Goal: Task Accomplishment & Management: Manage account settings

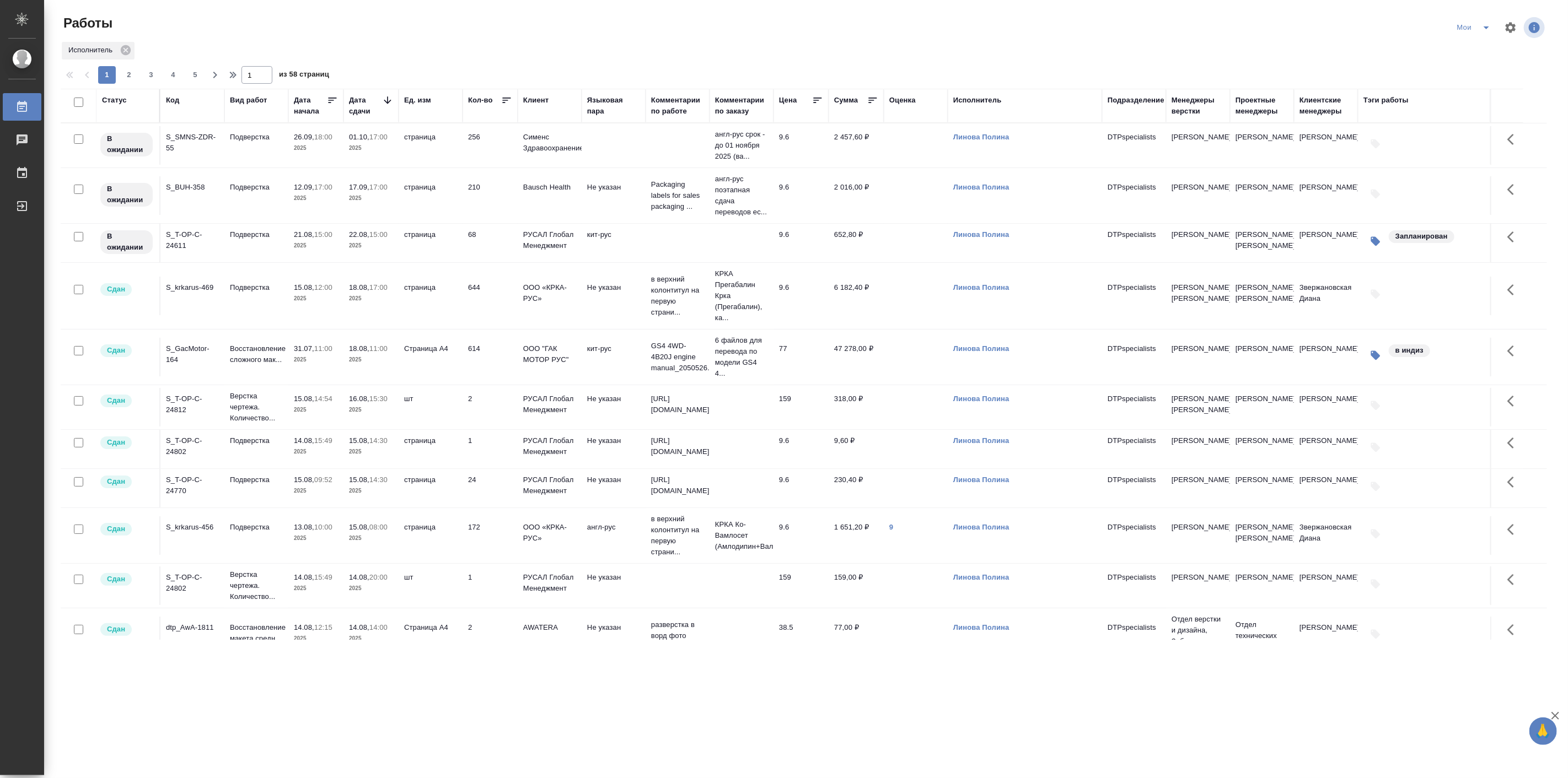
click at [1480, 34] on button "split button" at bounding box center [1486, 27] width 22 height 18
click at [1475, 56] on li "в поиске" at bounding box center [1476, 50] width 62 height 18
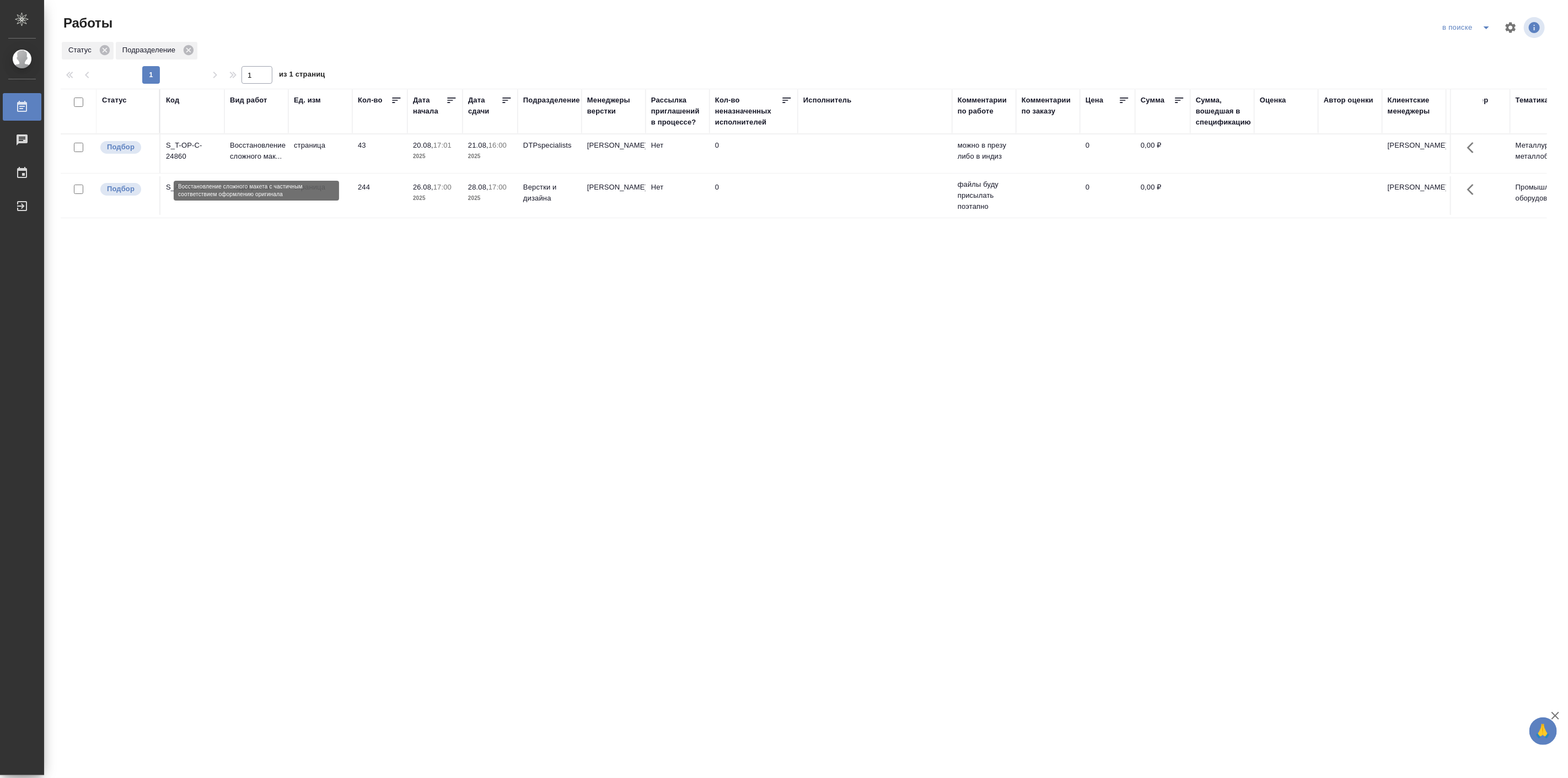
click at [267, 147] on p "Восстановление сложного мак..." at bounding box center [256, 151] width 53 height 22
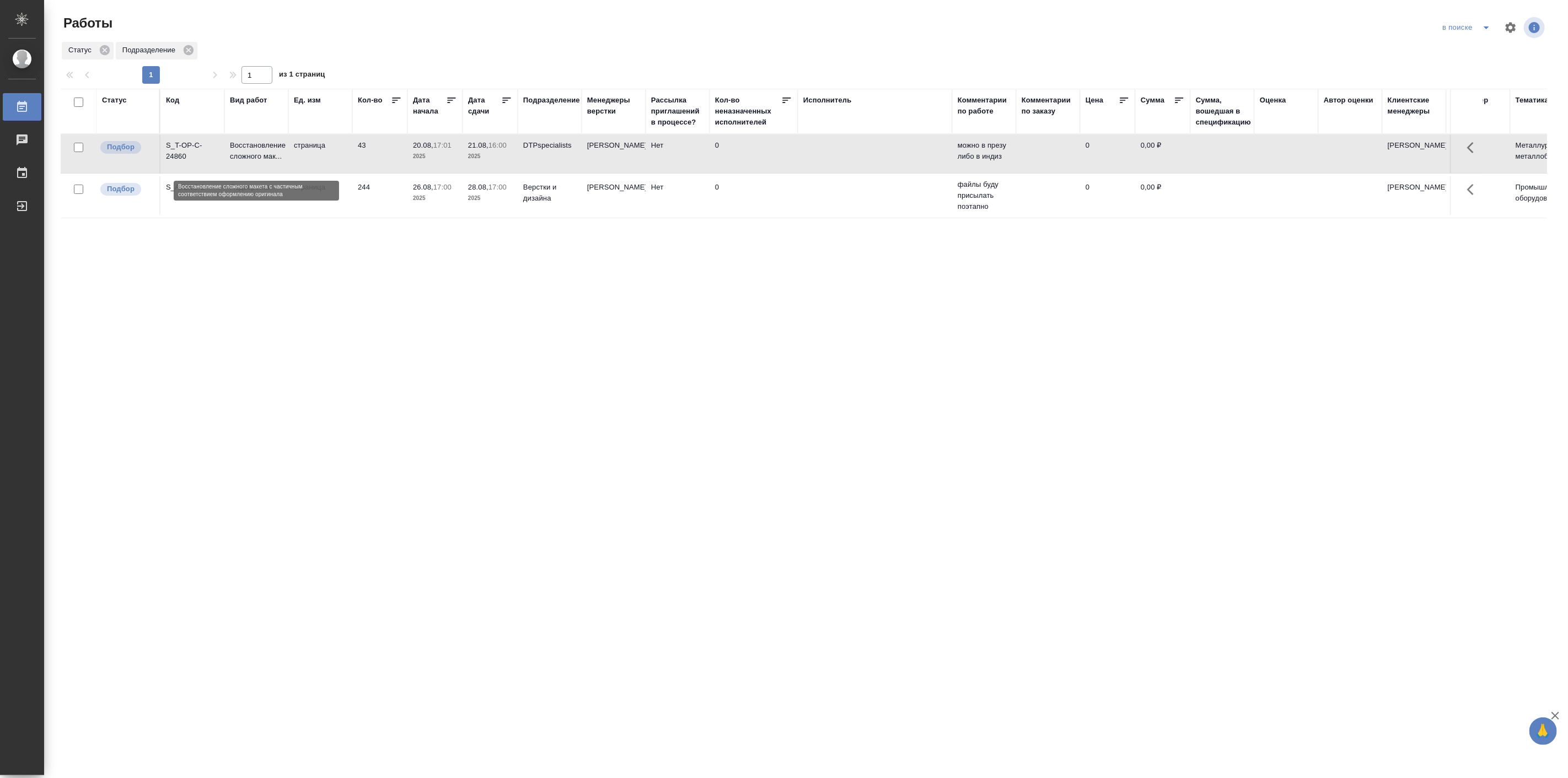
click at [267, 147] on p "Восстановление сложного мак..." at bounding box center [256, 151] width 53 height 22
click at [1489, 23] on icon "split button" at bounding box center [1486, 28] width 13 height 13
click at [1461, 43] on li "Актуальные" at bounding box center [1469, 50] width 62 height 18
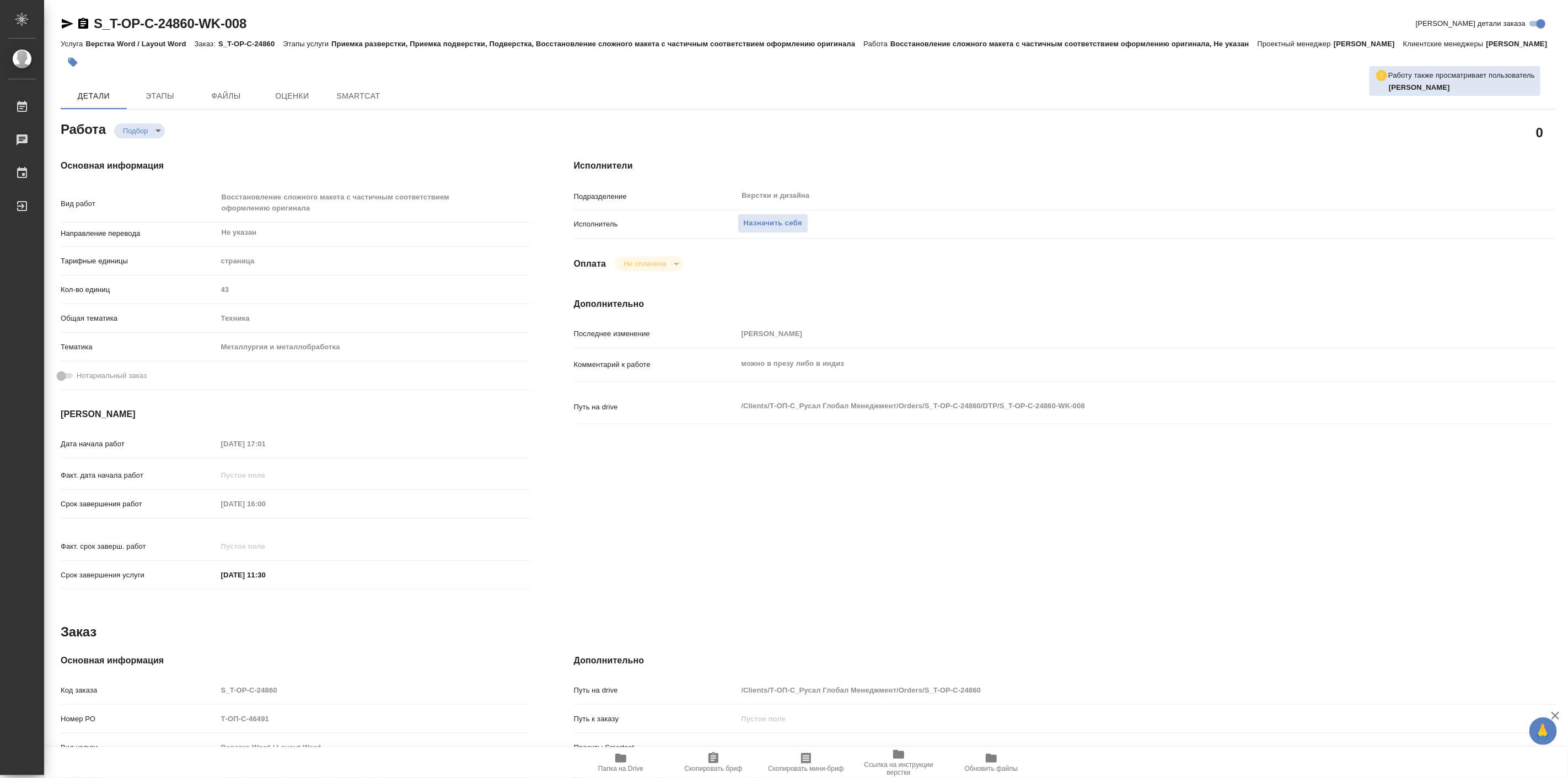
type textarea "x"
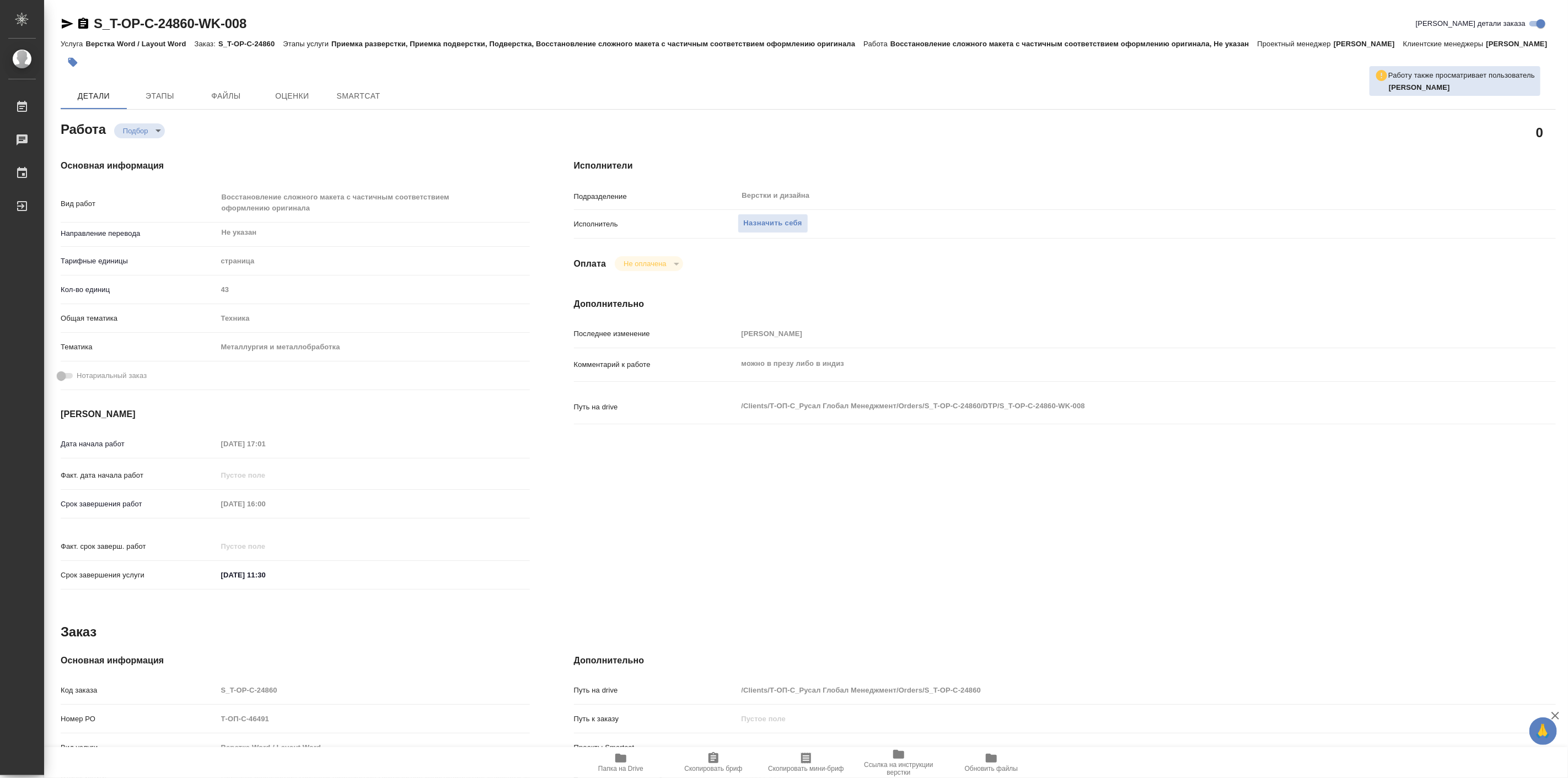
type textarea "x"
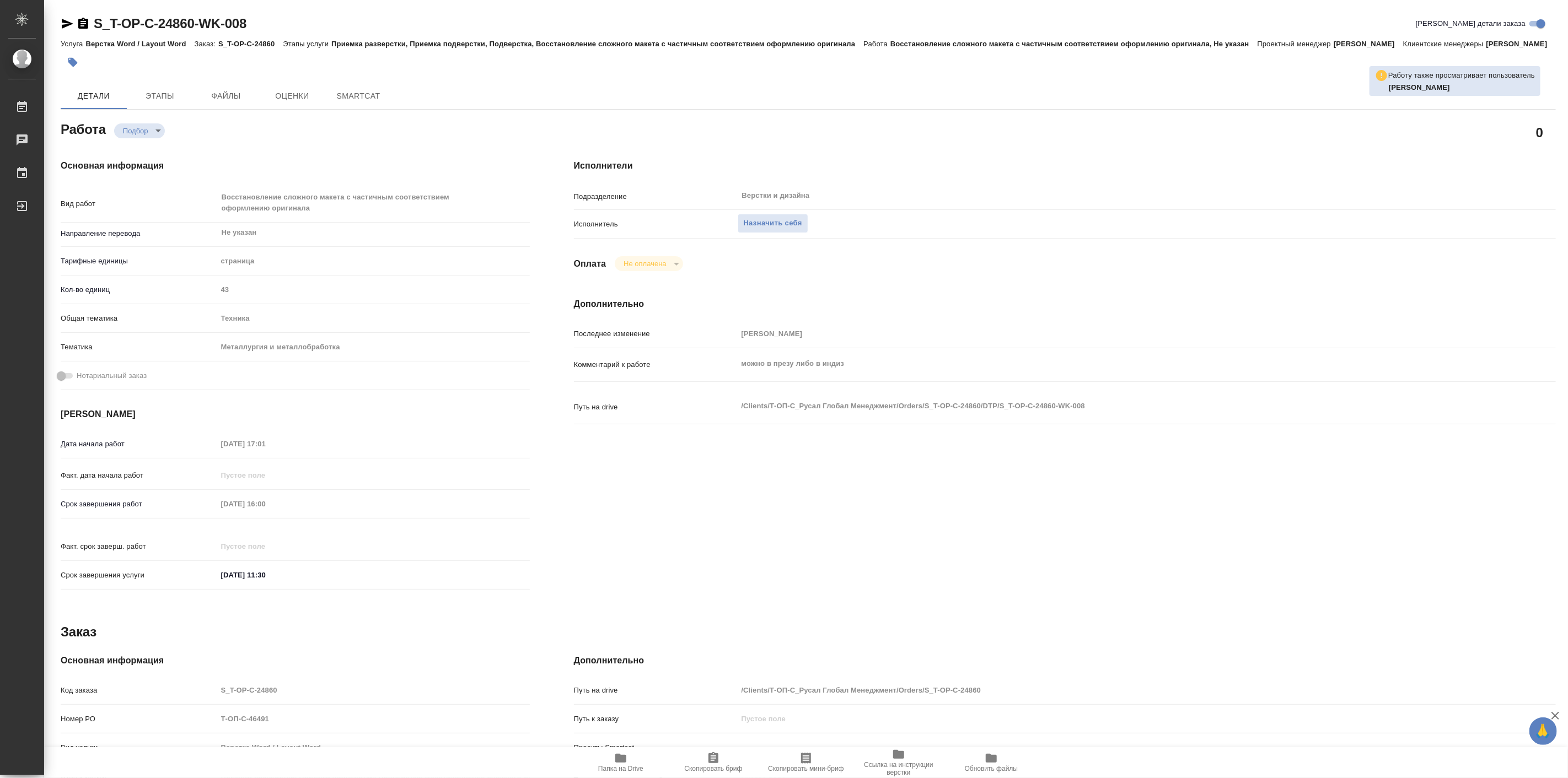
type textarea "x"
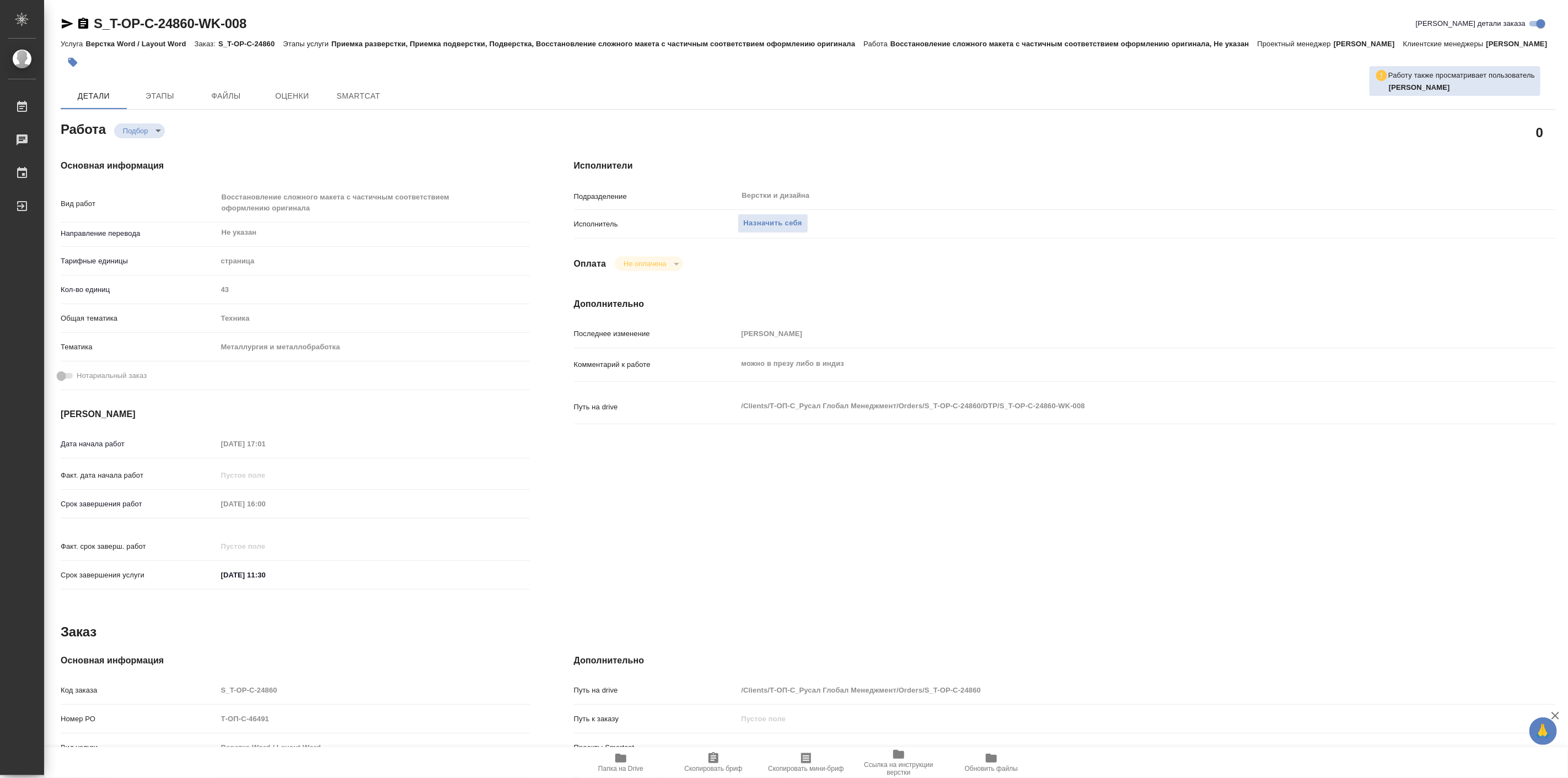
type textarea "x"
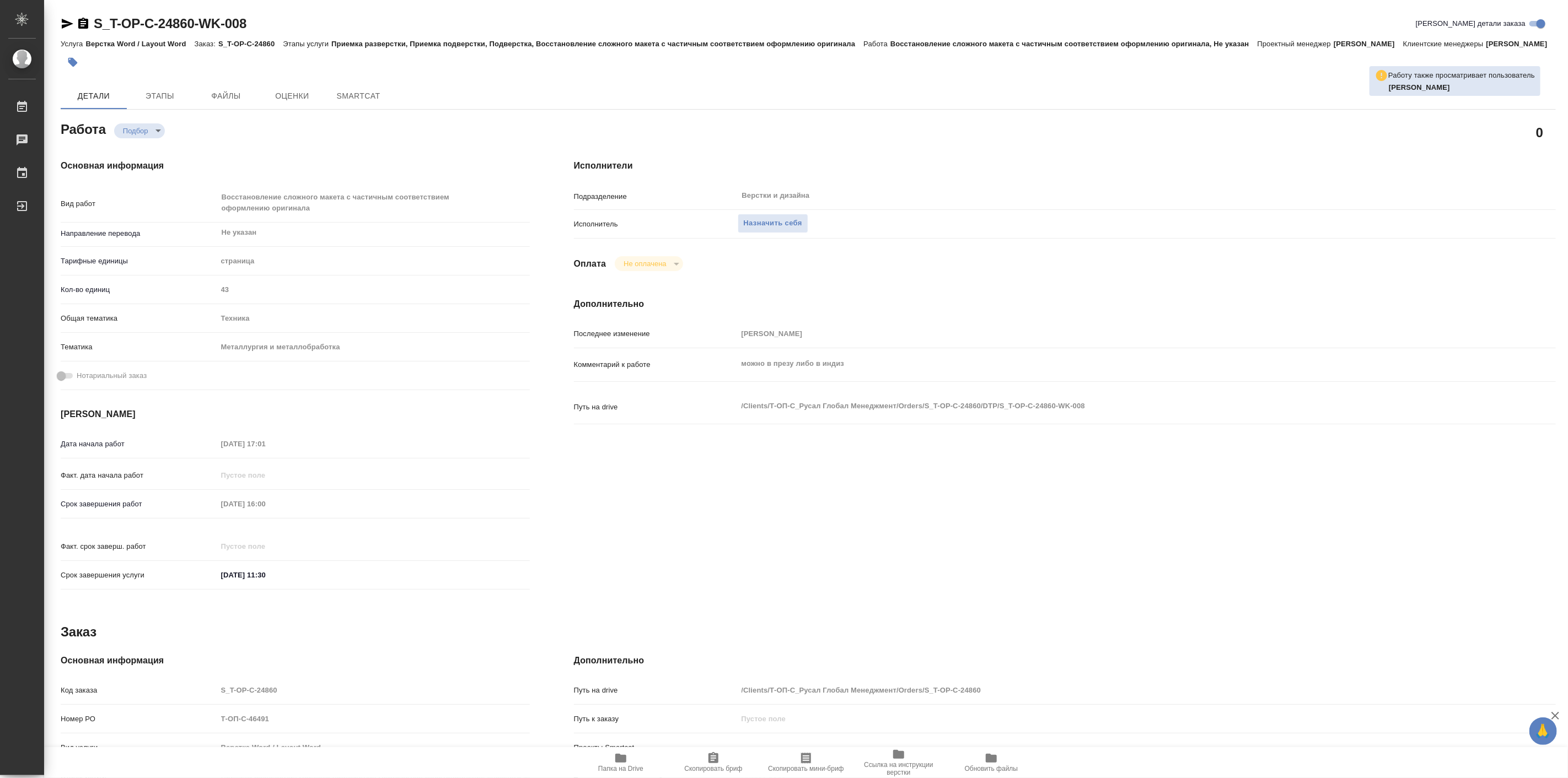
type textarea "x"
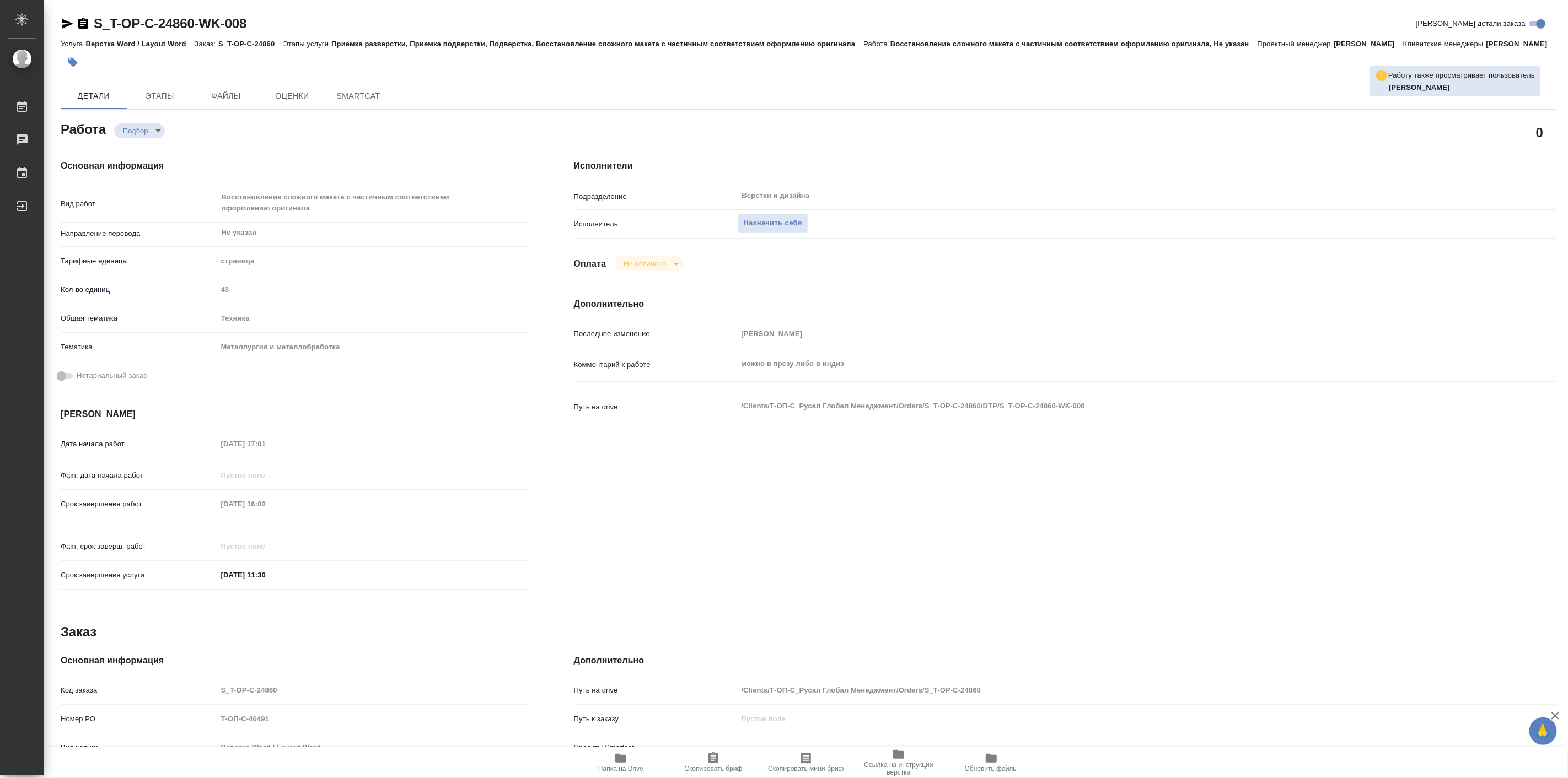
type textarea "x"
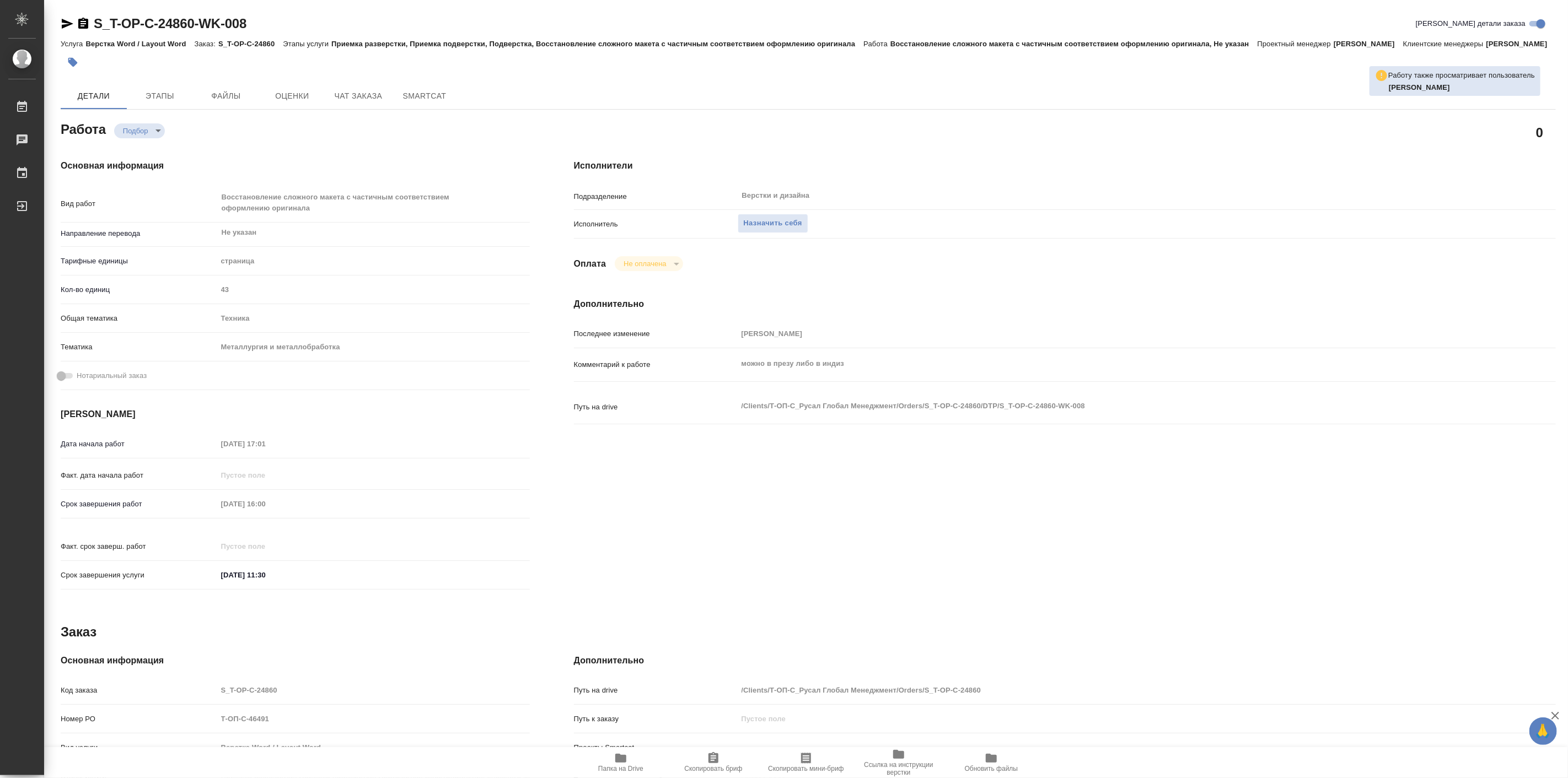
type textarea "x"
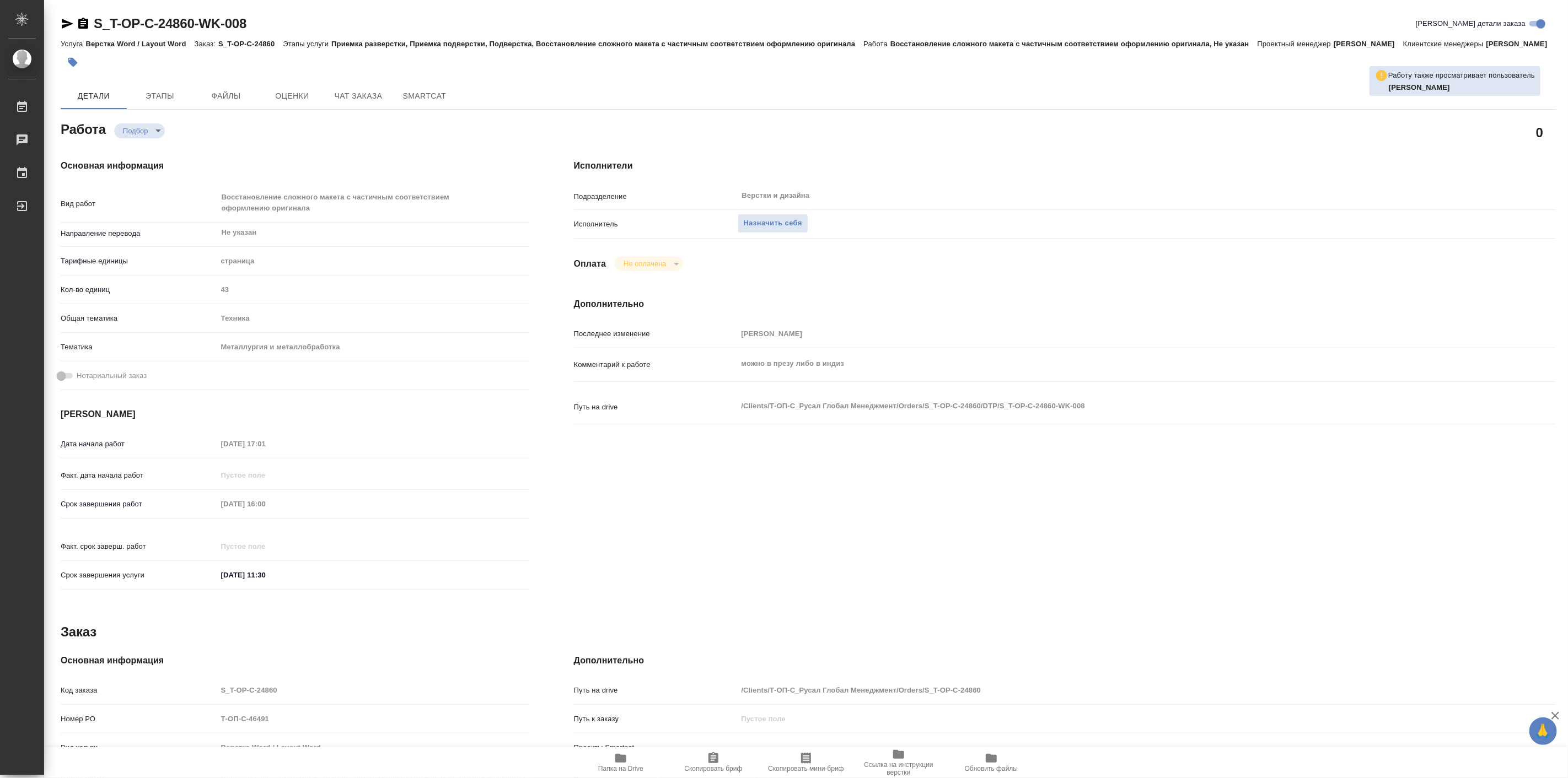
type textarea "x"
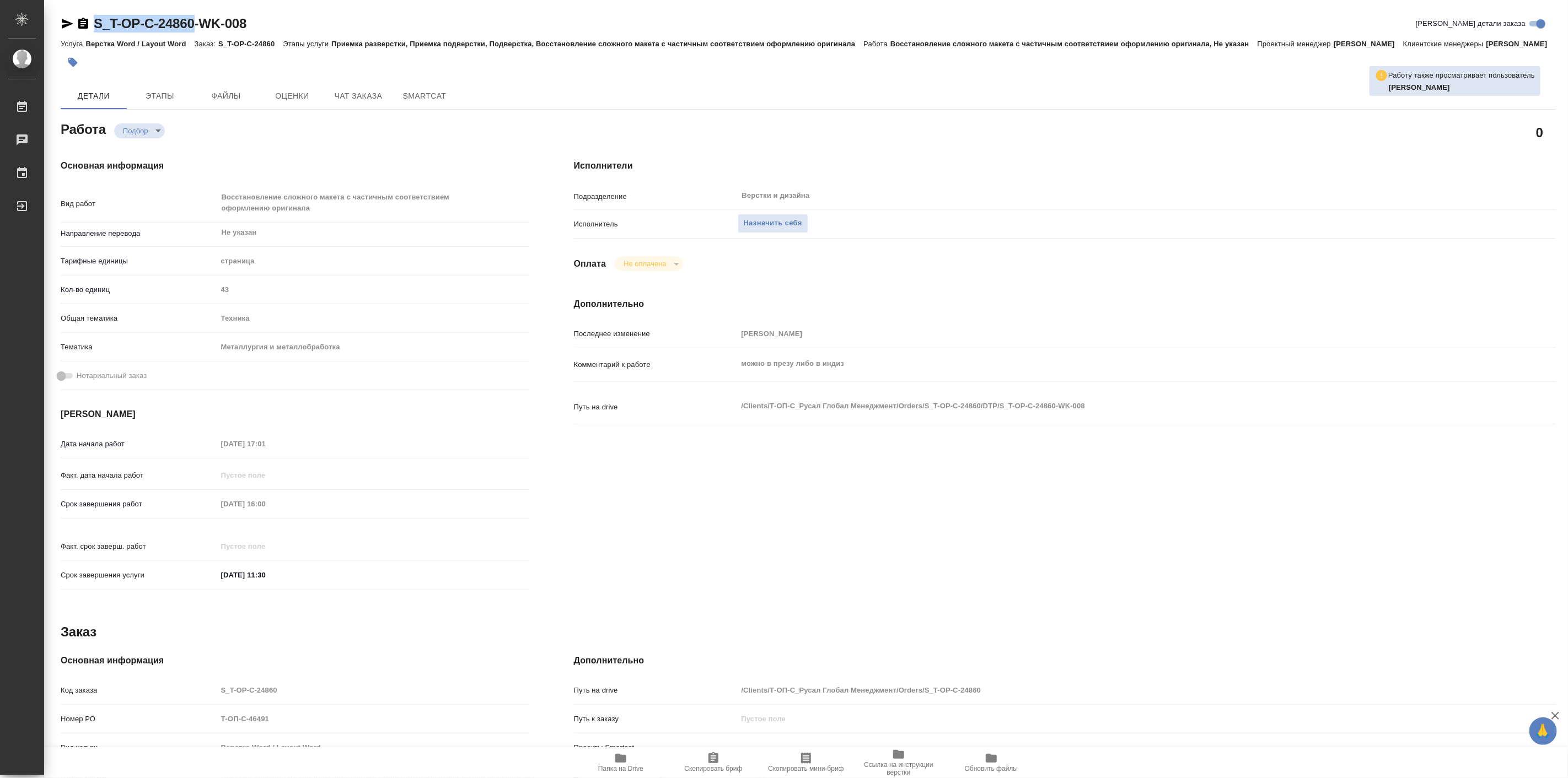
drag, startPoint x: 97, startPoint y: 12, endPoint x: 197, endPoint y: 23, distance: 100.6
click at [197, 23] on div "S_T-OP-C-24860-WK-008 Кратко детали заказа Услуга Верстка Word / Layout Word За…" at bounding box center [808, 475] width 1507 height 949
copy link "S_T-OP-C-24860"
click at [621, 750] on button "Папка на Drive" at bounding box center [621, 763] width 92 height 31
click at [349, 97] on button "Чат заказа" at bounding box center [358, 95] width 66 height 26
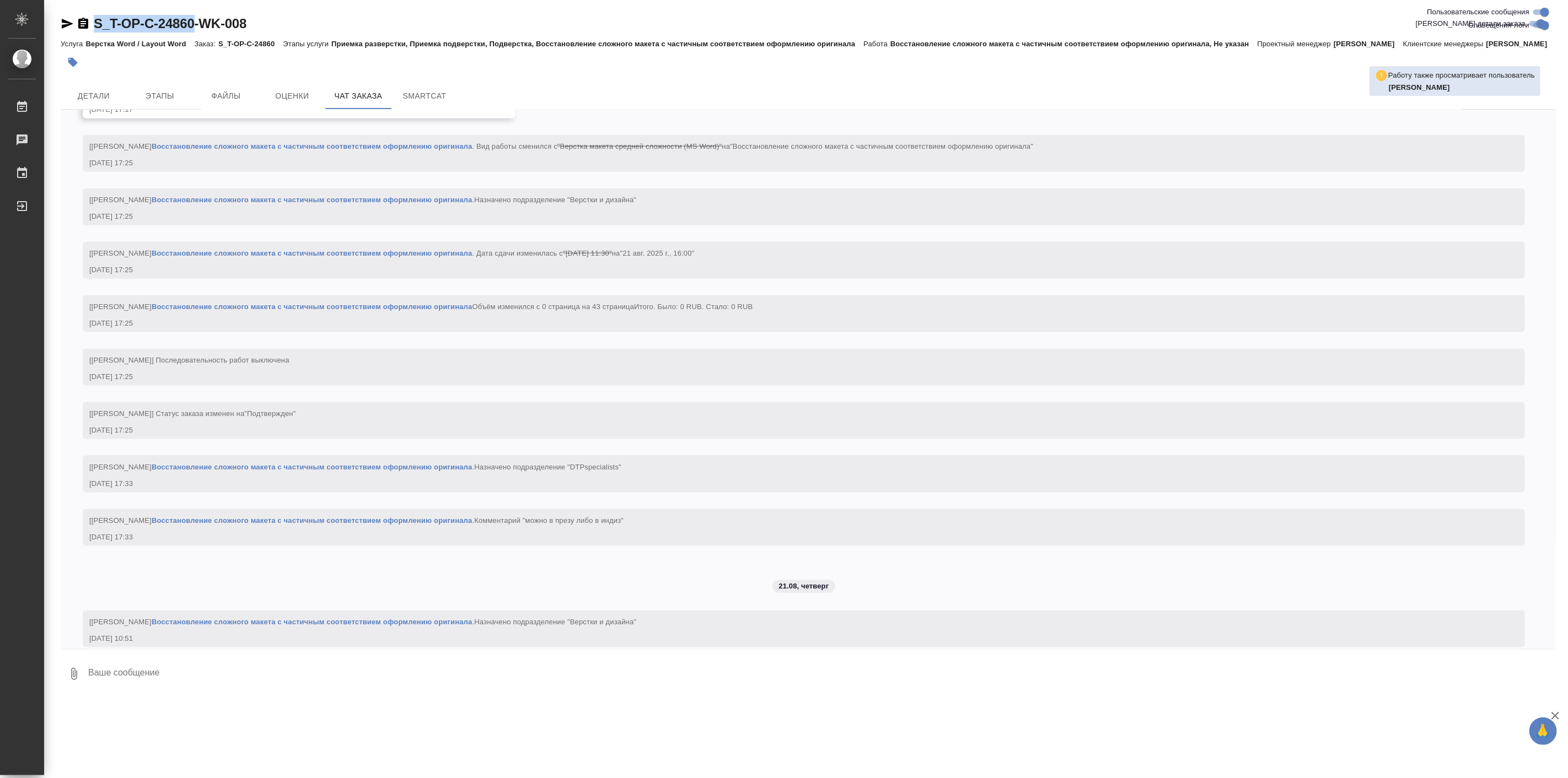
scroll to position [1159, 0]
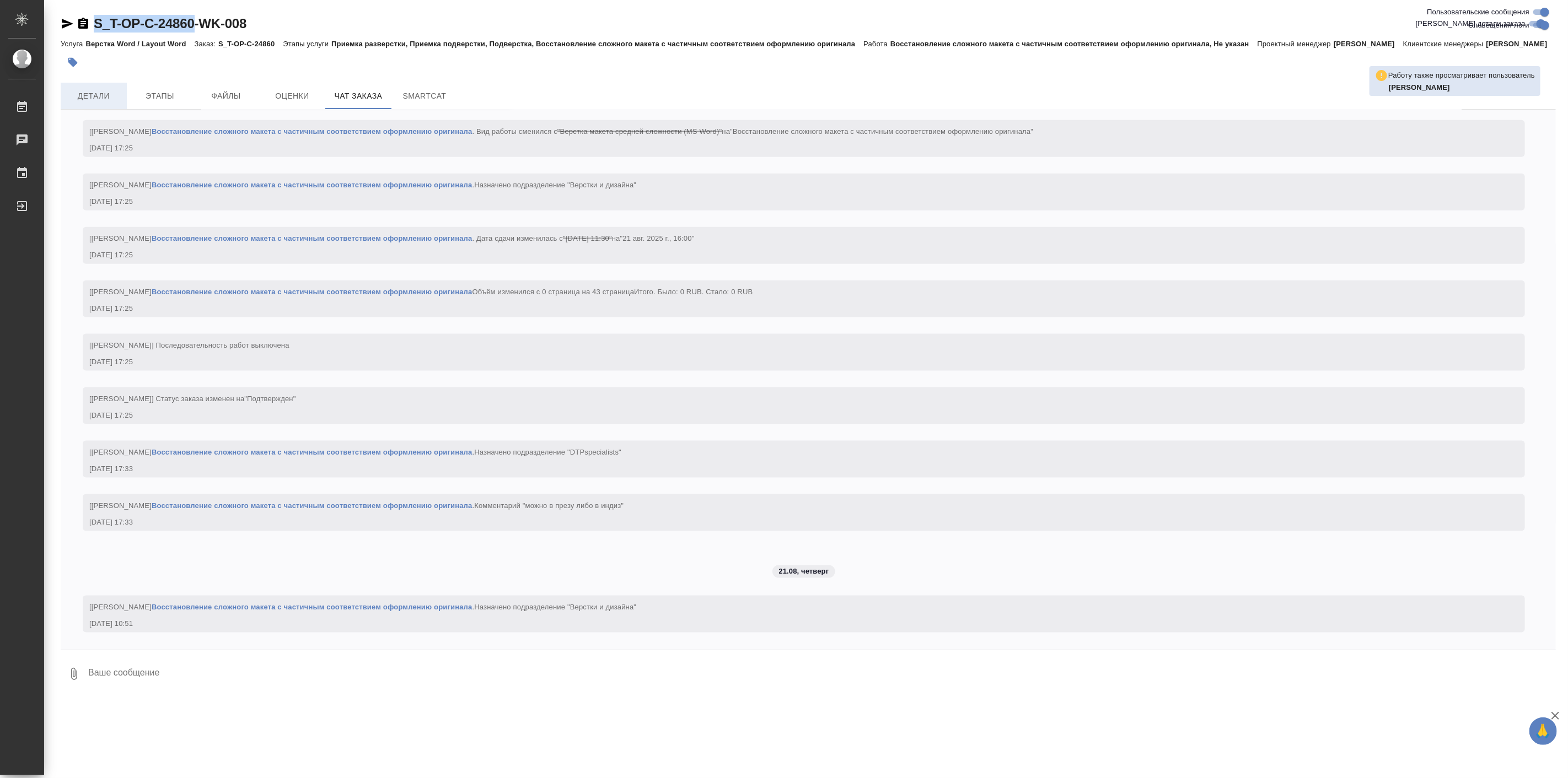
click at [106, 103] on span "Детали" at bounding box center [93, 96] width 53 height 13
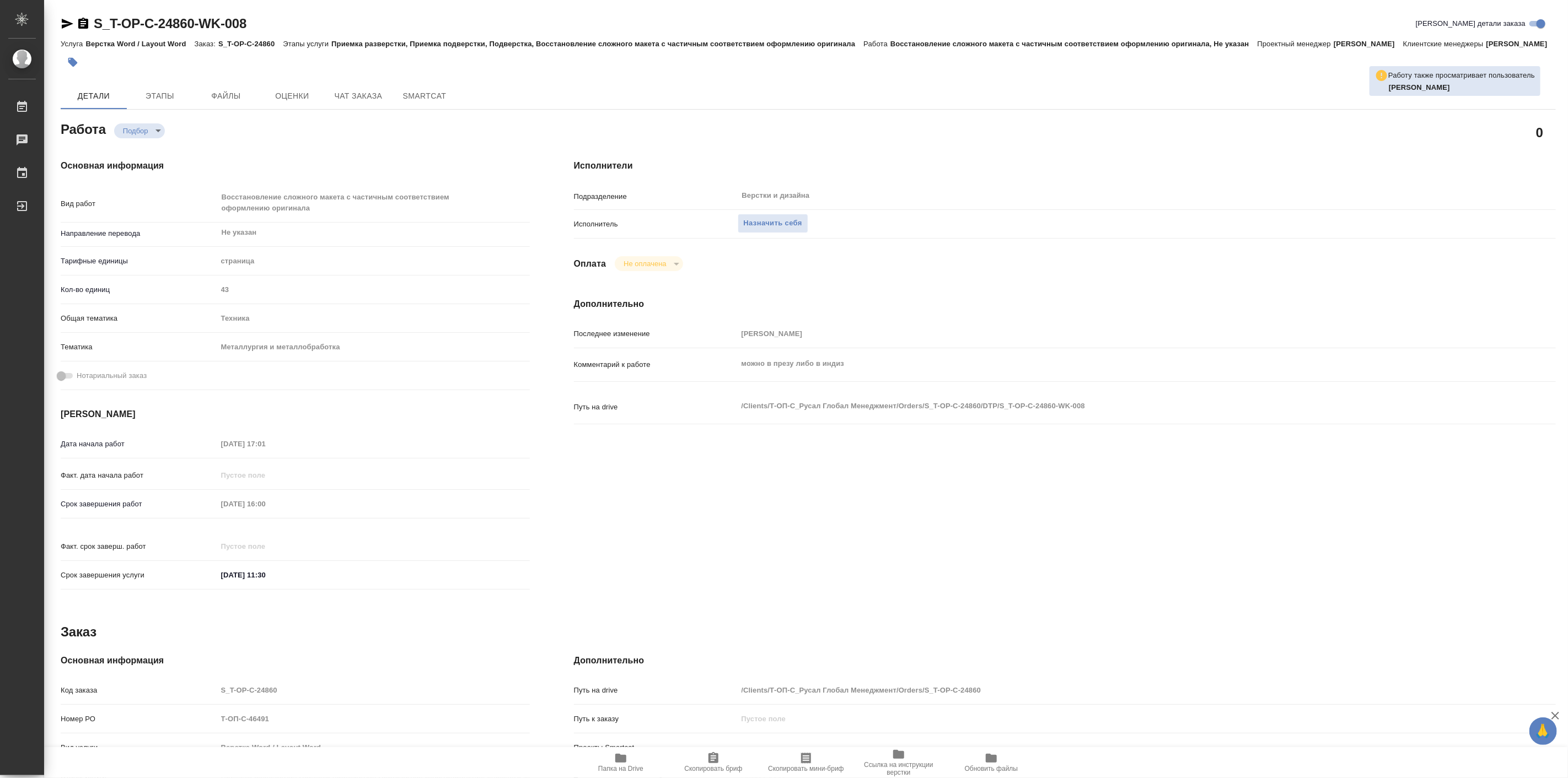
type textarea "x"
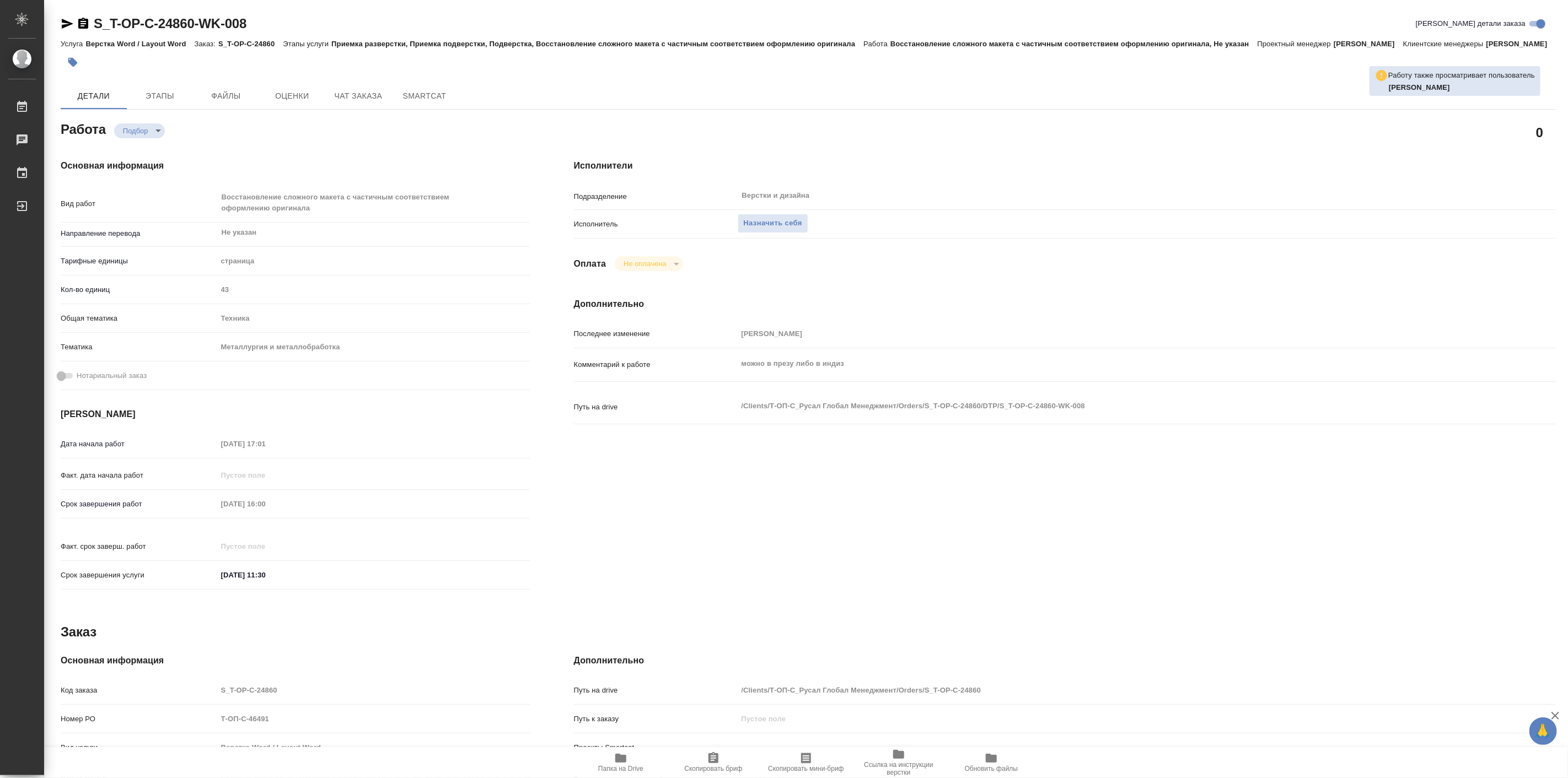
type textarea "x"
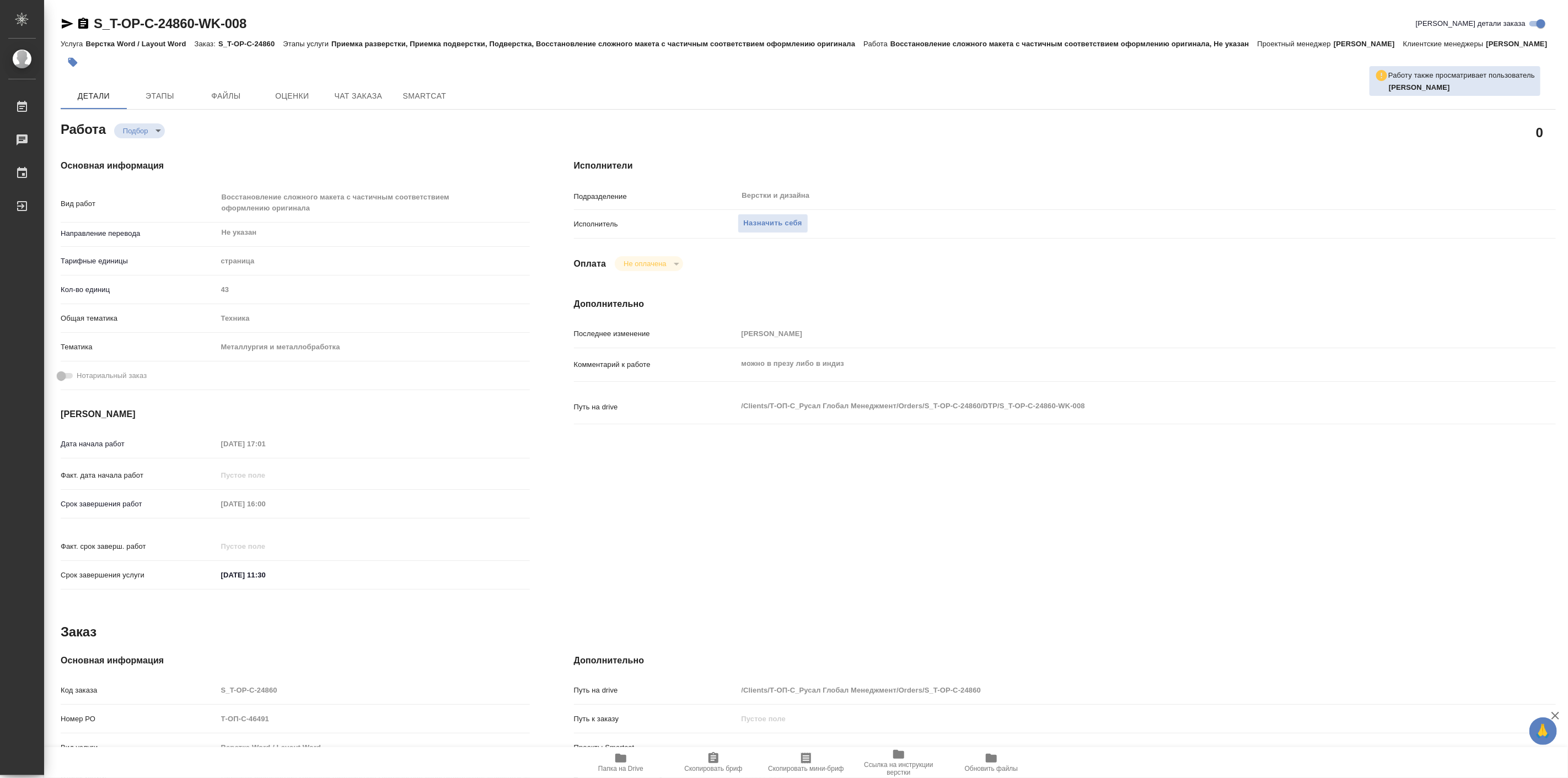
type textarea "x"
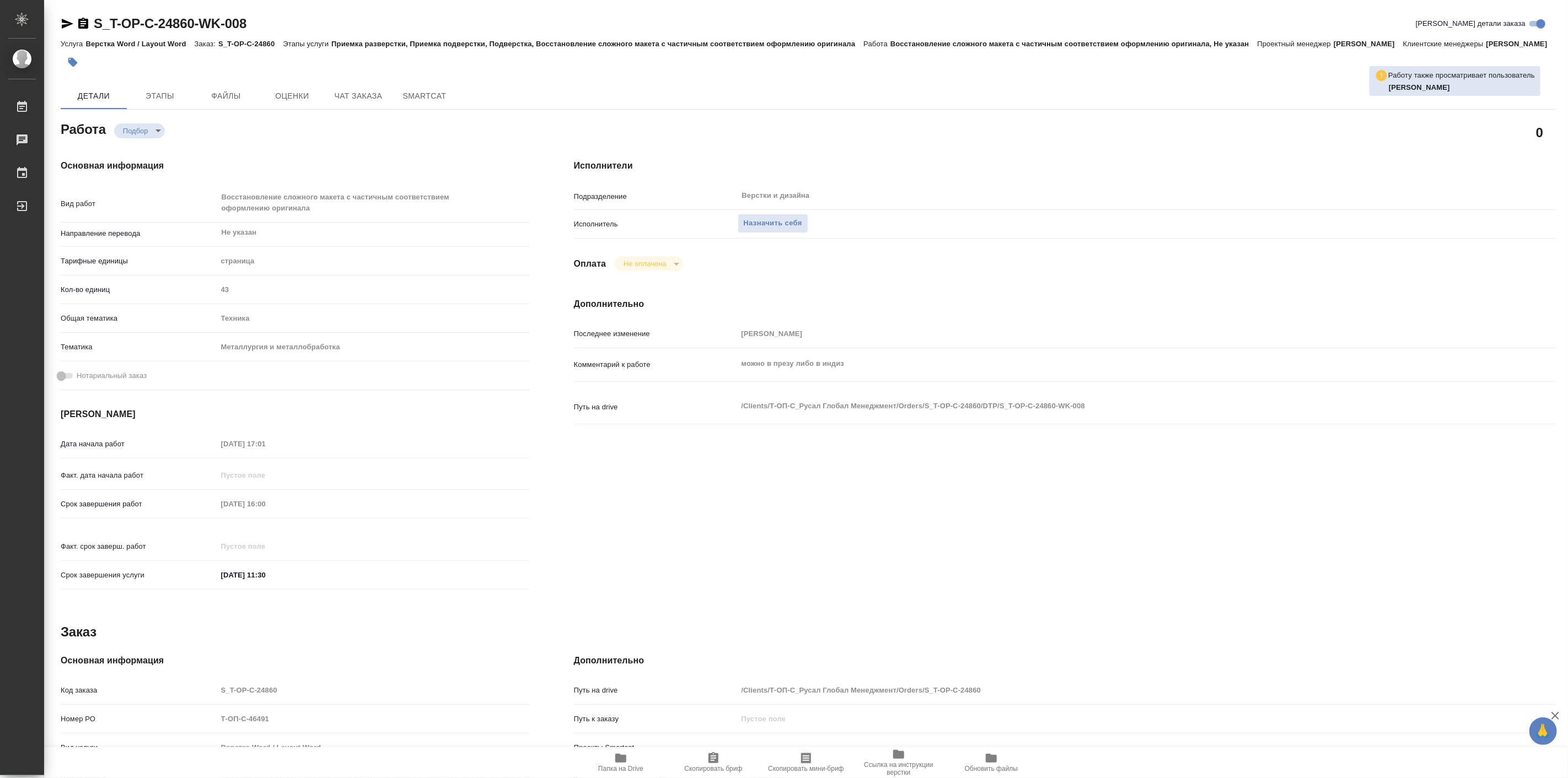
click at [614, 764] on icon "button" at bounding box center [621, 759] width 13 height 13
click at [61, 13] on div "S_T-OP-C-24860-WK-008 Кратко детали заказа Услуга Верстка Word / Layout Word За…" at bounding box center [808, 475] width 1507 height 949
click at [63, 18] on icon "button" at bounding box center [67, 24] width 13 height 13
click at [288, 163] on div "Основная информация Вид работ Восстановление сложного макета с частичным соотве…" at bounding box center [295, 377] width 513 height 481
type textarea "x"
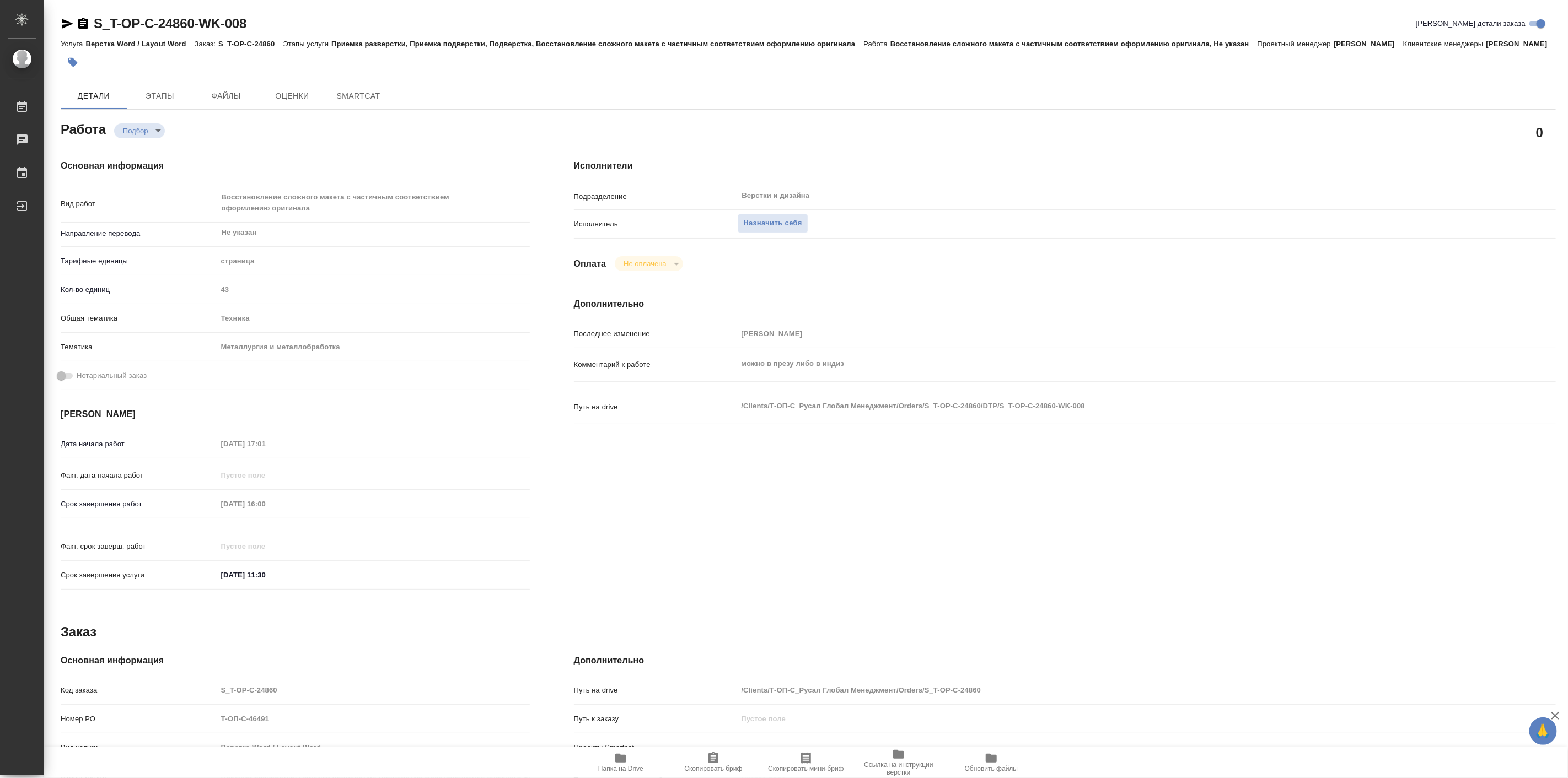
type textarea "x"
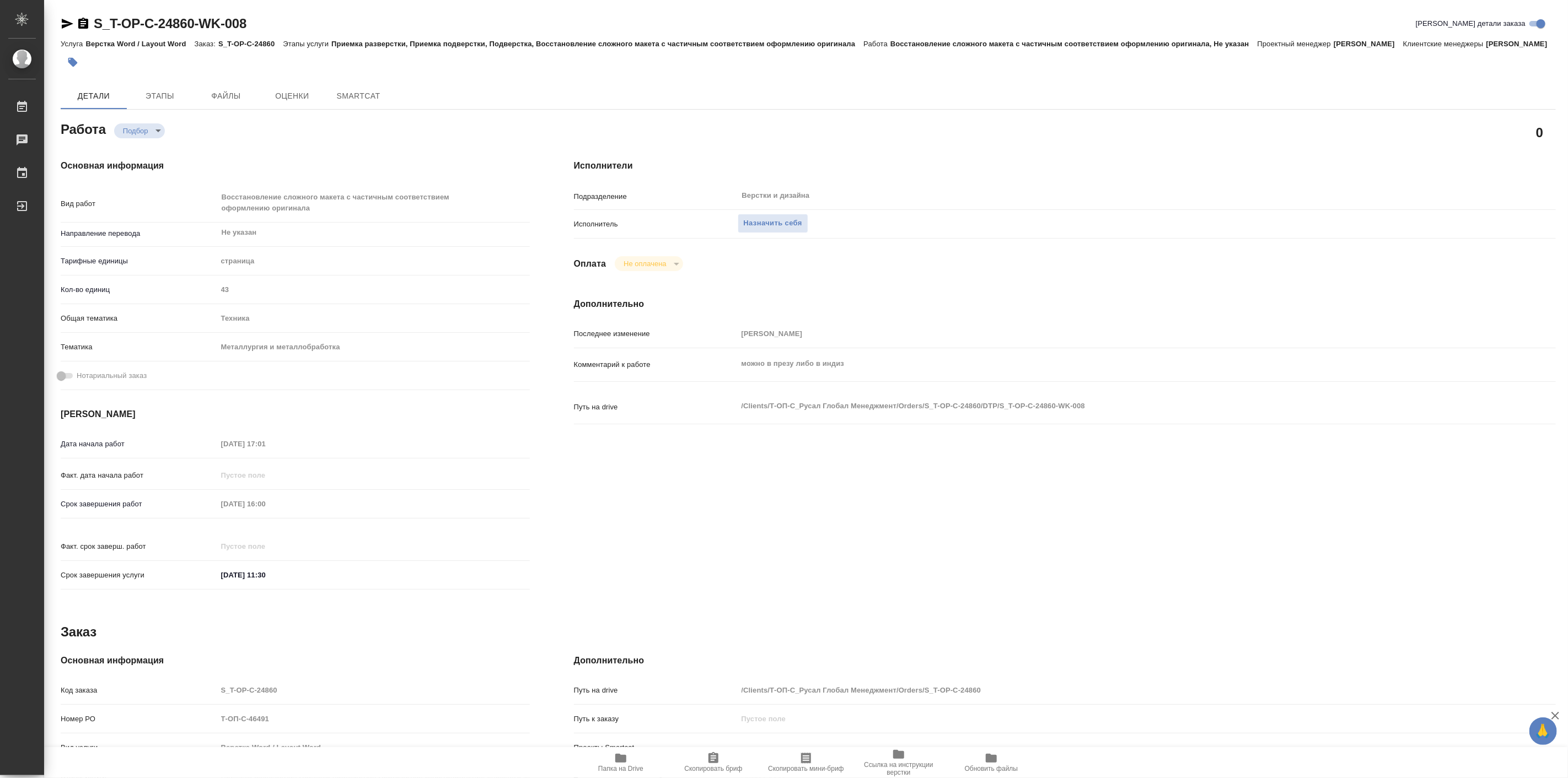
type textarea "x"
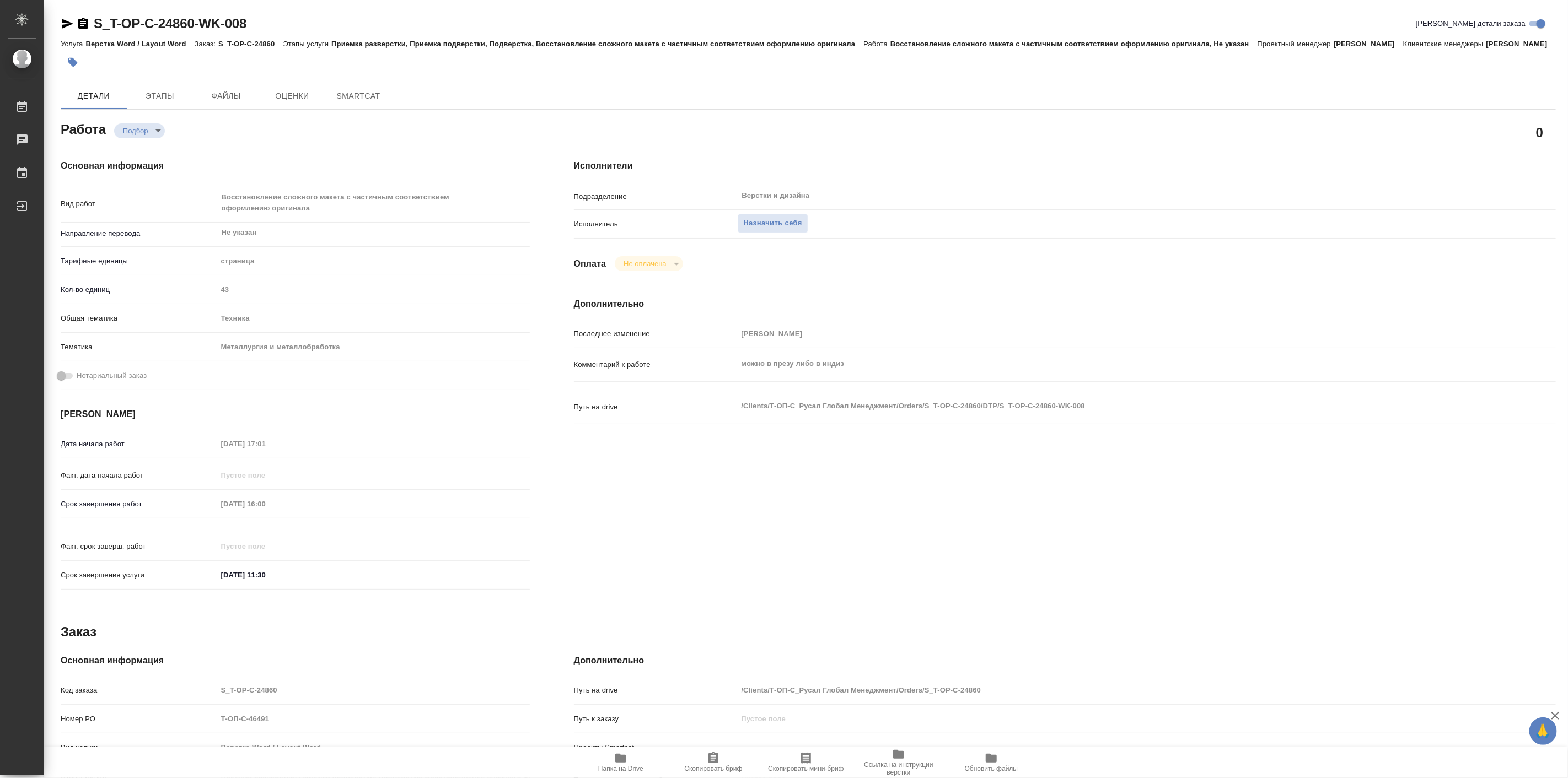
type textarea "x"
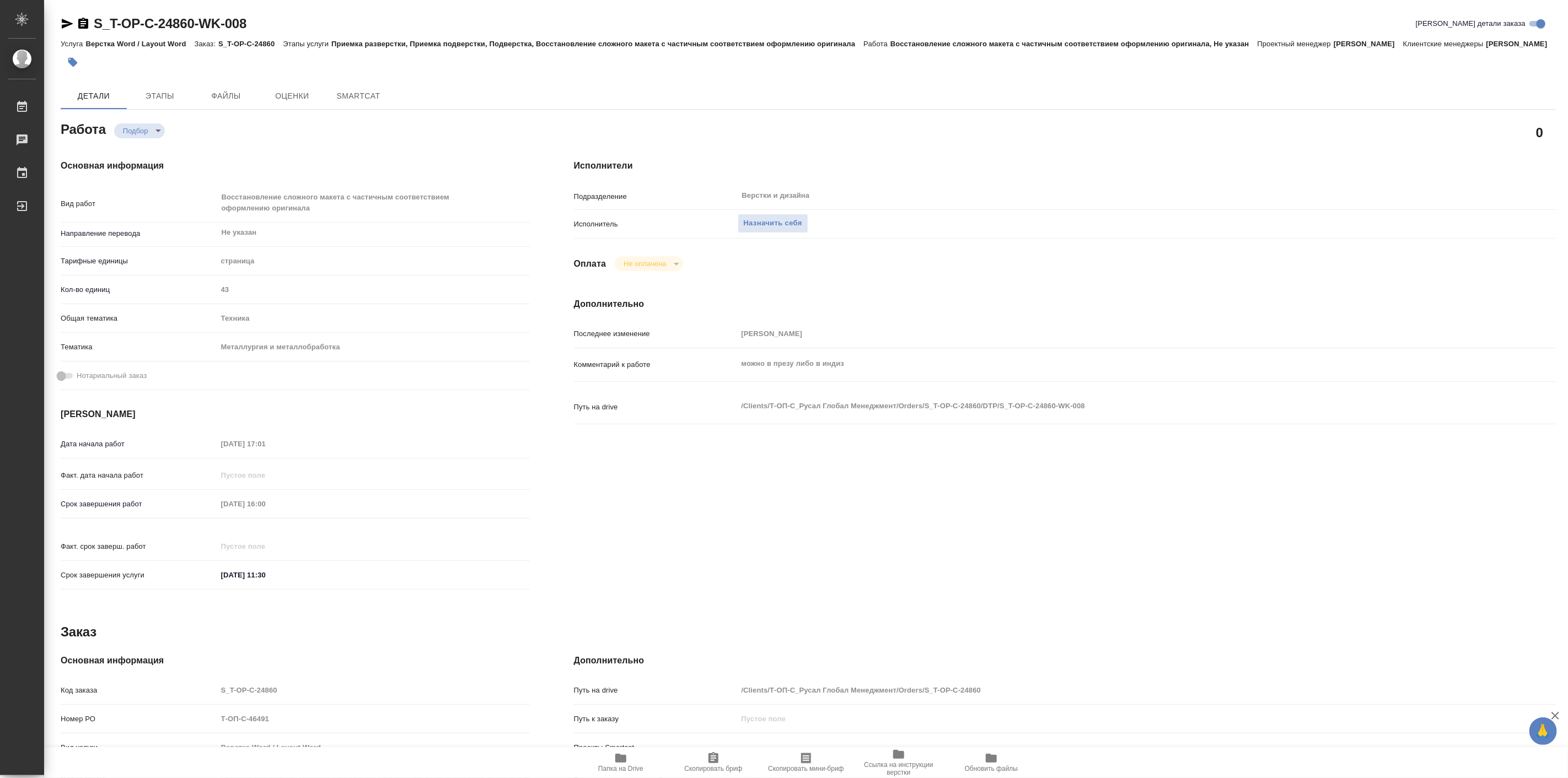
type textarea "x"
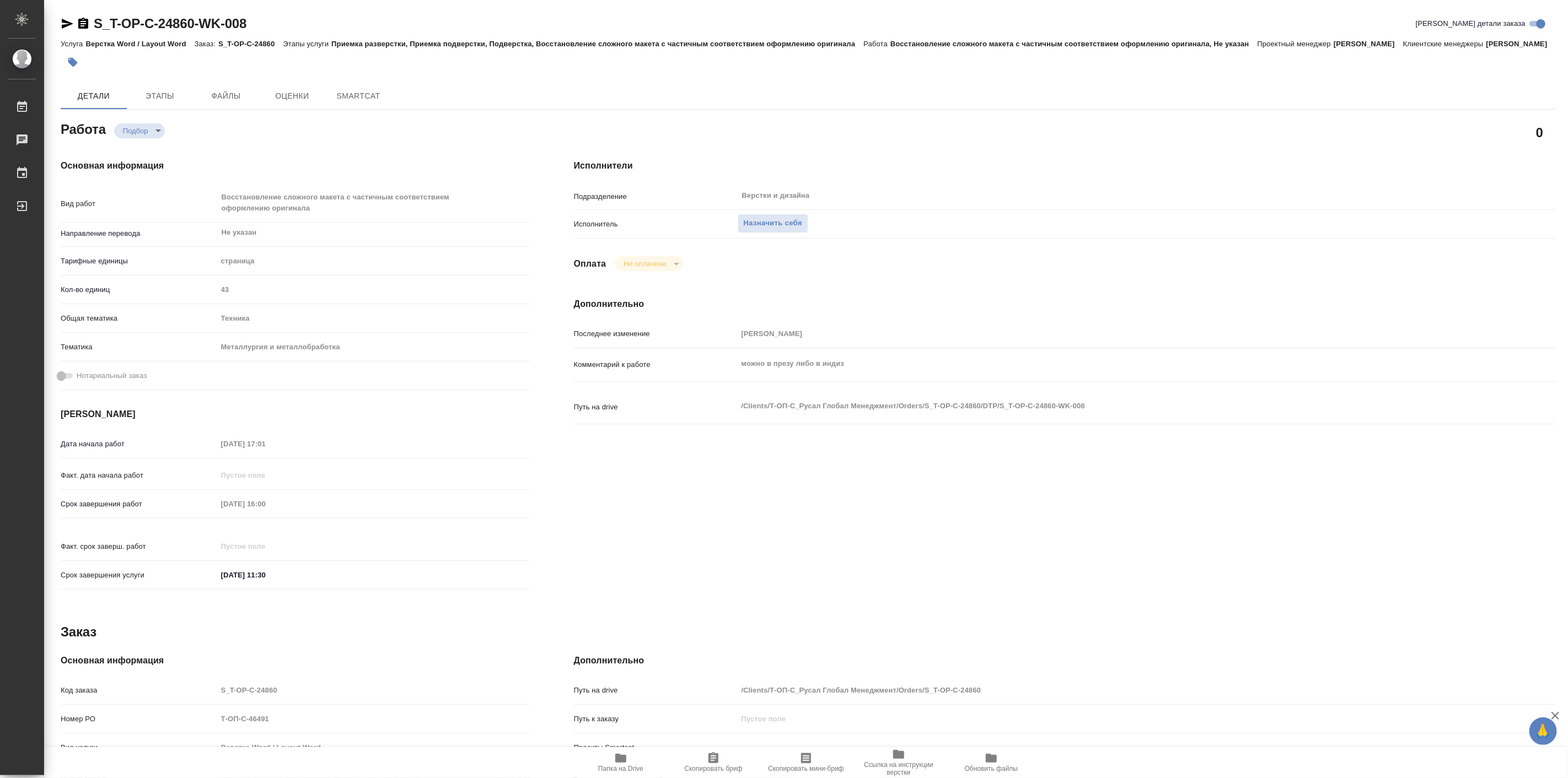
type textarea "x"
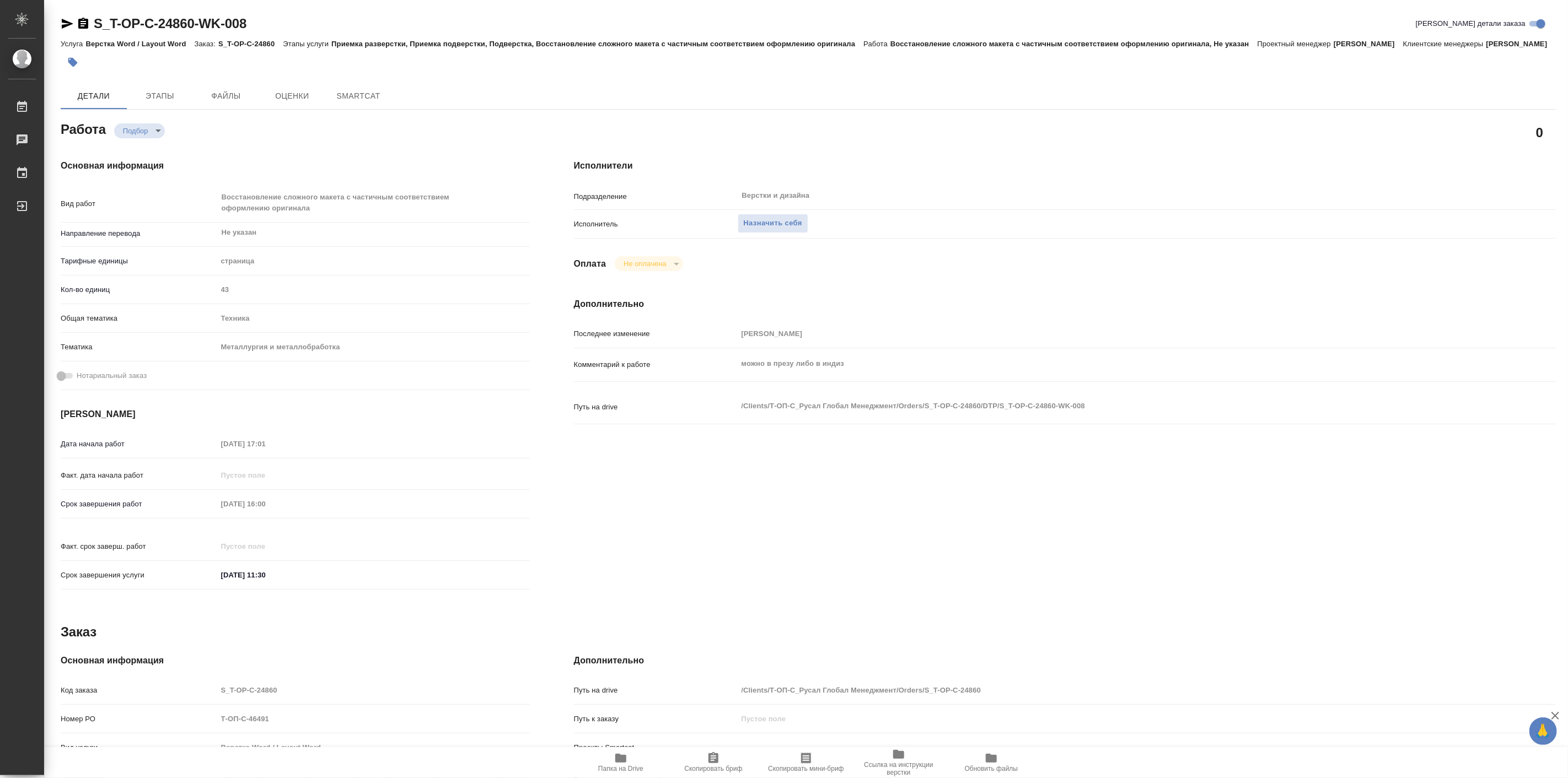
type textarea "x"
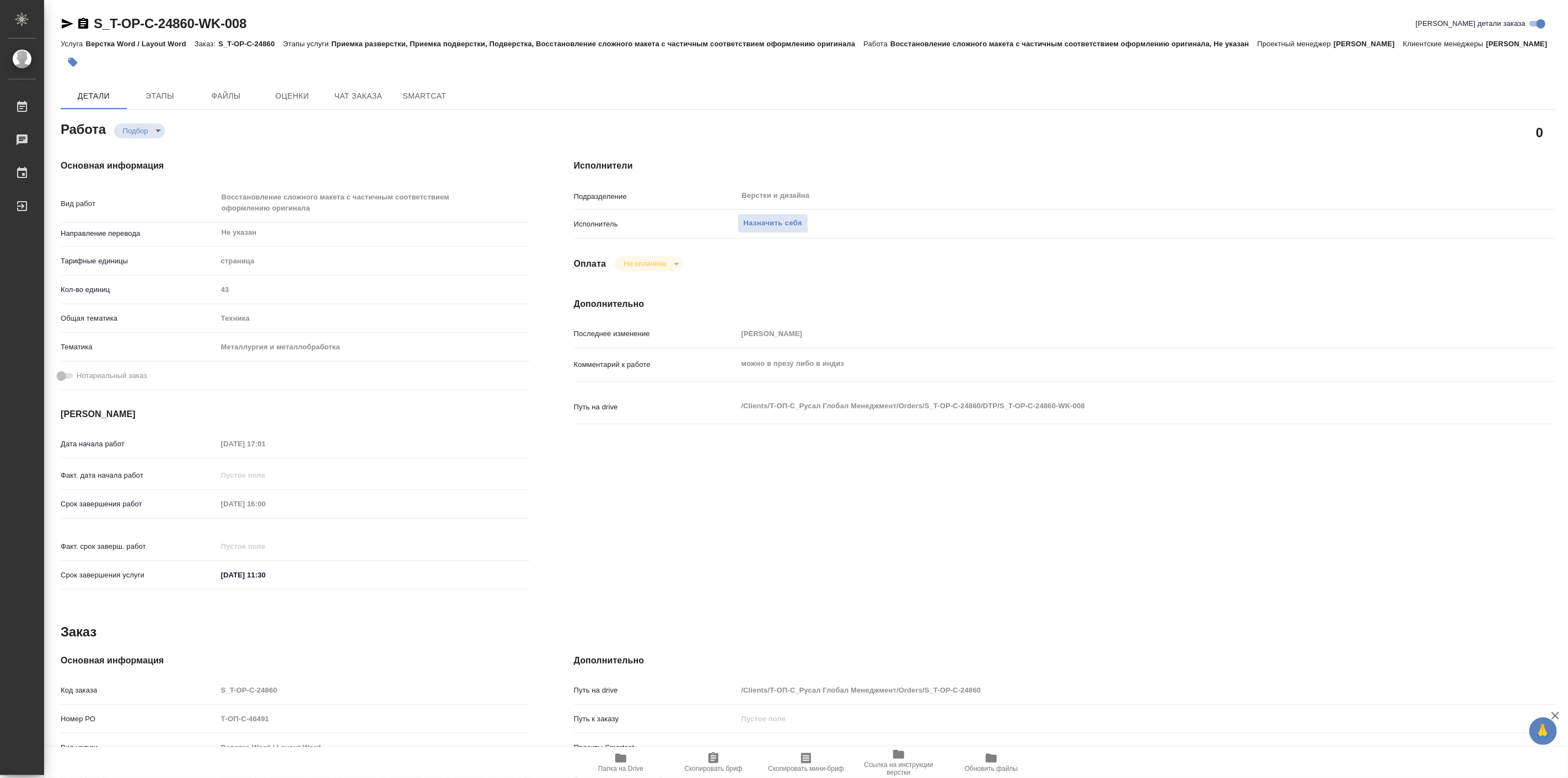
type textarea "x"
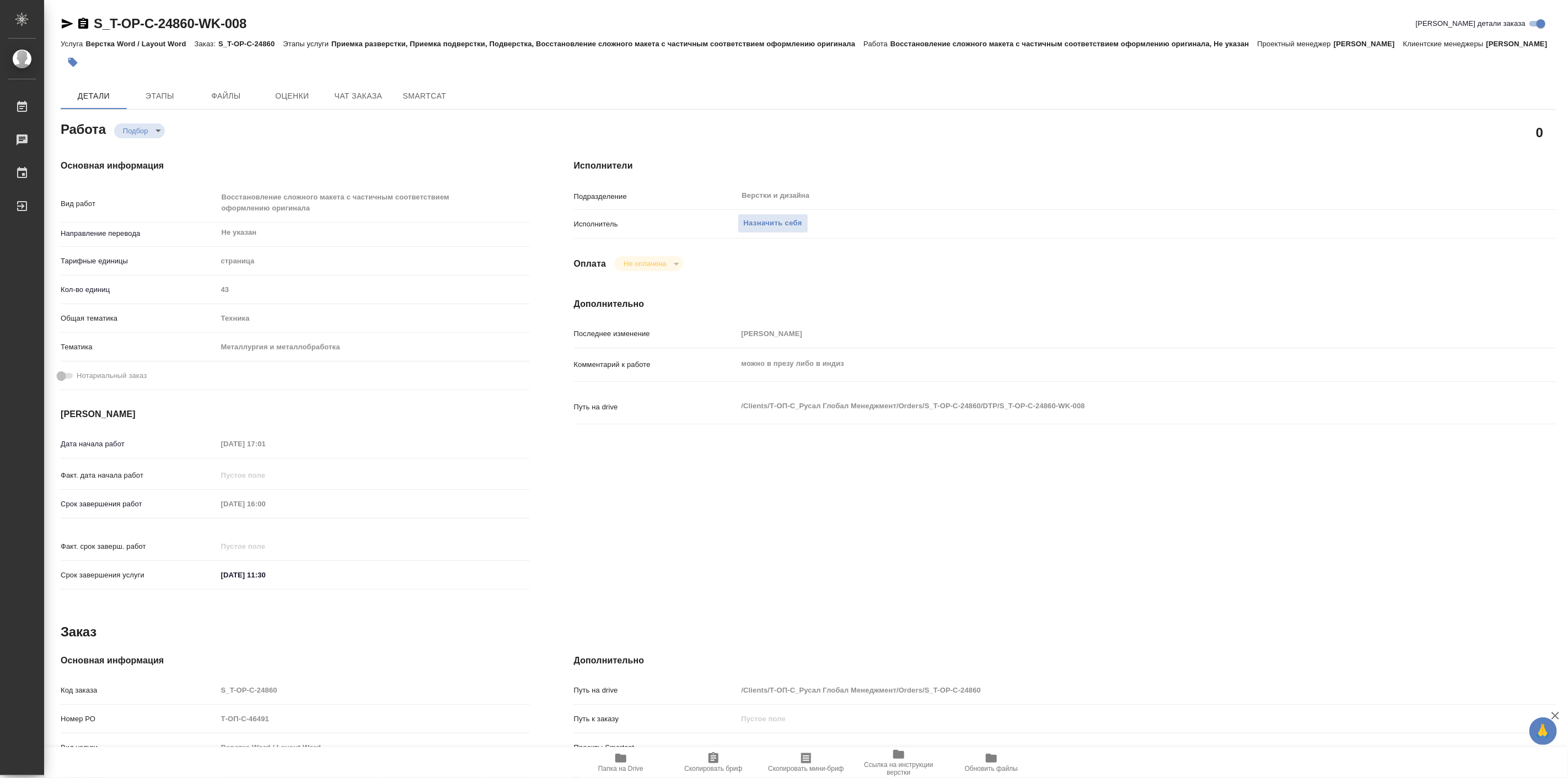
type textarea "x"
click at [233, 139] on div "Работа Подбор recruiting" at bounding box center [295, 129] width 469 height 20
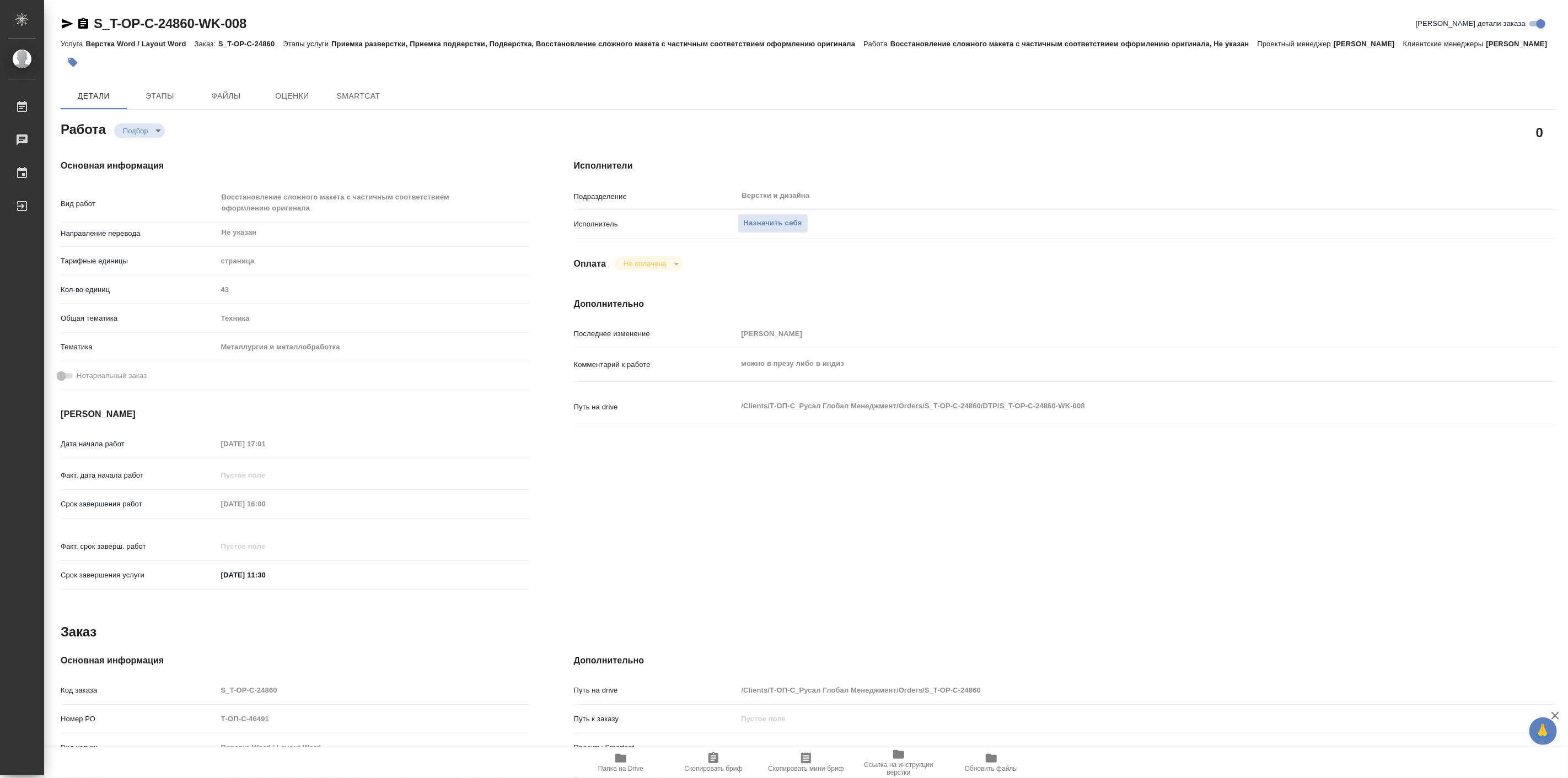
type textarea "x"
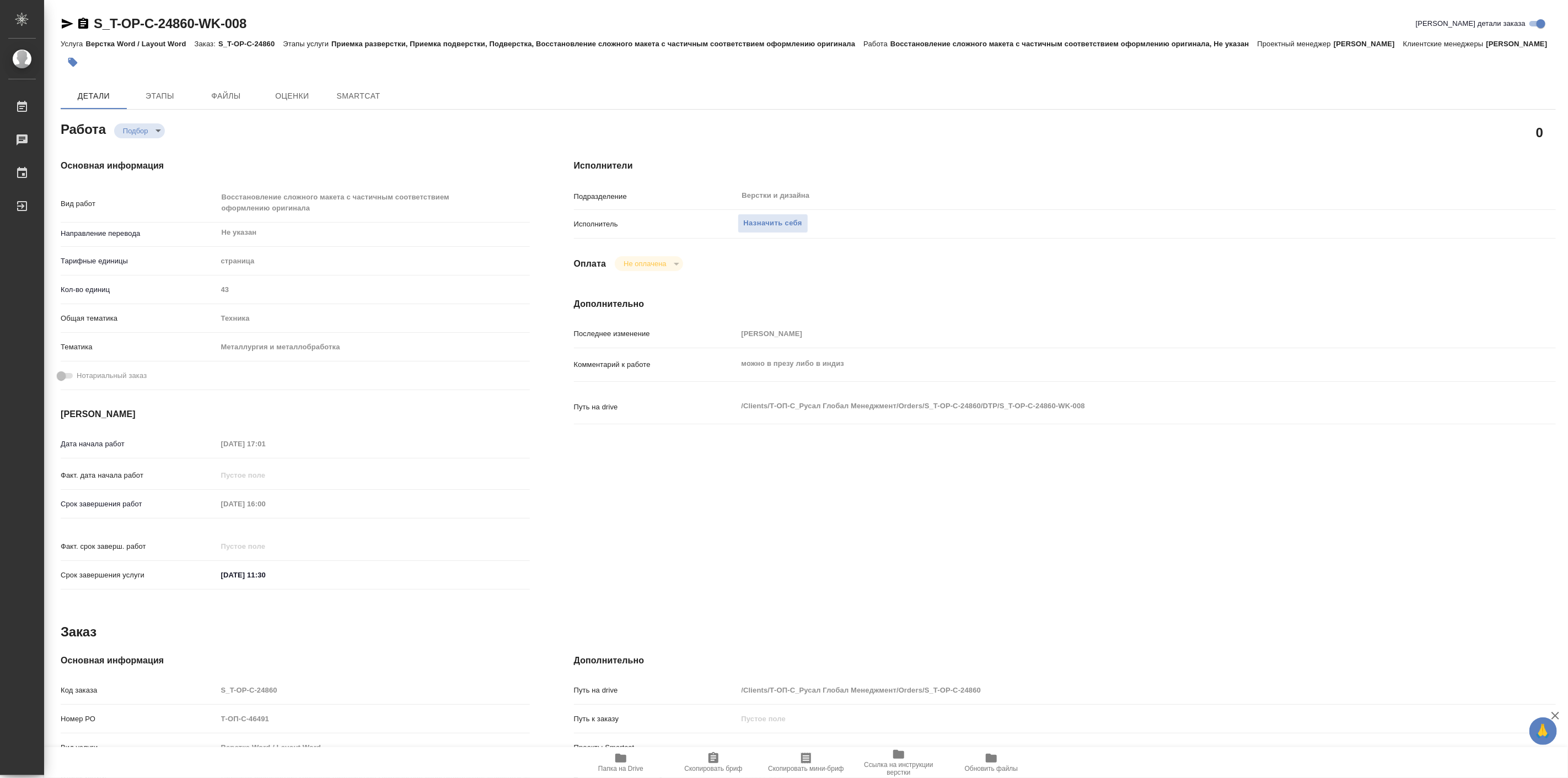
type textarea "x"
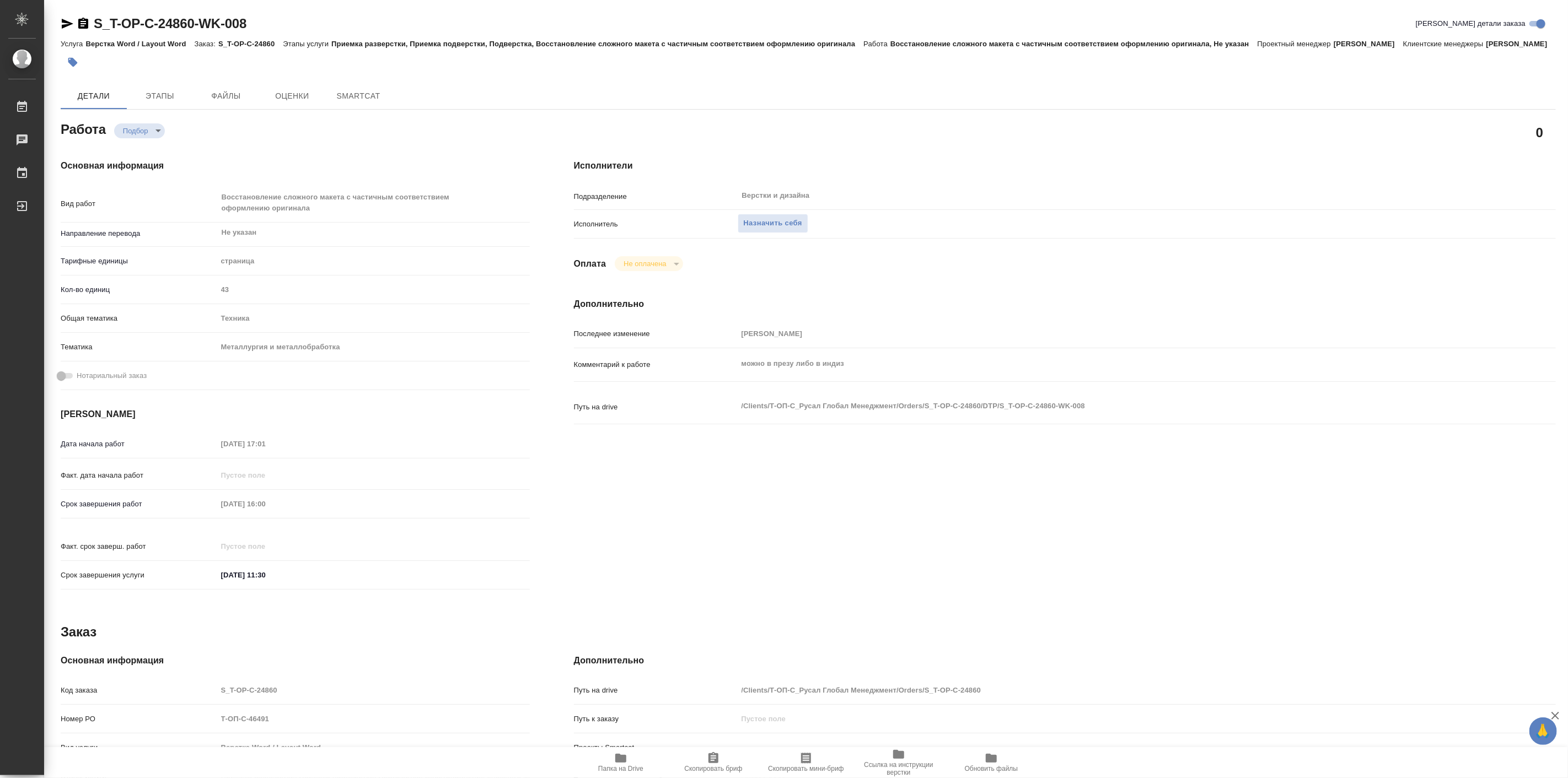
type textarea "x"
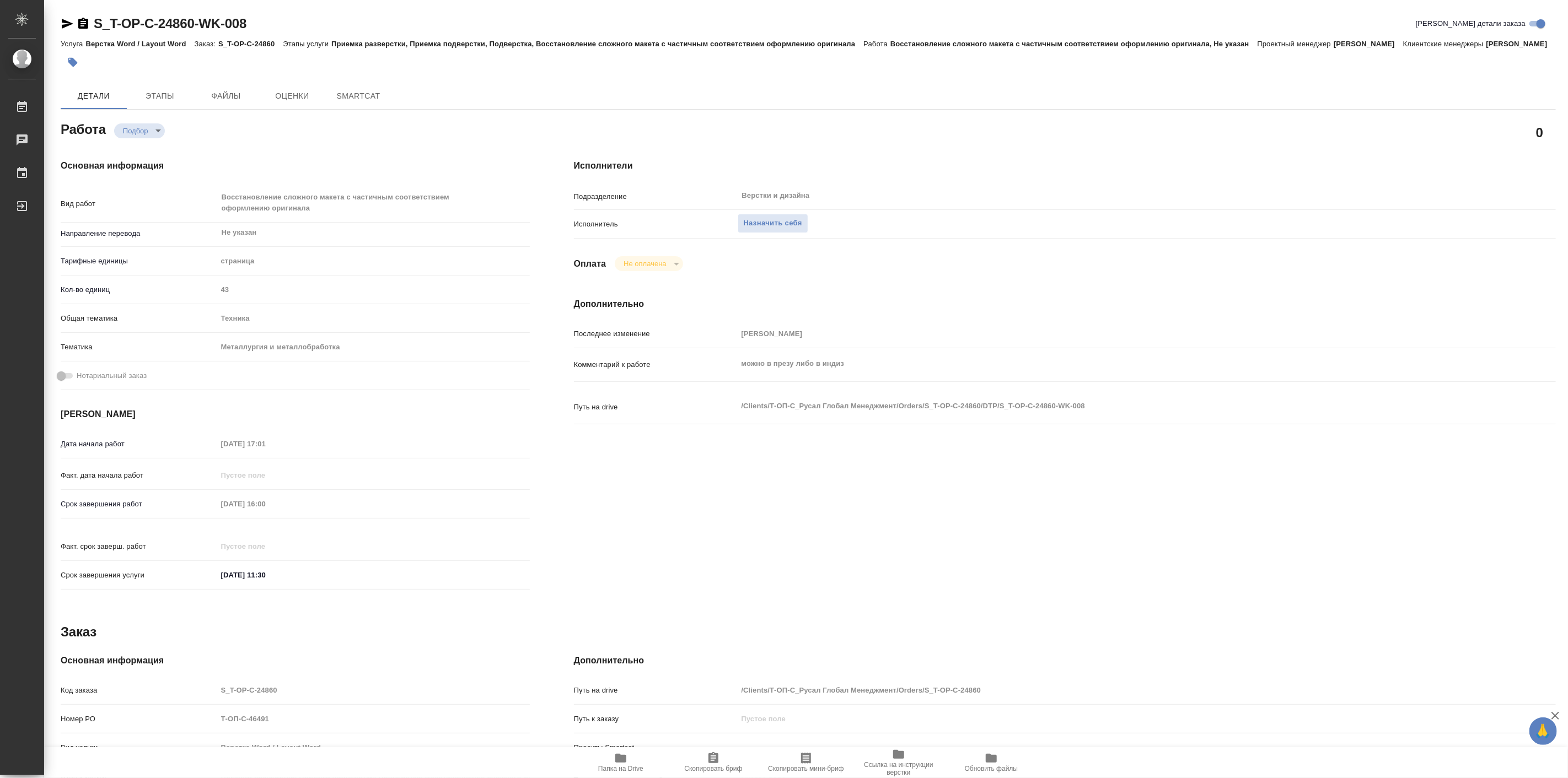
type textarea "x"
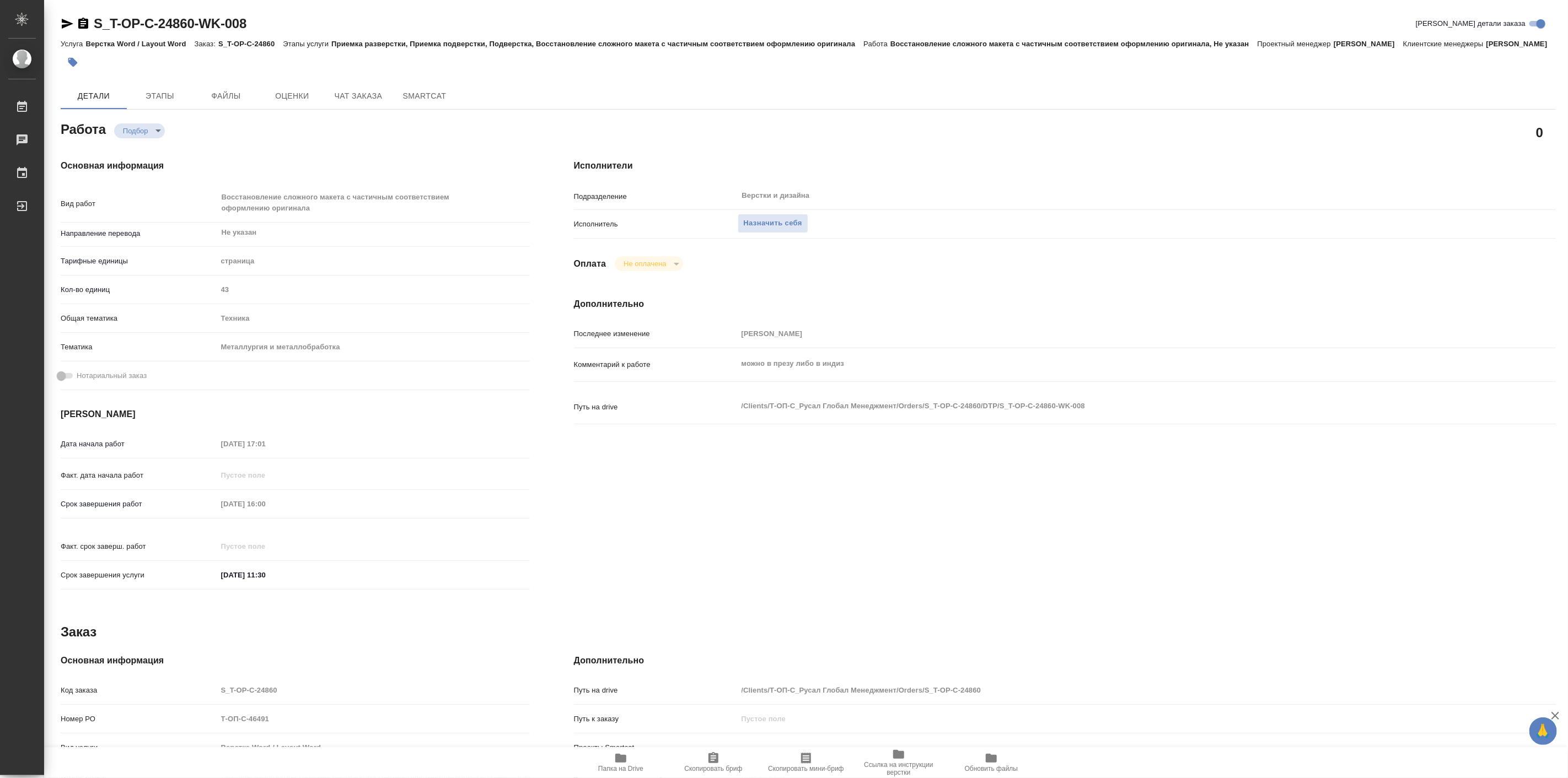
type textarea "x"
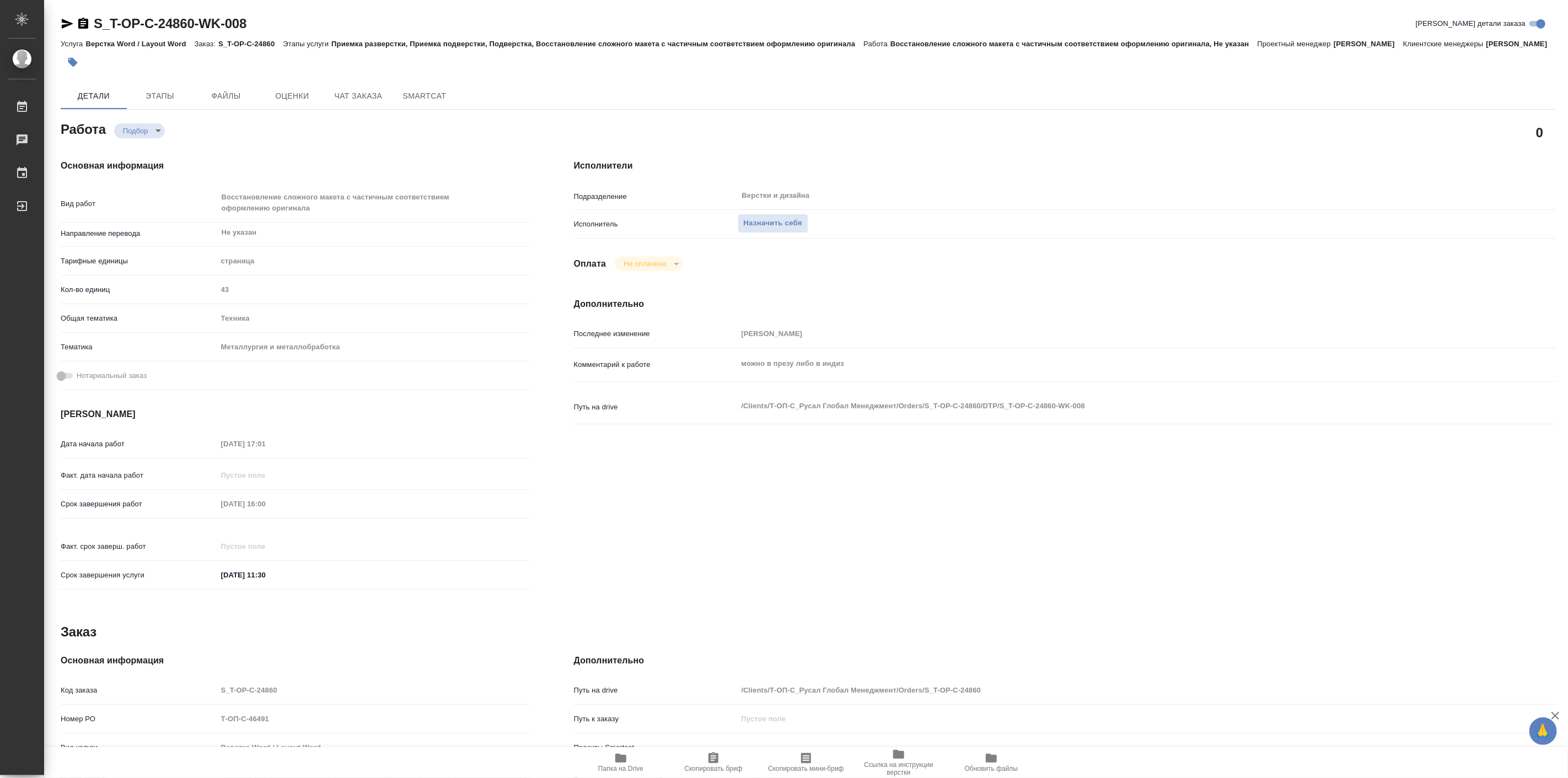
type textarea "x"
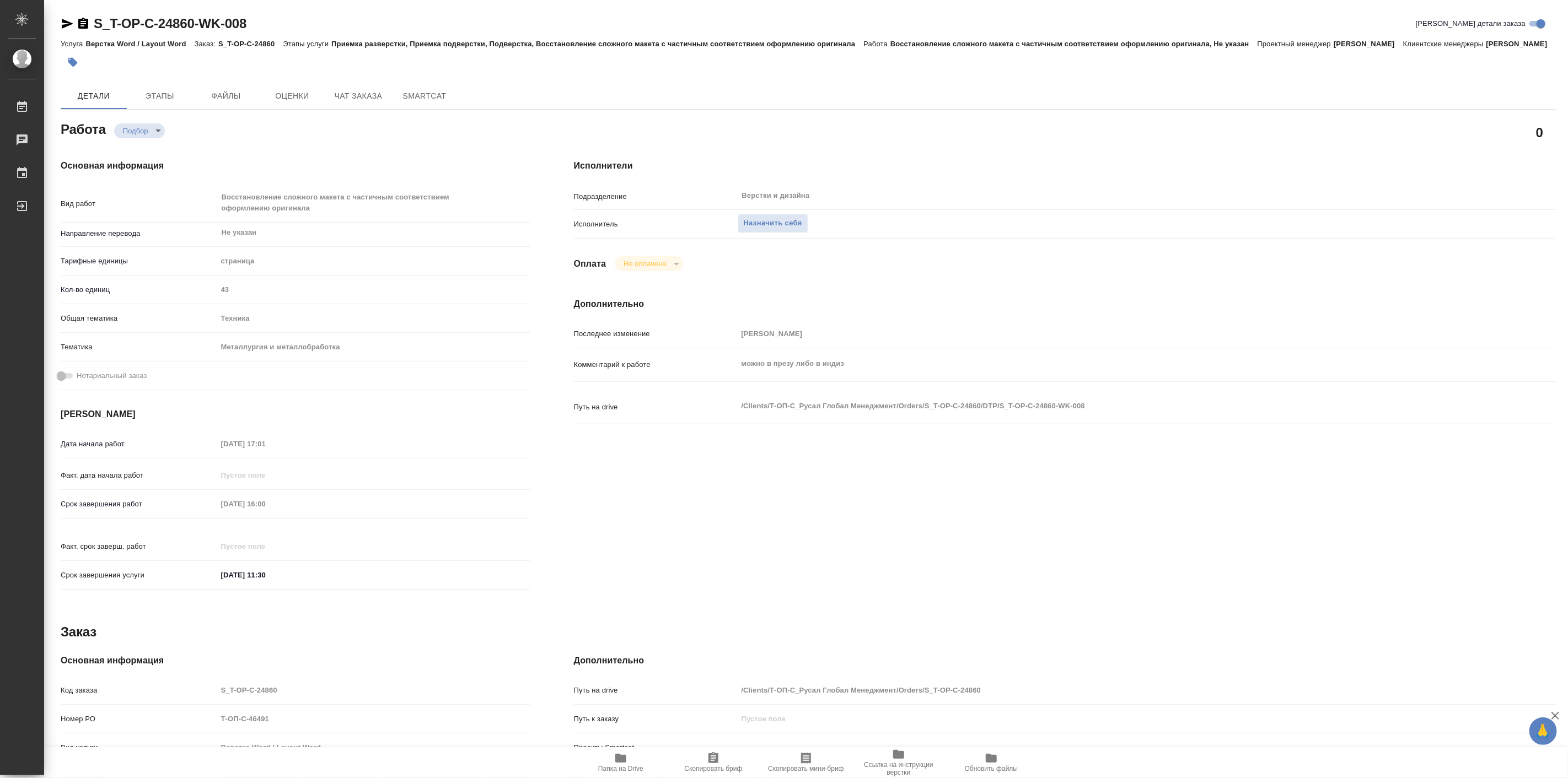
type textarea "x"
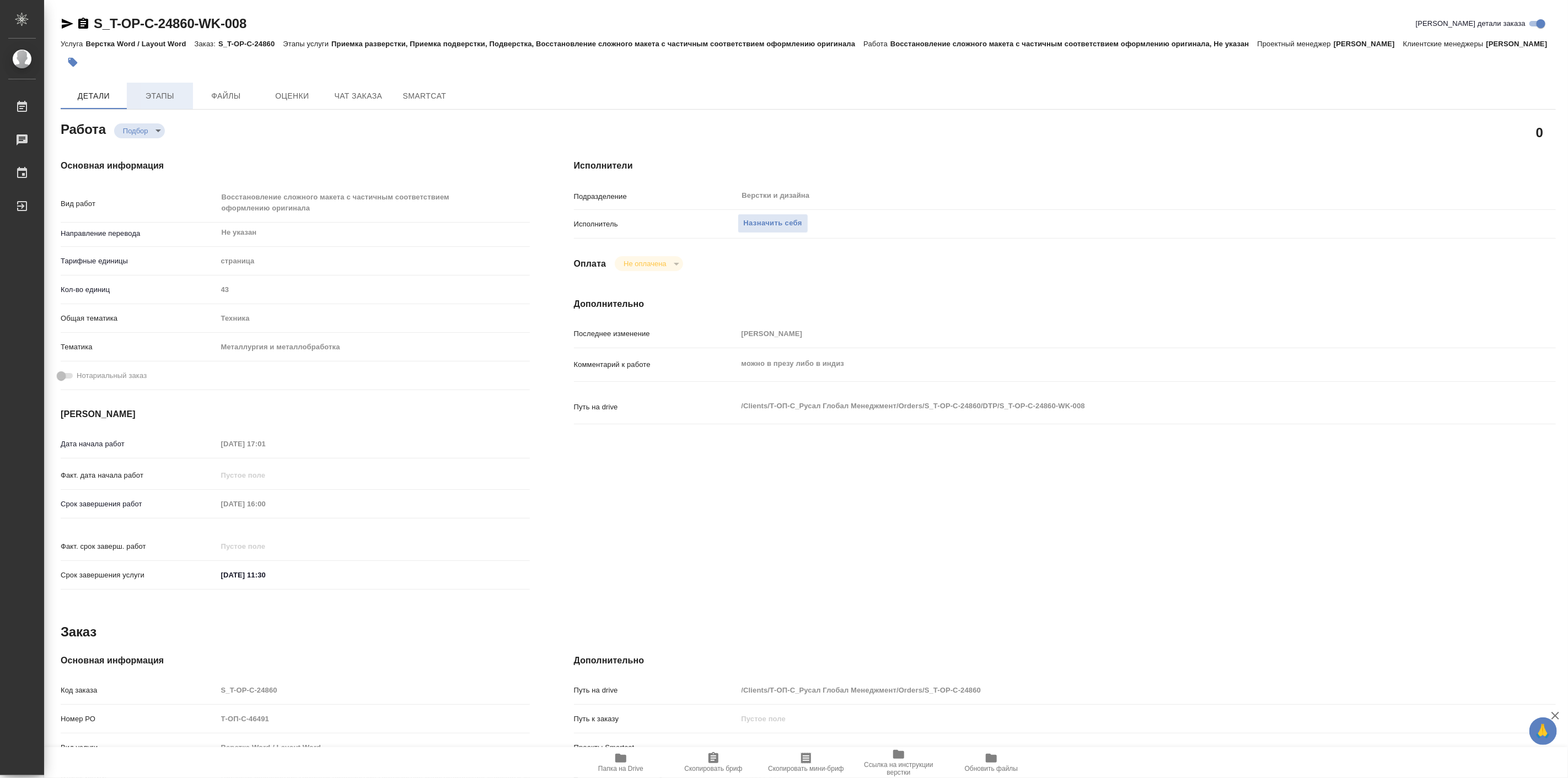
click at [167, 103] on span "Этапы" at bounding box center [160, 96] width 53 height 13
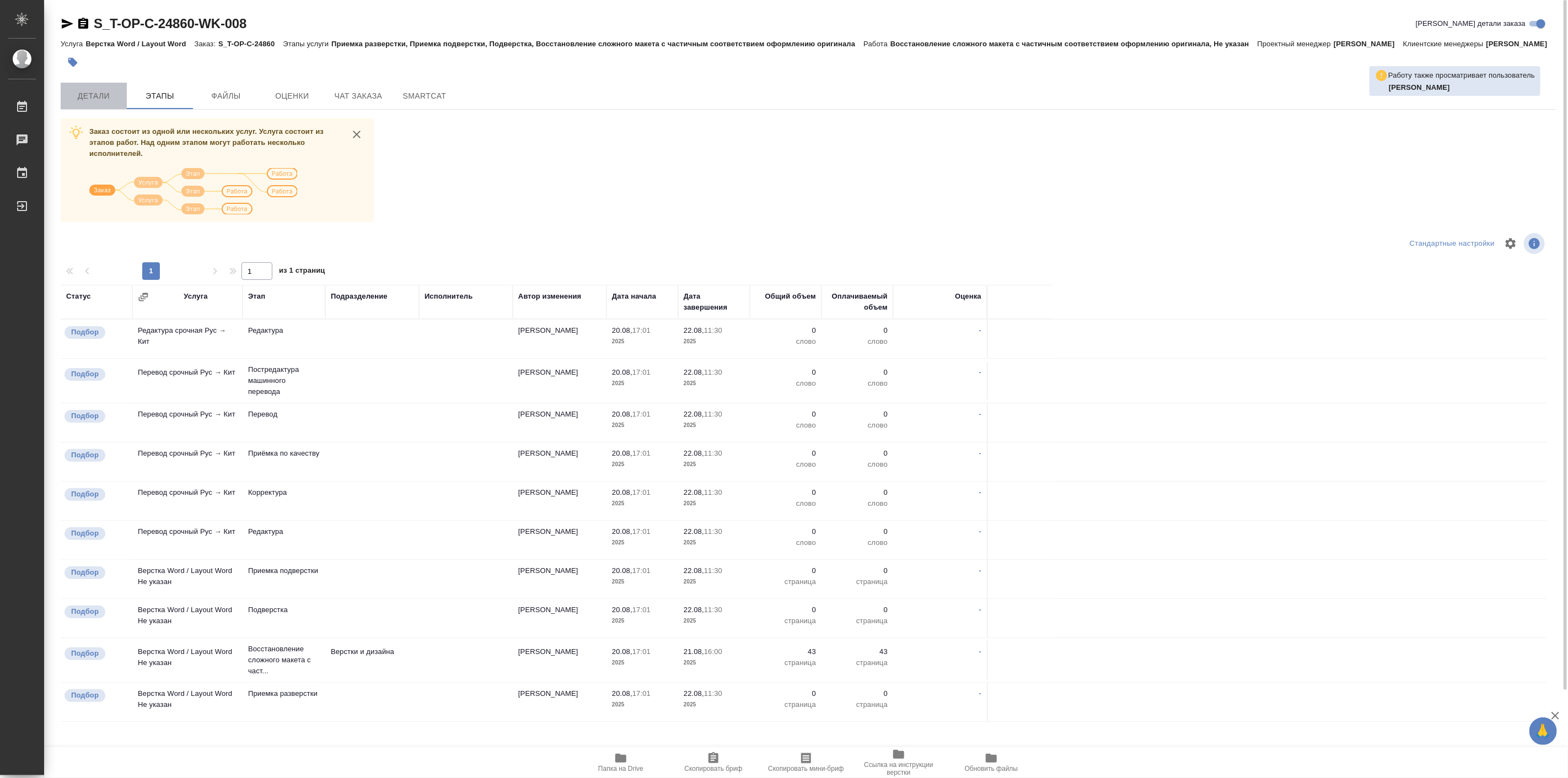
click at [92, 97] on button "Детали" at bounding box center [93, 95] width 66 height 26
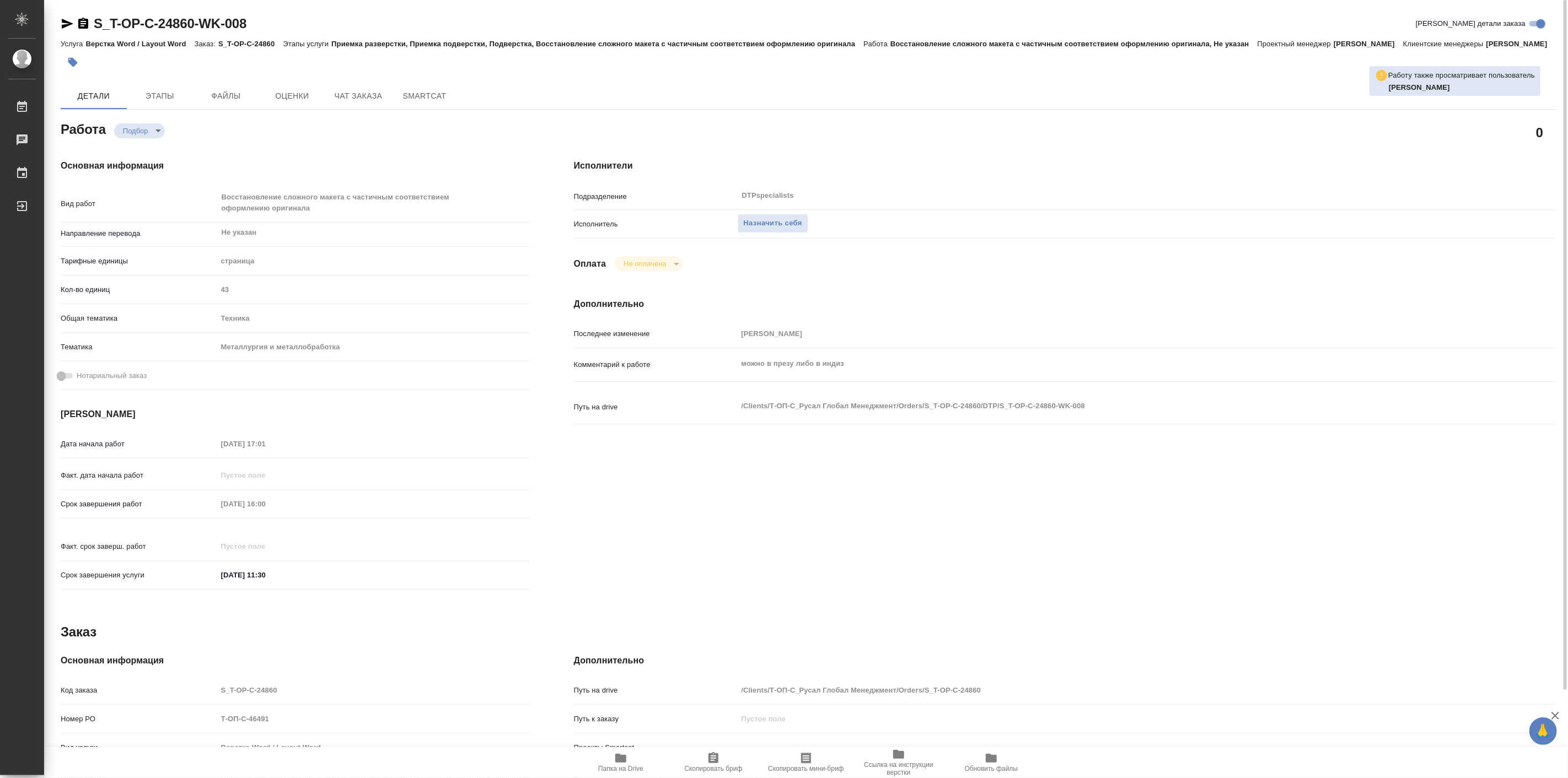
type textarea "x"
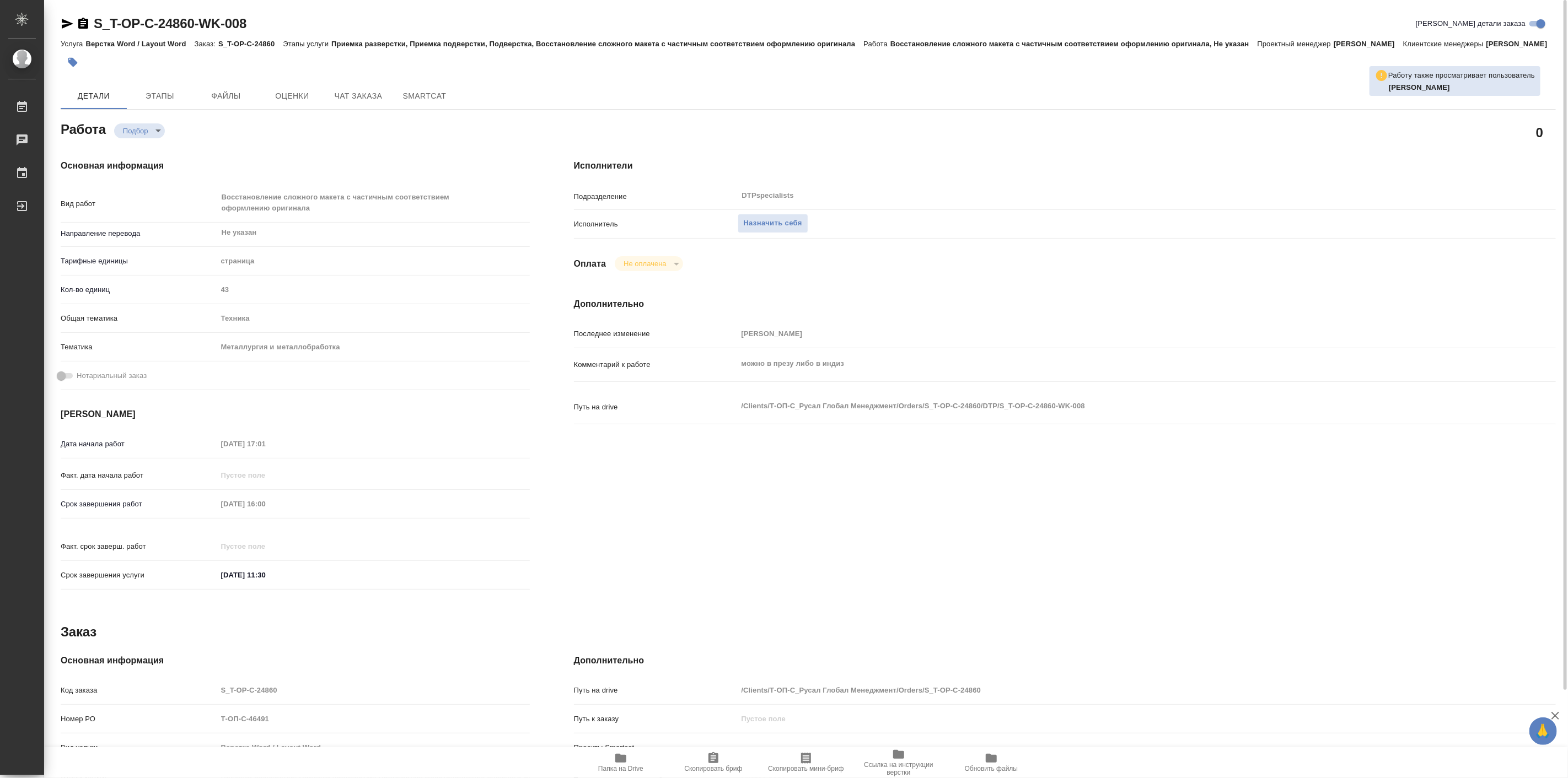
type textarea "x"
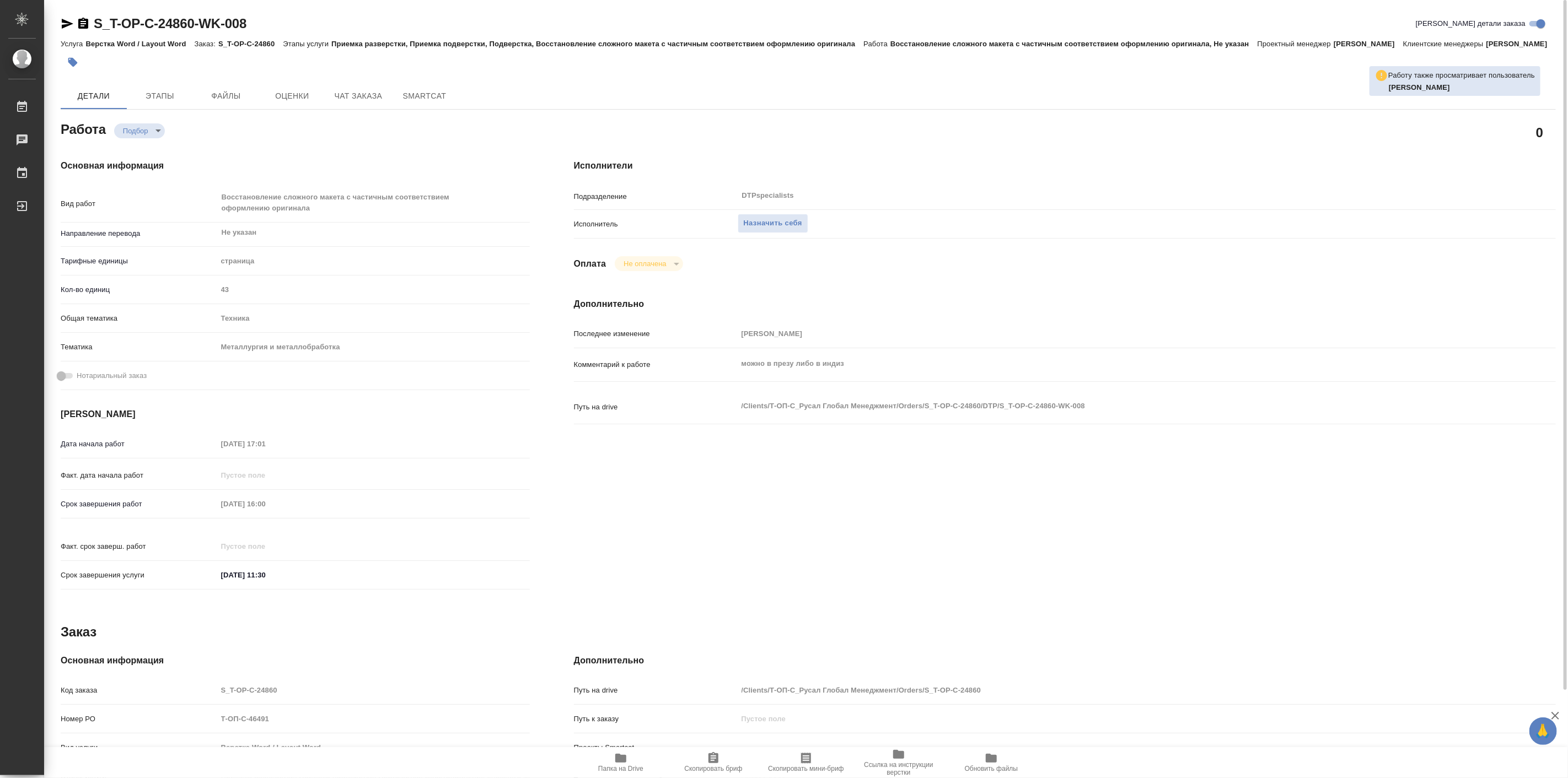
type textarea "x"
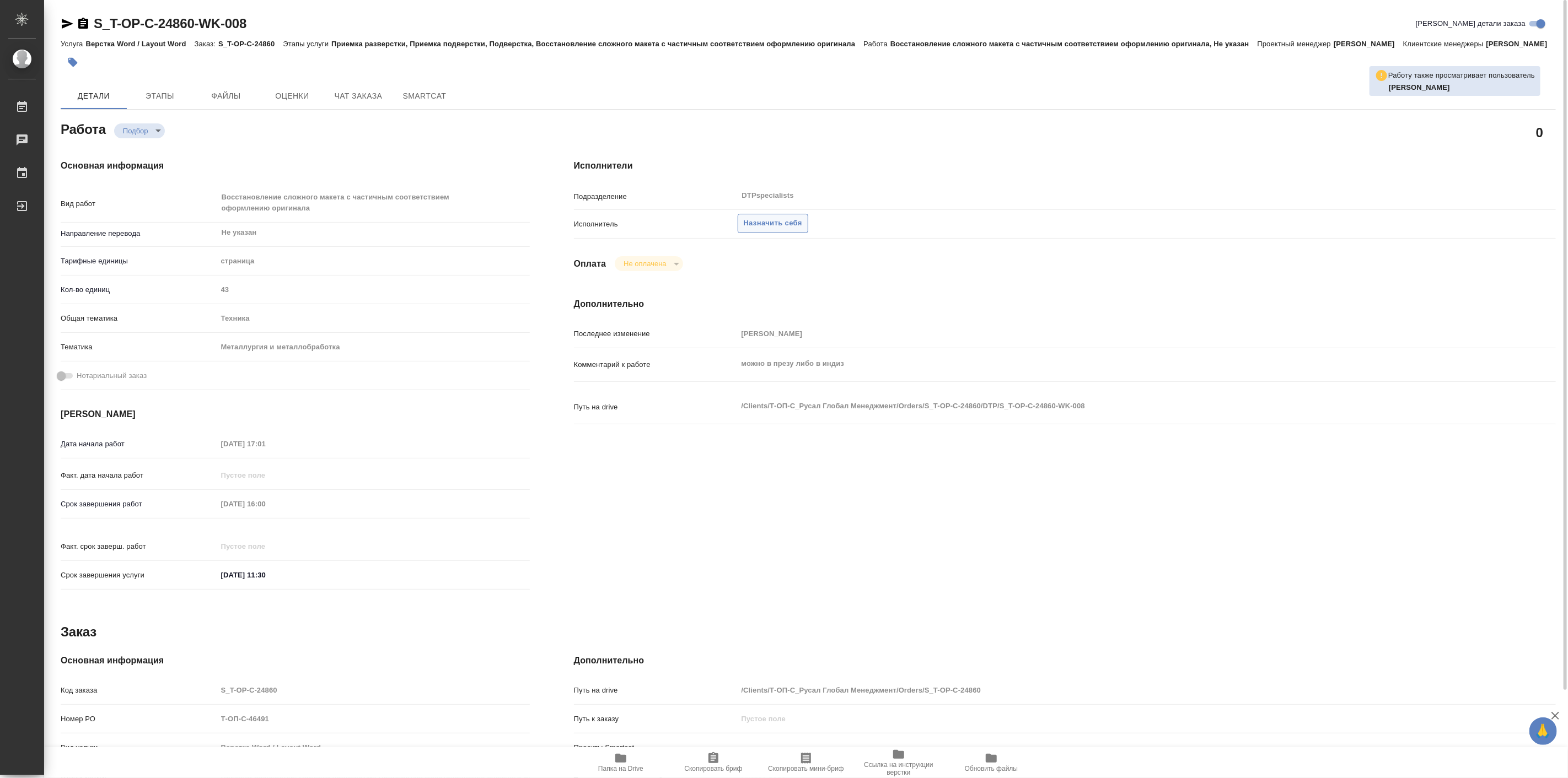
click at [778, 230] on span "Назначить себя" at bounding box center [773, 223] width 59 height 13
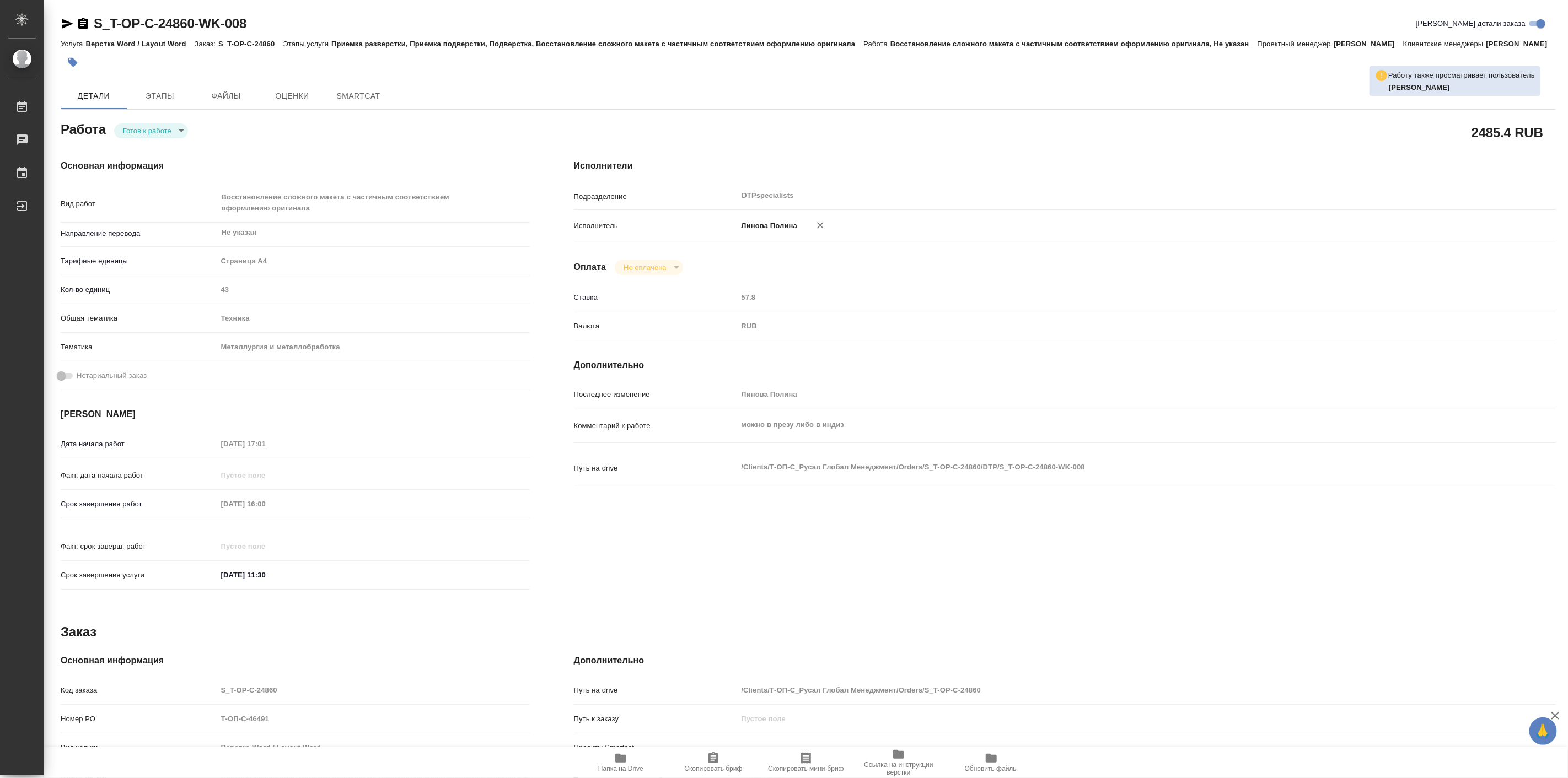
type textarea "x"
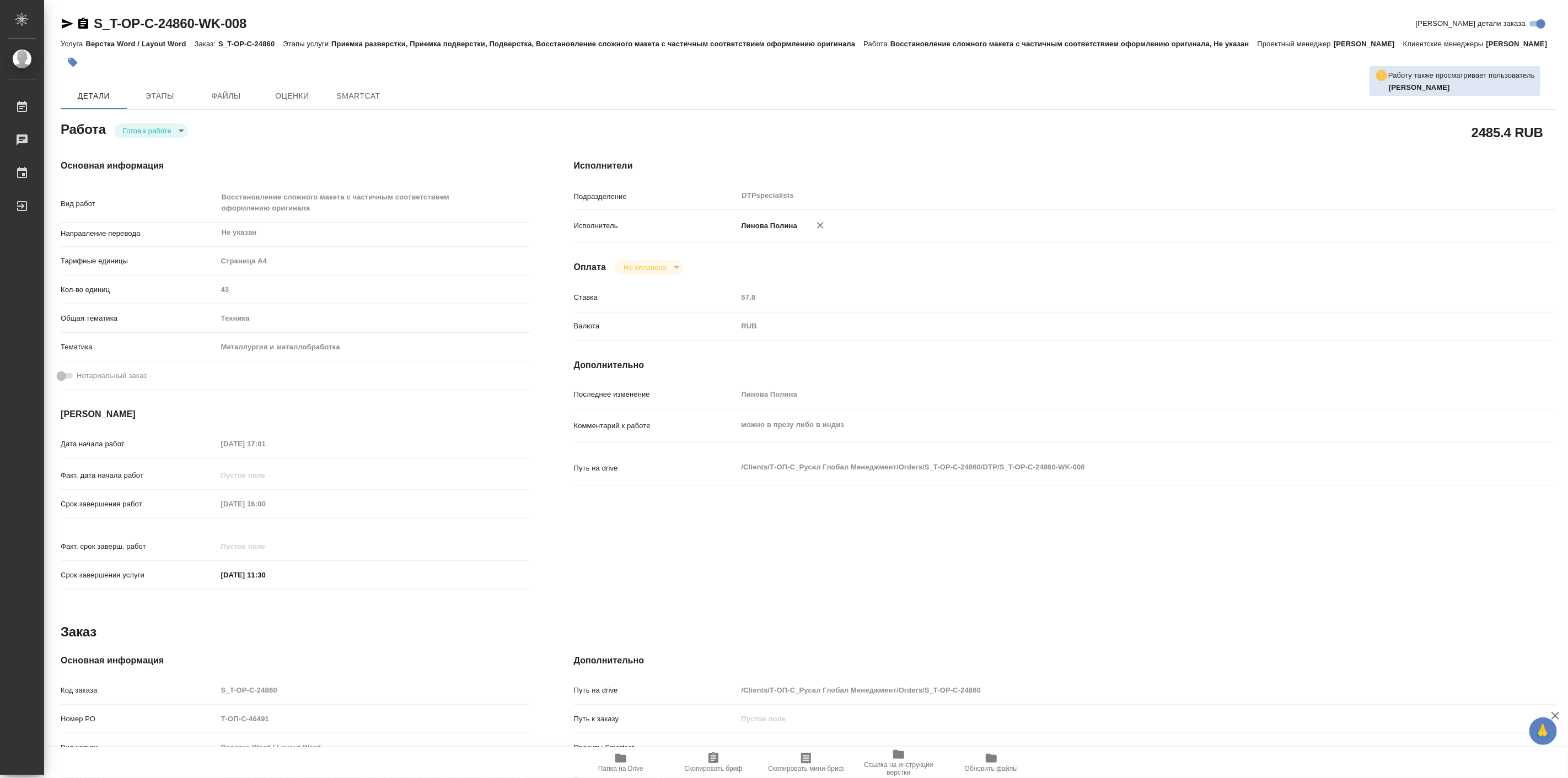
type textarea "x"
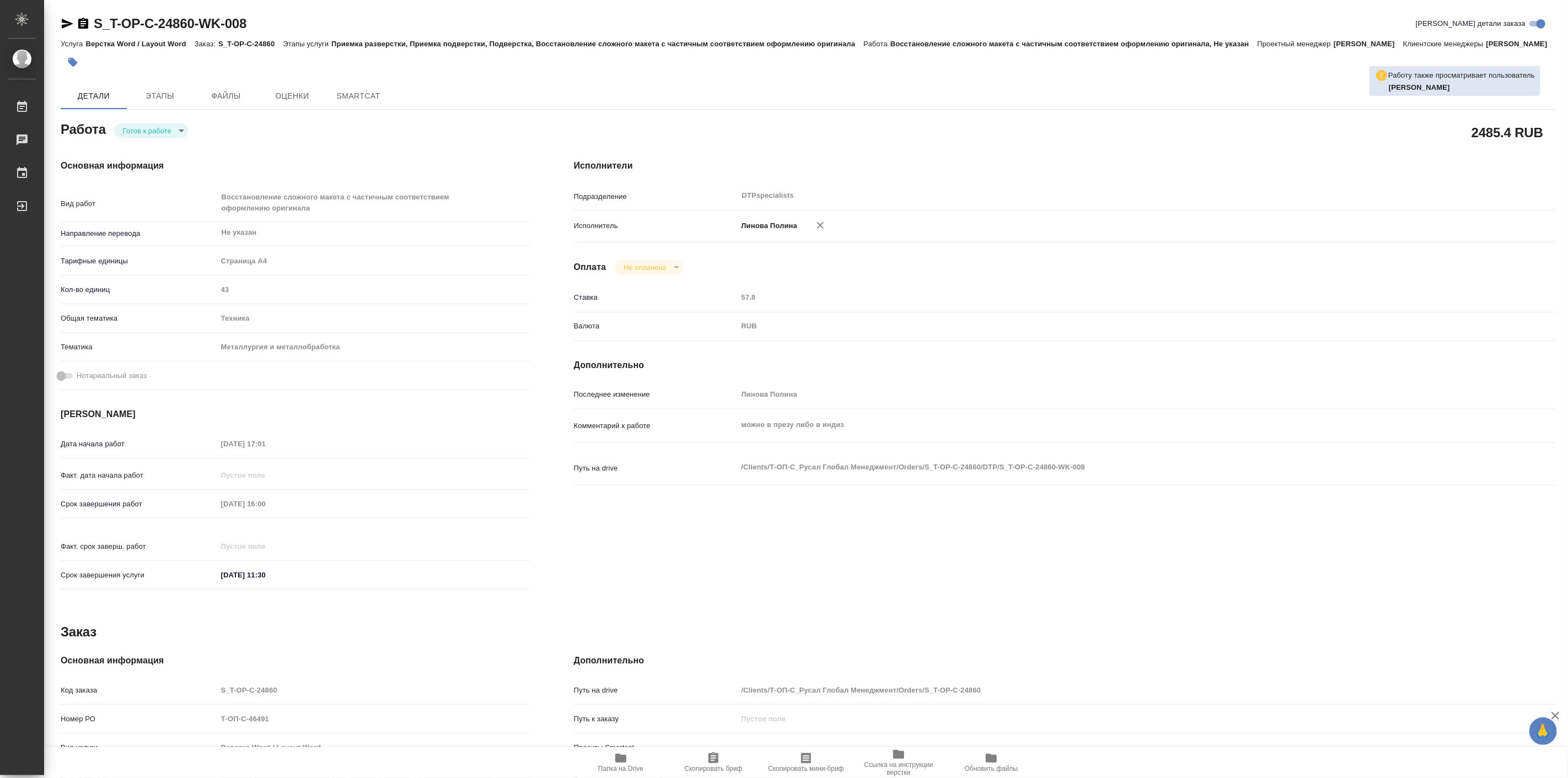
type textarea "x"
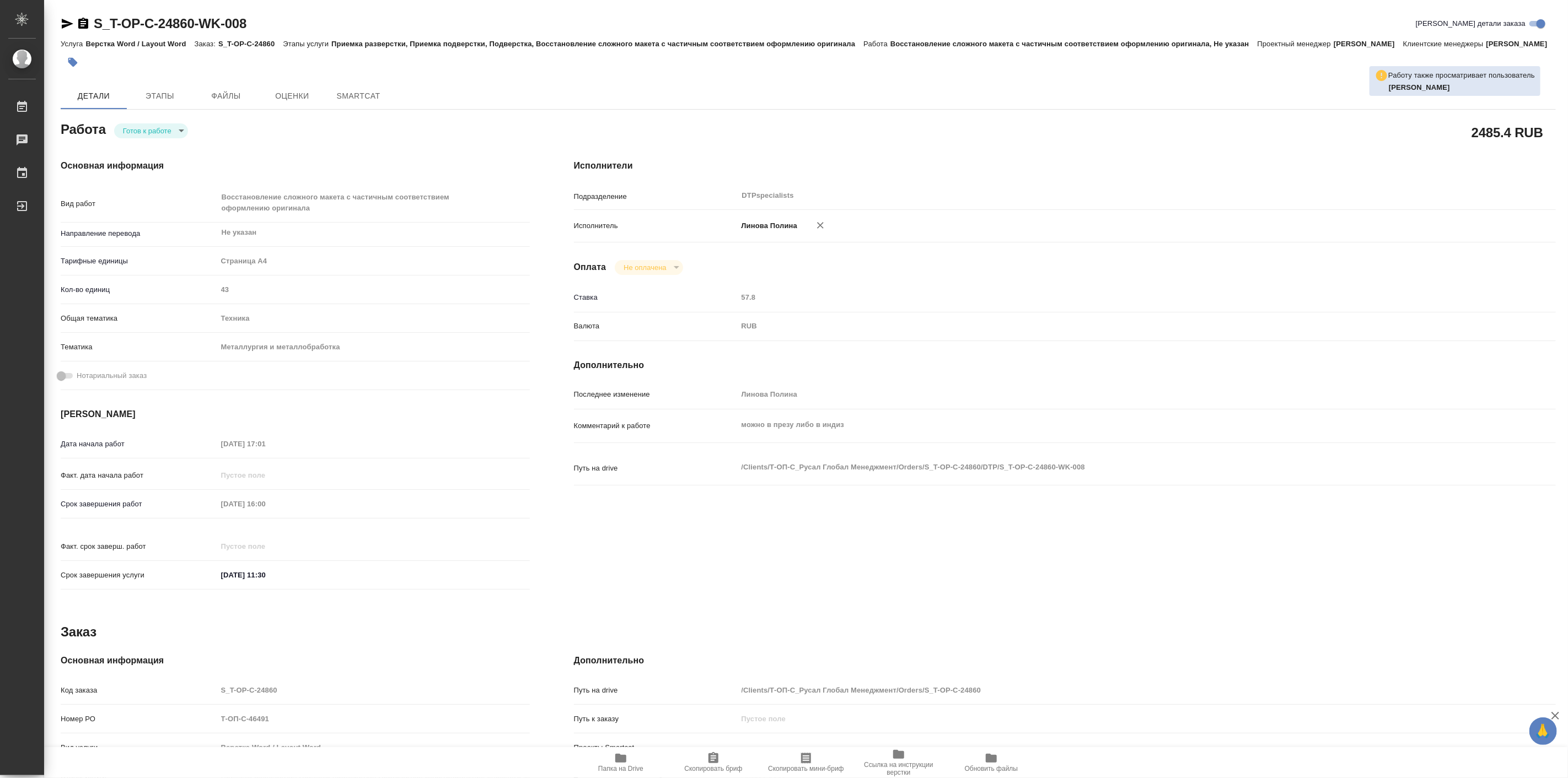
type textarea "x"
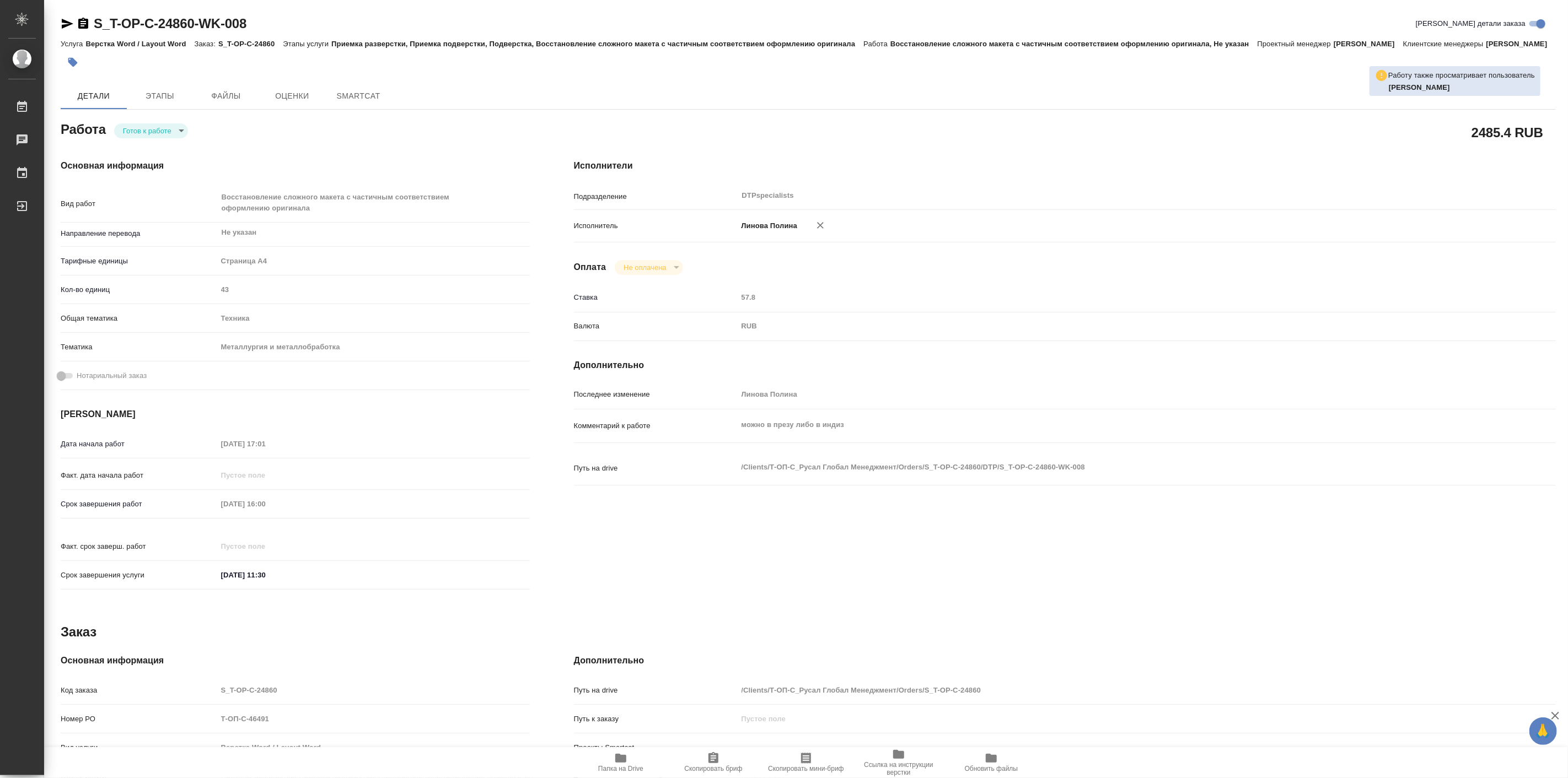
type textarea "x"
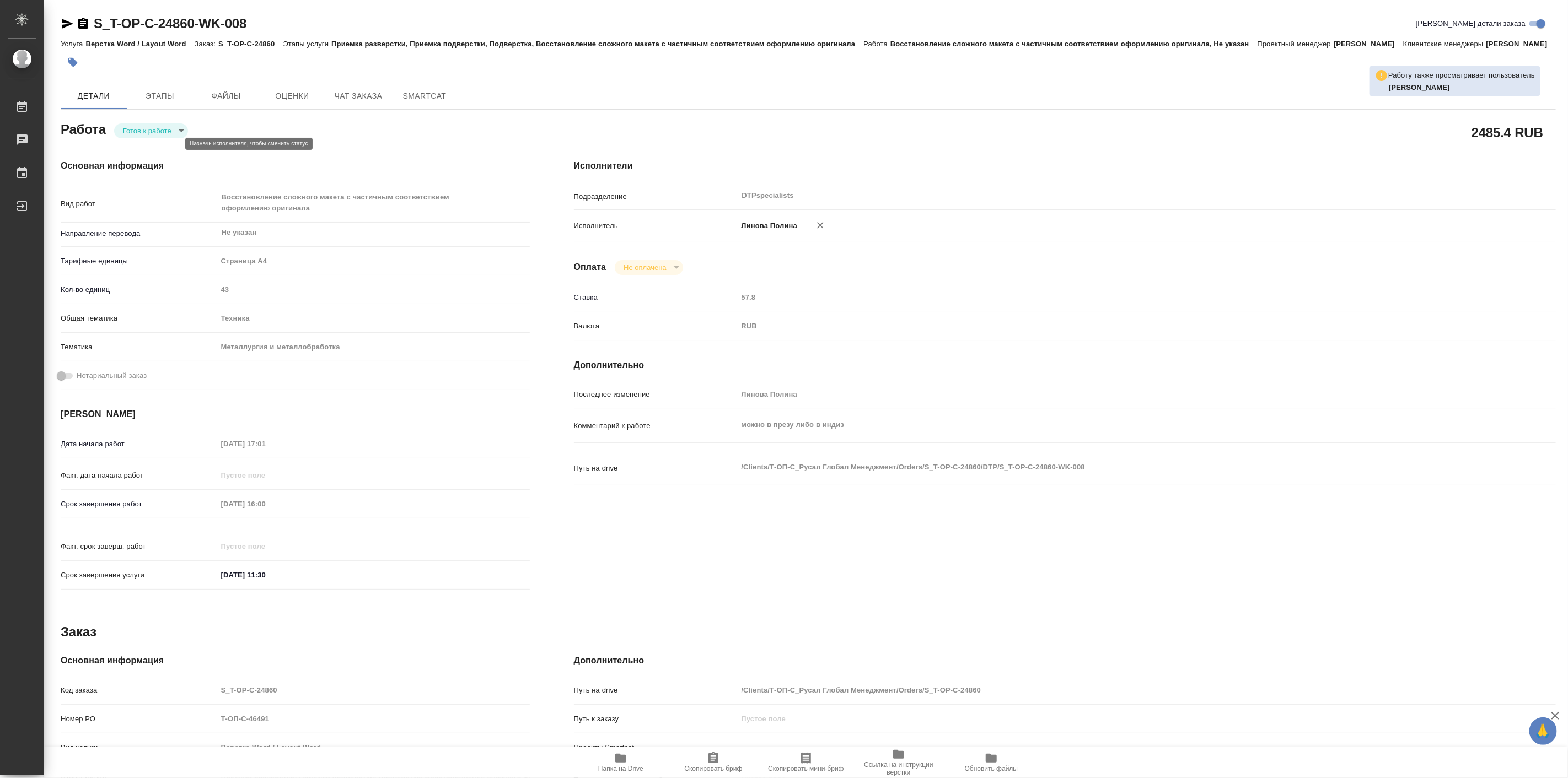
type textarea "x"
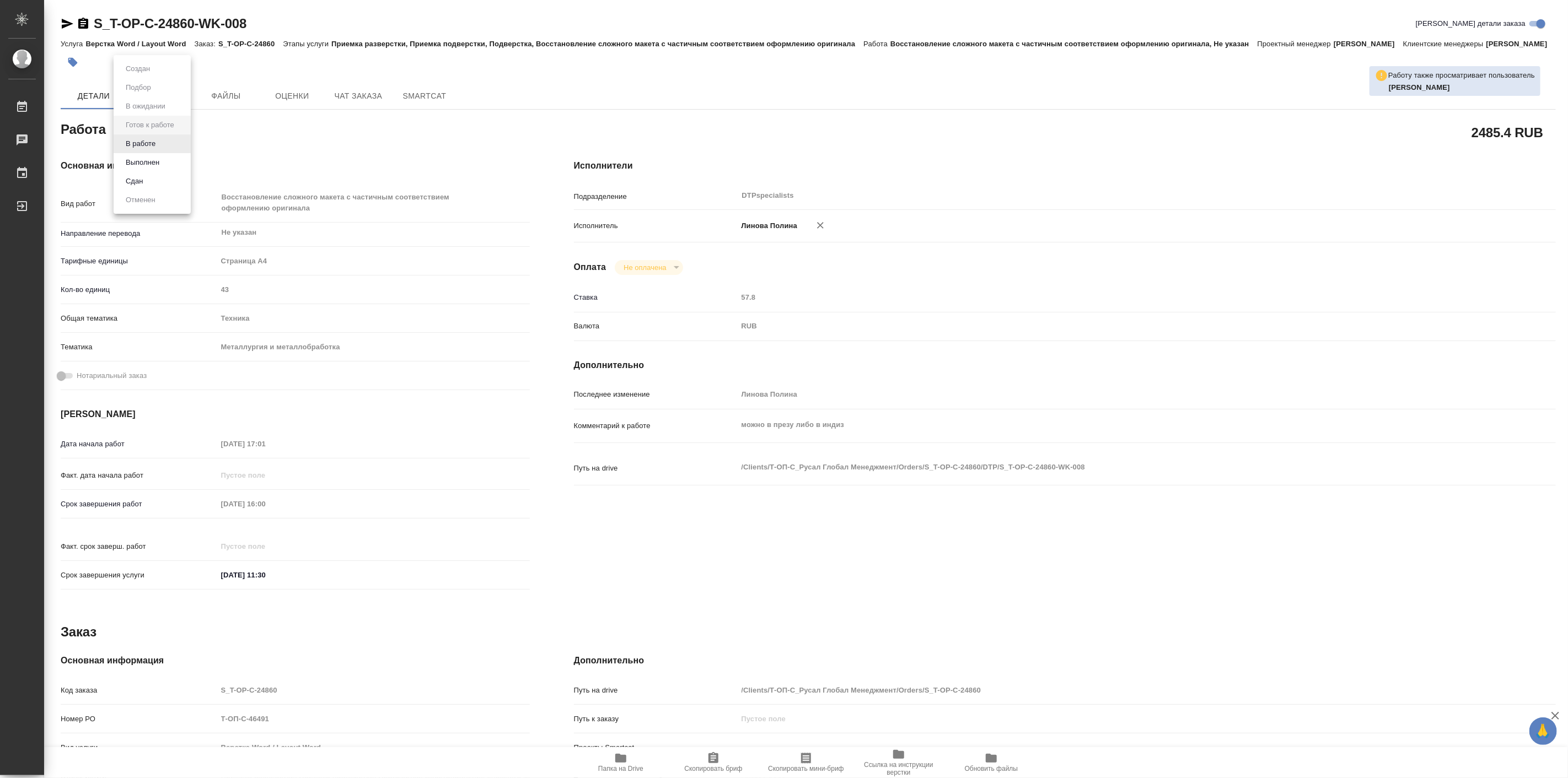
click at [156, 145] on body "🙏 .cls-1 fill:#fff; AWATERA Linova Polina Работы Чаты График Выйти S_T-OP-C-248…" at bounding box center [784, 389] width 1568 height 778
click at [141, 140] on button "В работе" at bounding box center [140, 144] width 36 height 12
type textarea "x"
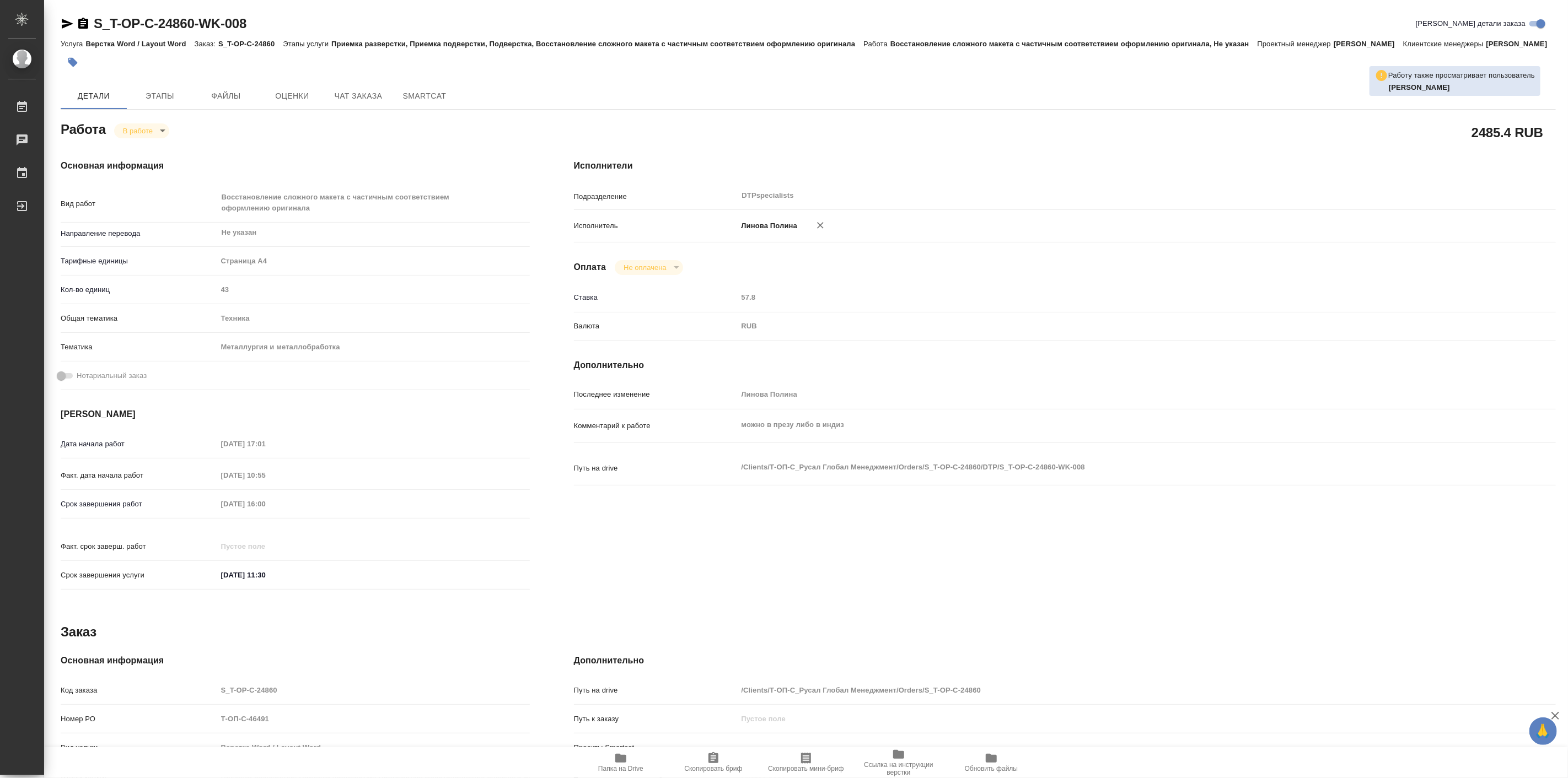
type textarea "x"
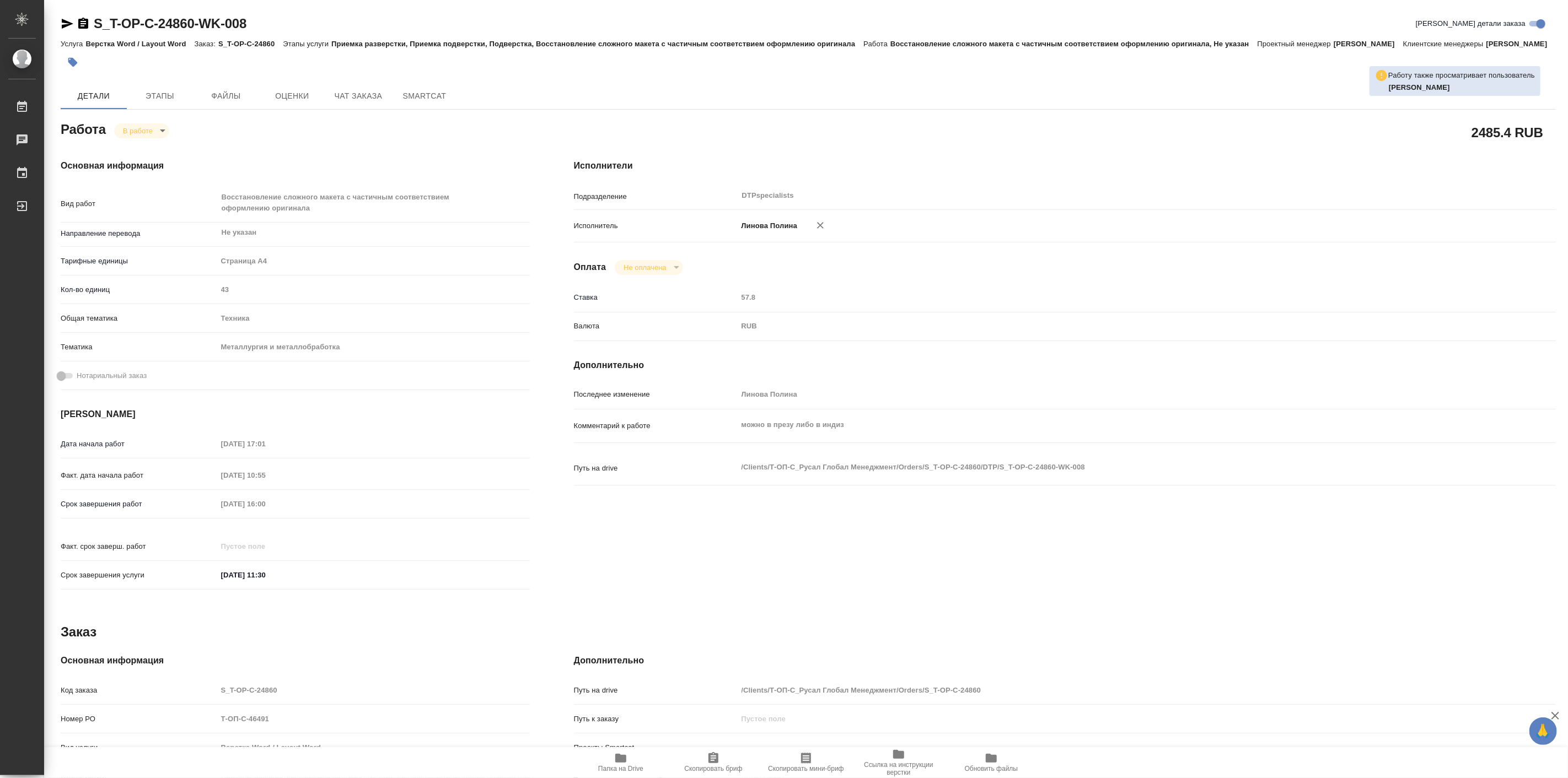
type textarea "x"
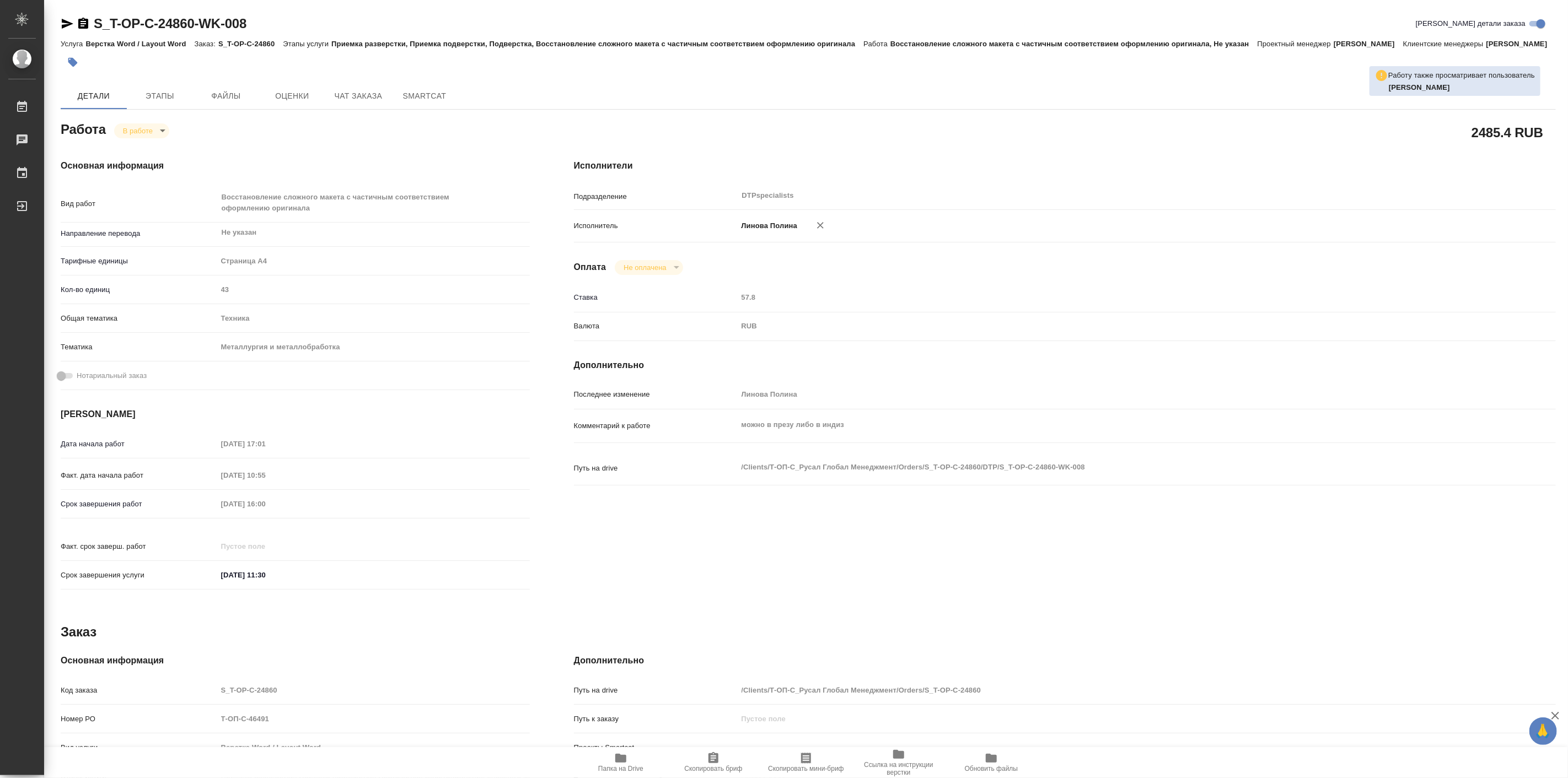
type textarea "x"
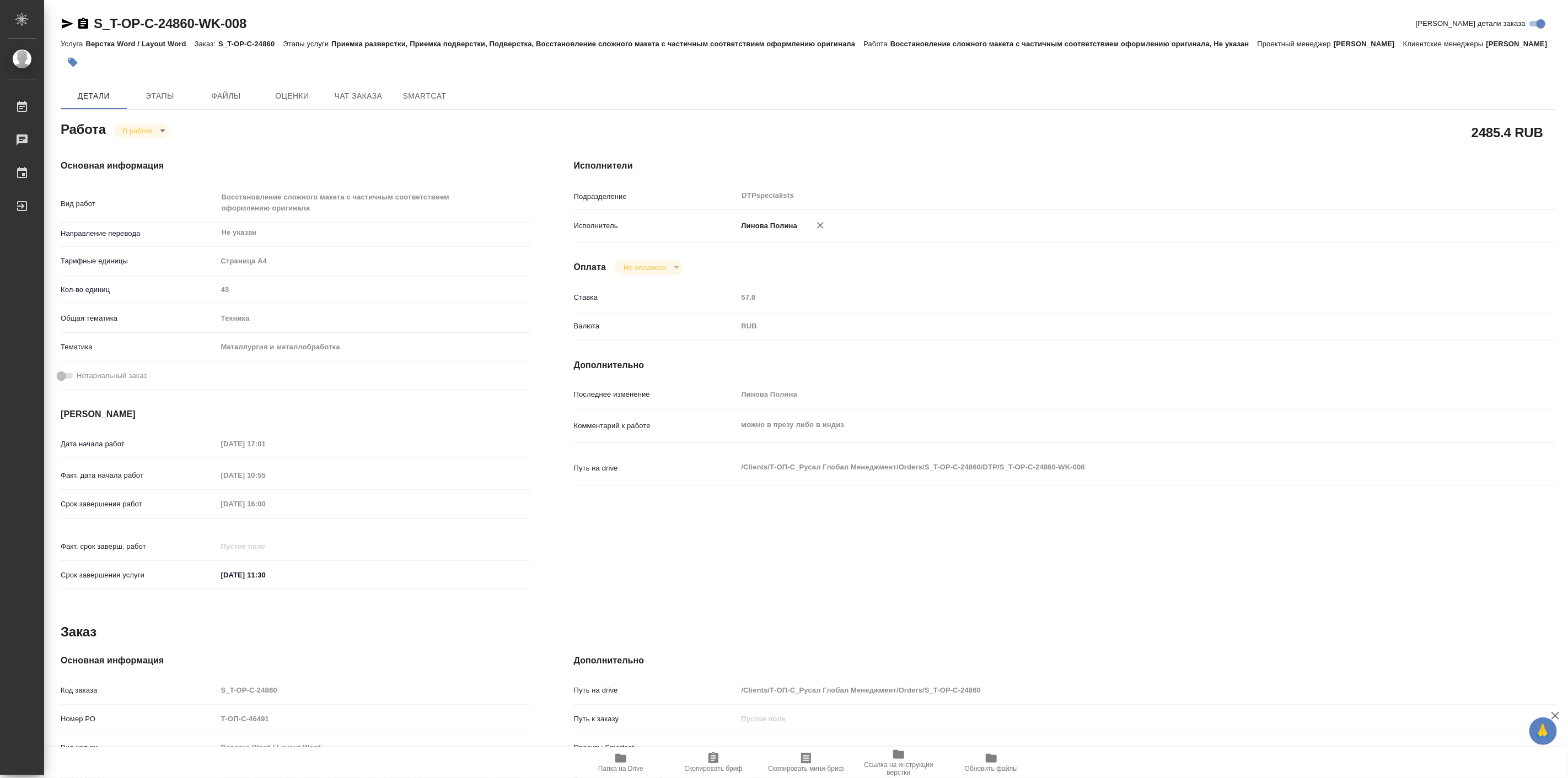
type textarea "x"
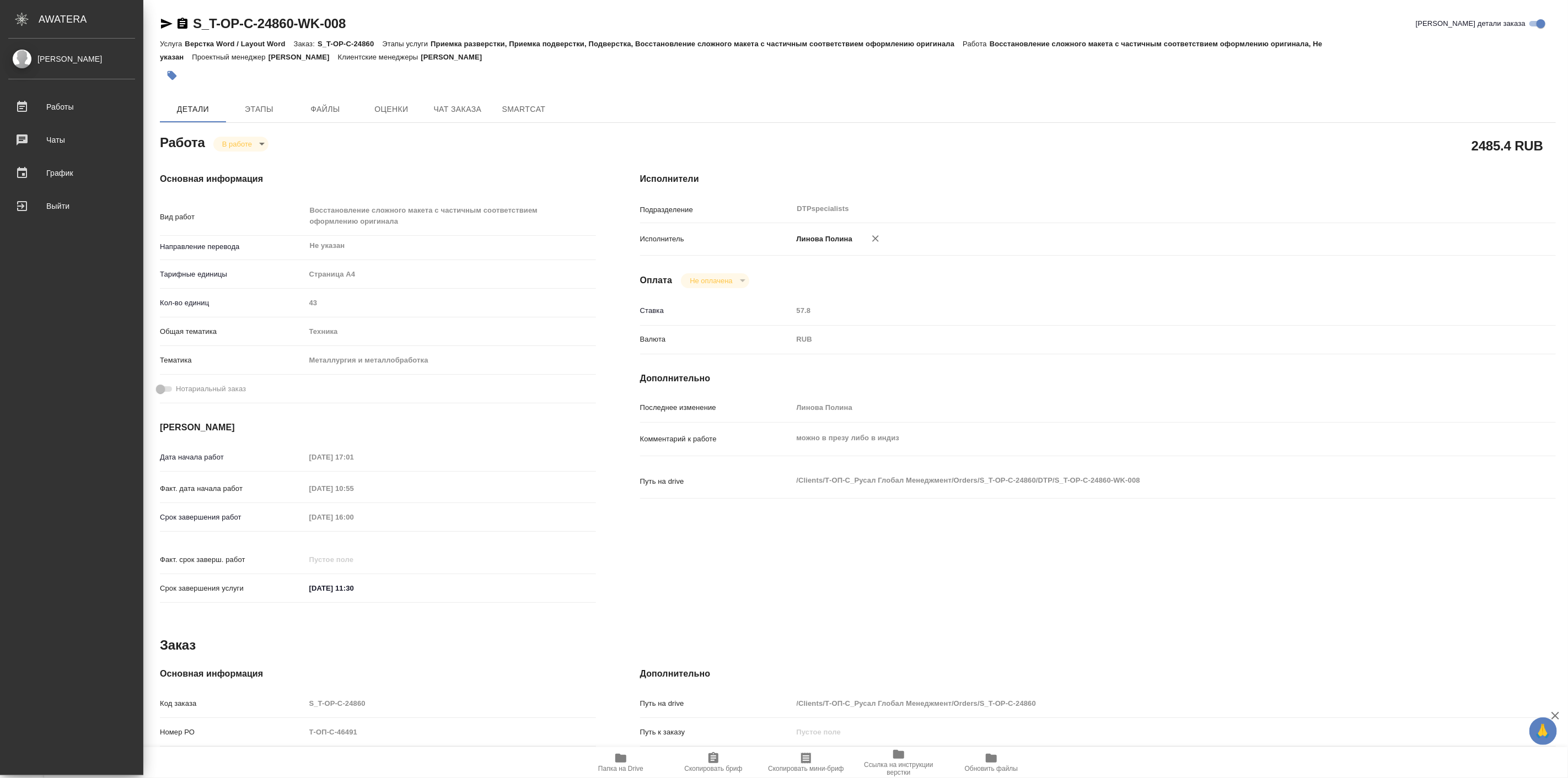
type textarea "x"
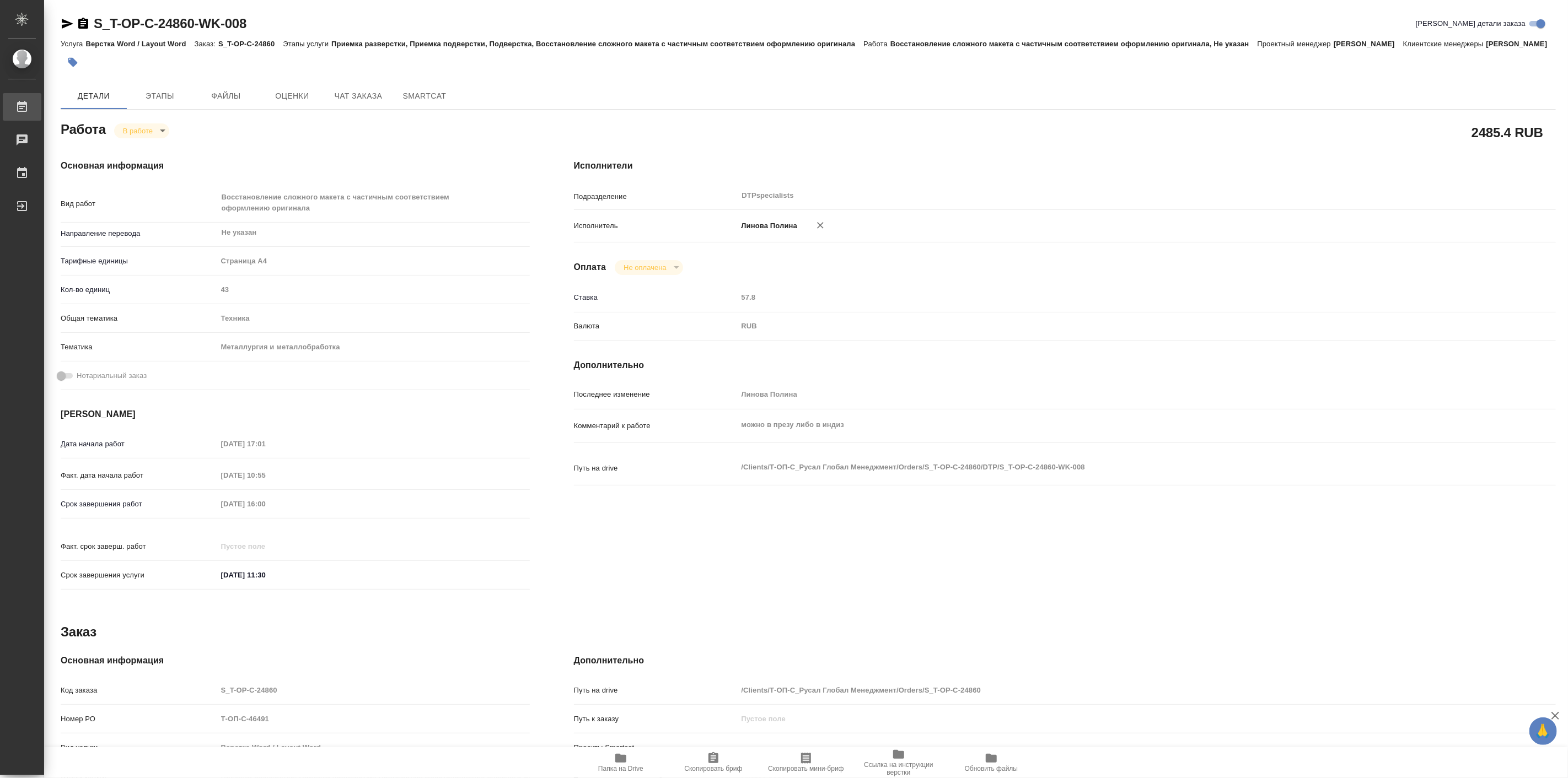
type textarea "x"
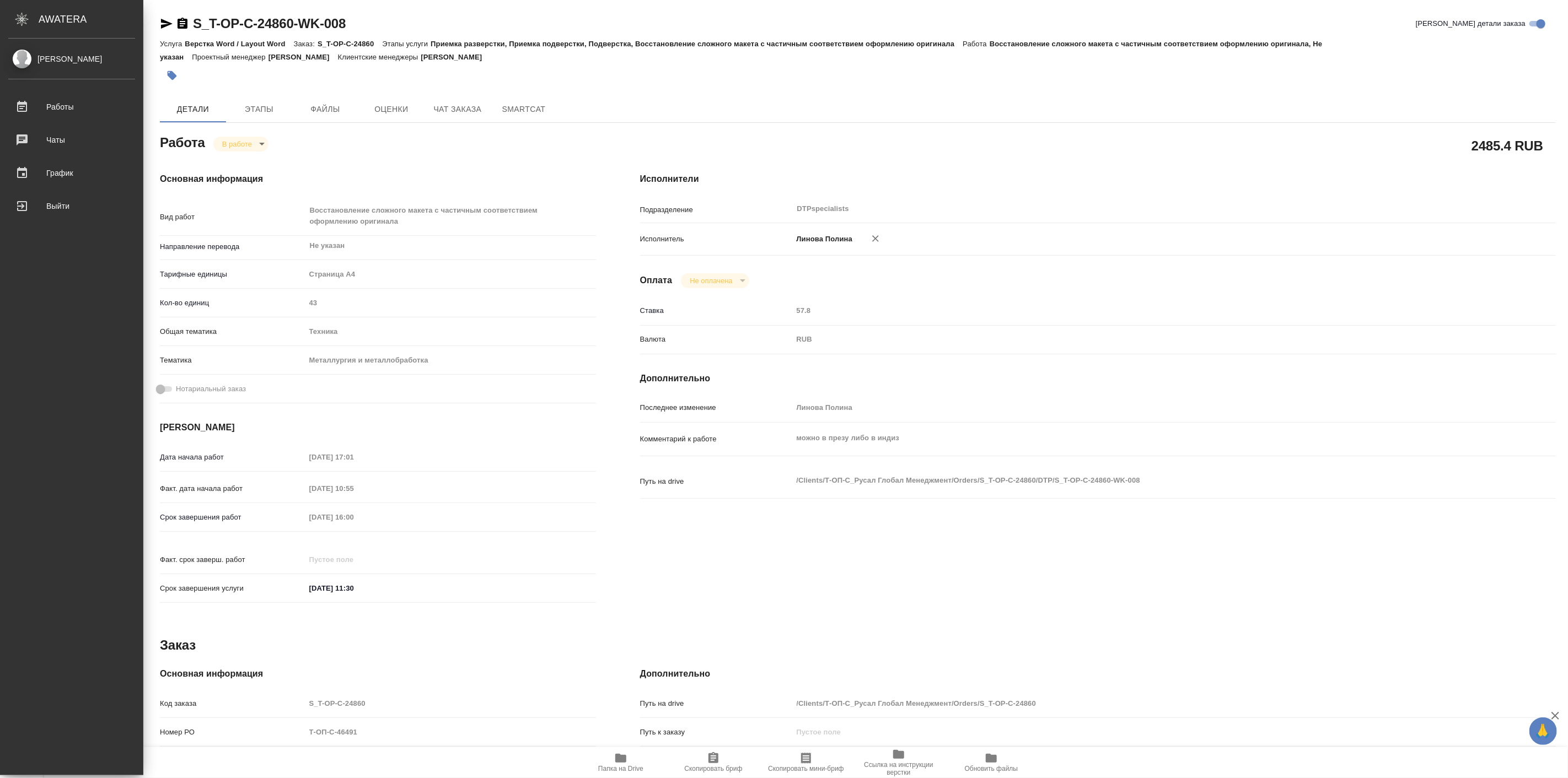
type textarea "x"
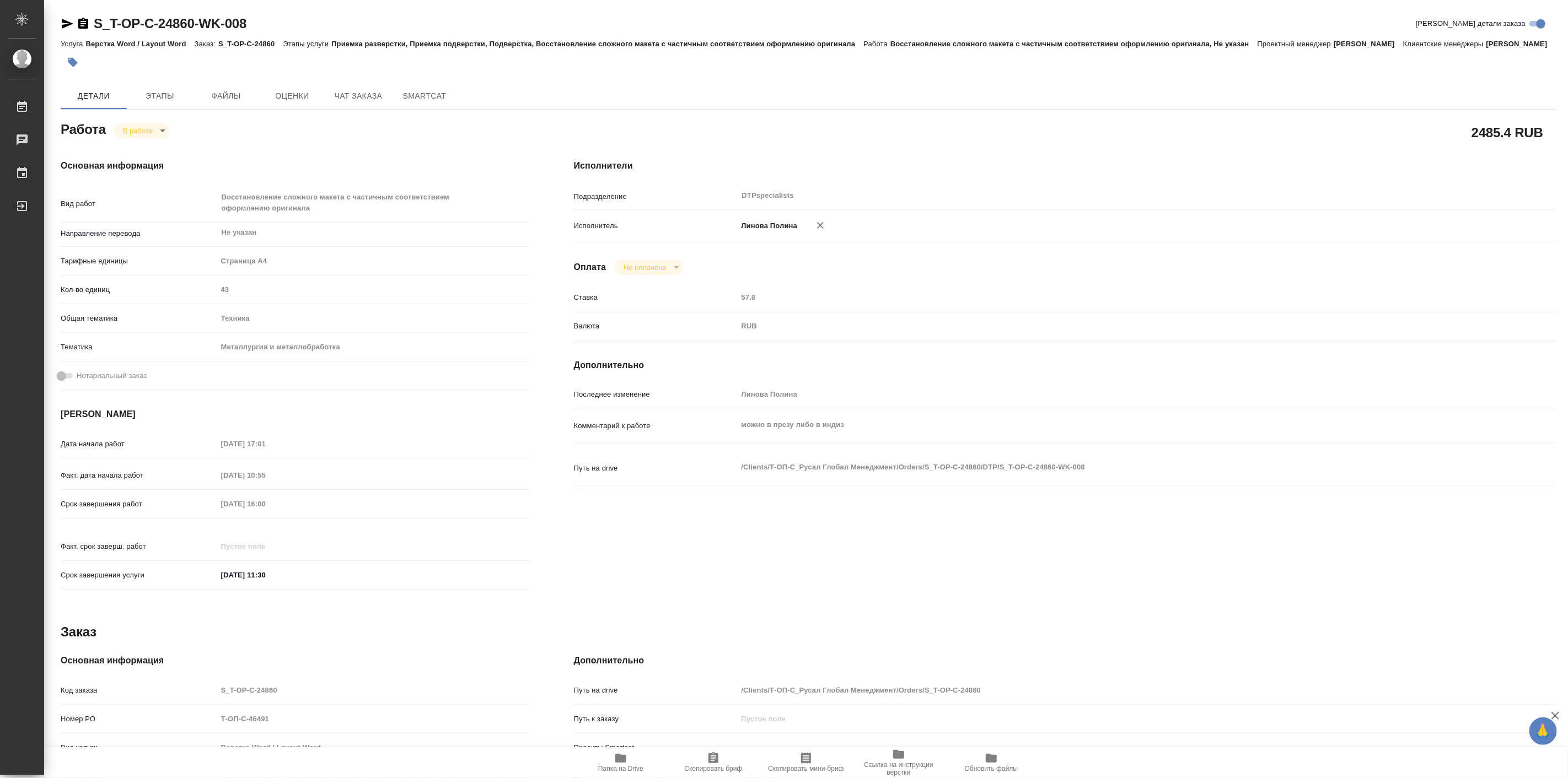
click at [235, 172] on h4 "Основная информация" at bounding box center [295, 166] width 469 height 13
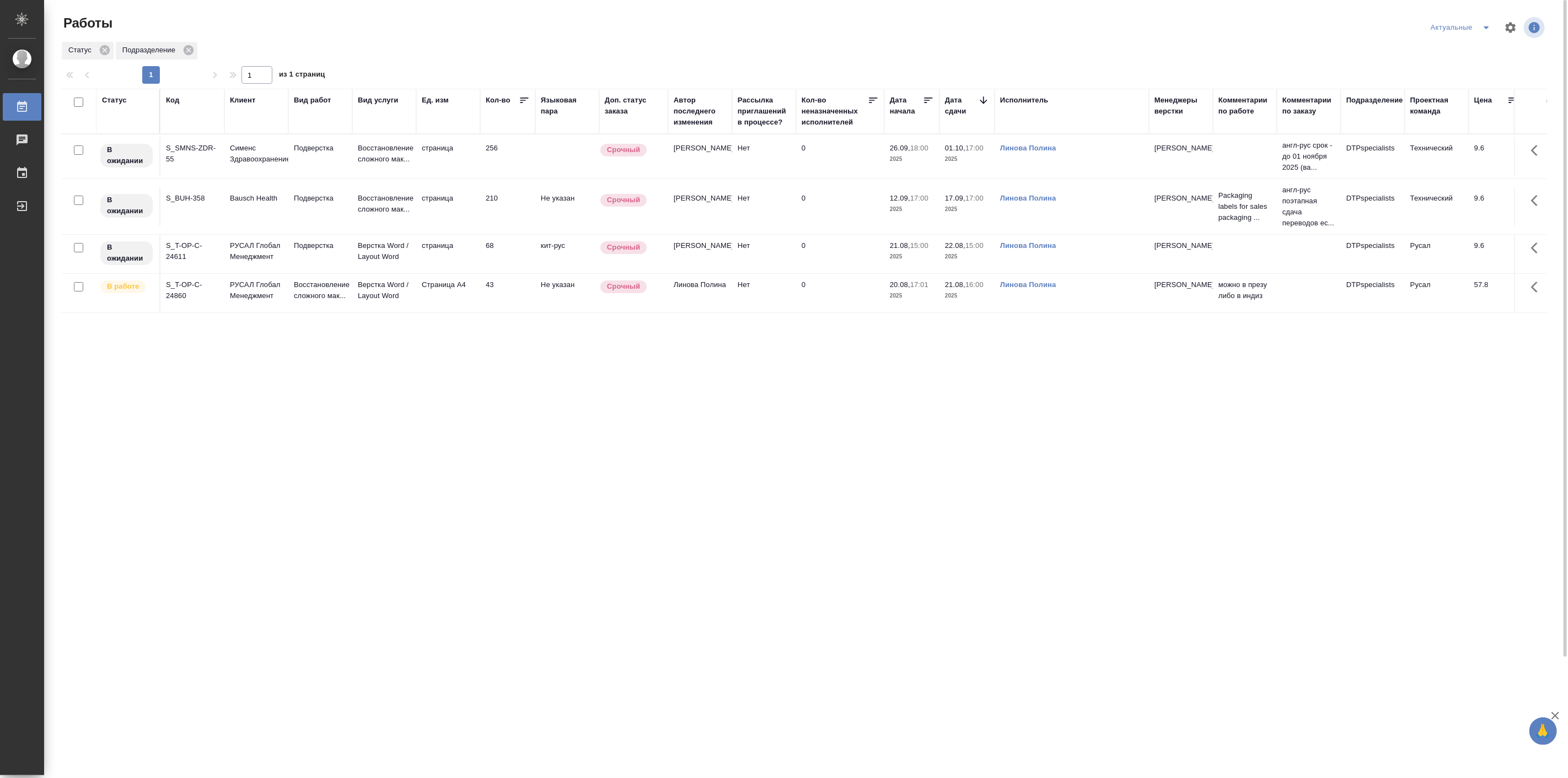
click at [375, 433] on div "Статус Код Клиент Вид работ Вид услуги Ед. изм Кол-во Языковая пара Доп. статус…" at bounding box center [803, 502] width 1486 height 827
click at [428, 176] on td "страница" at bounding box center [448, 156] width 64 height 39
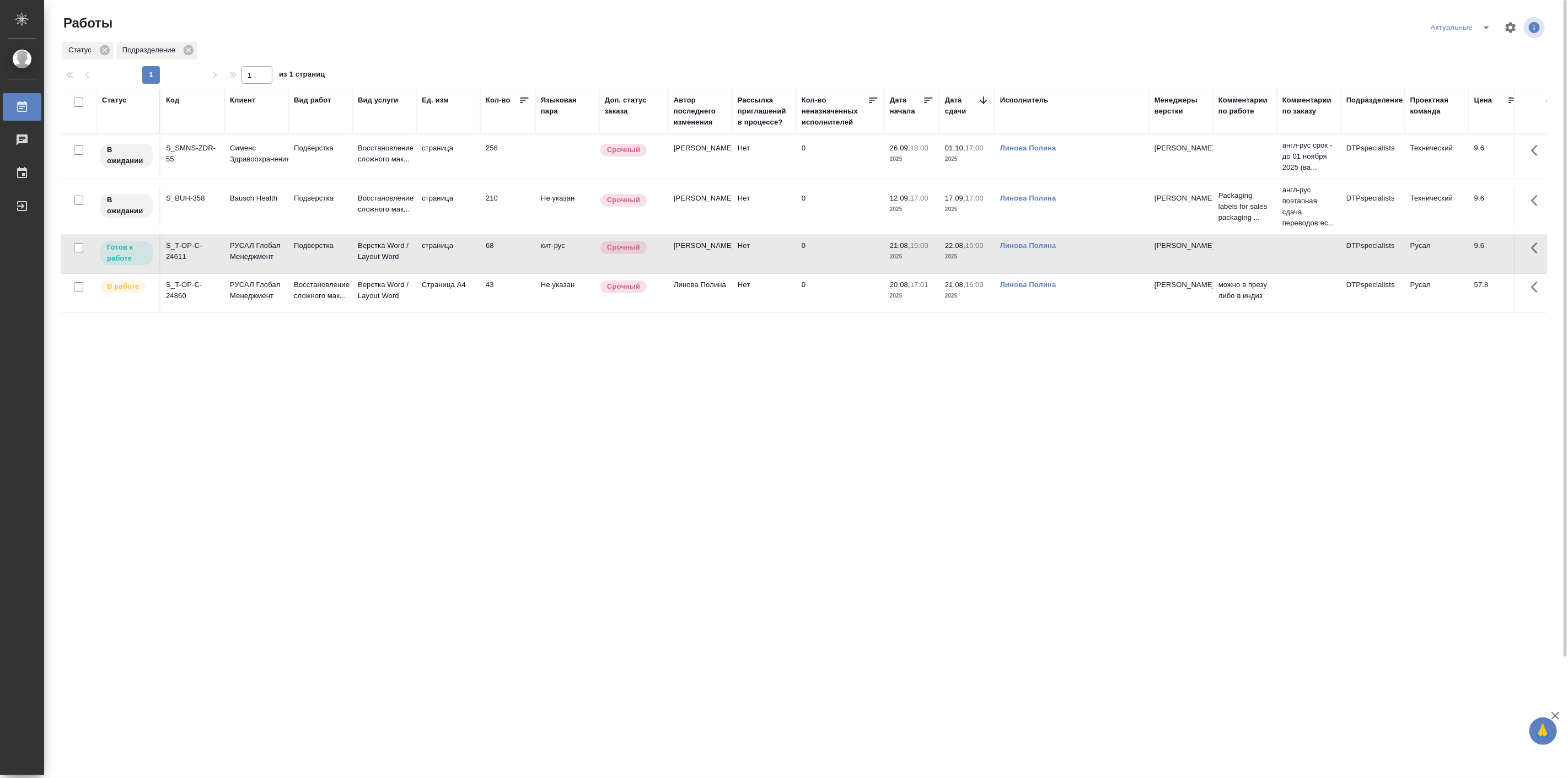
click at [428, 176] on td "страница" at bounding box center [448, 156] width 64 height 39
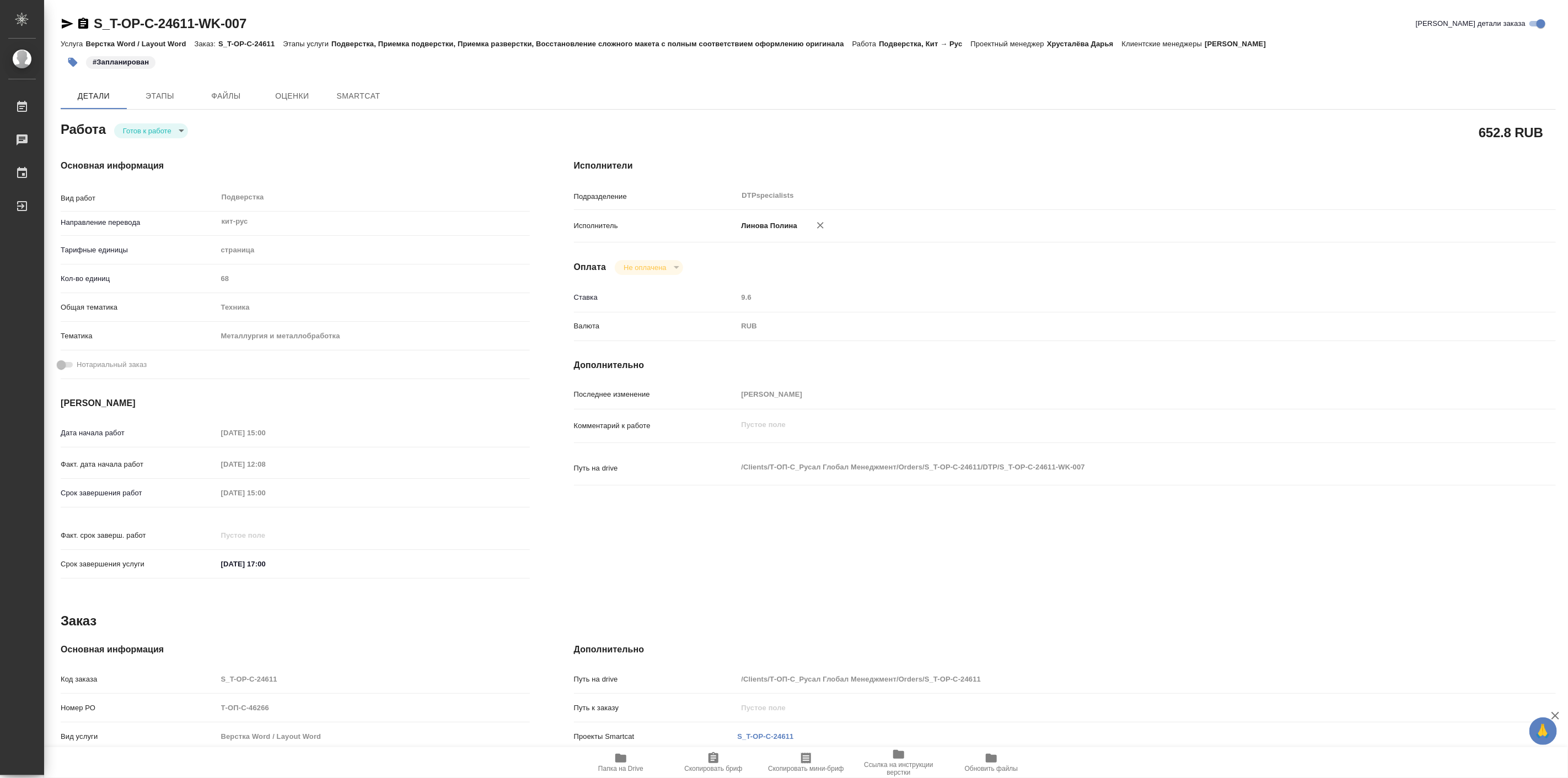
type textarea "x"
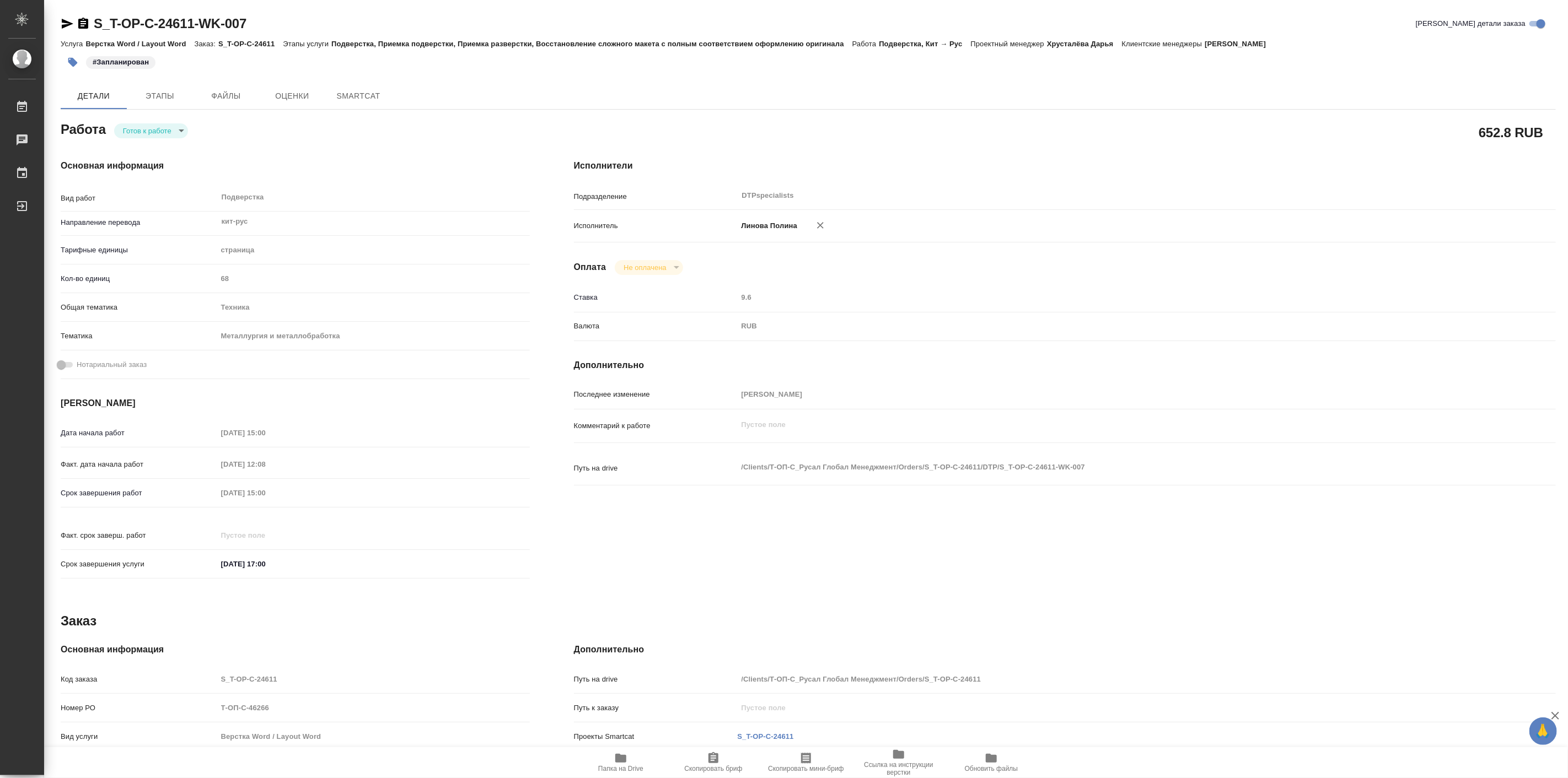
type textarea "x"
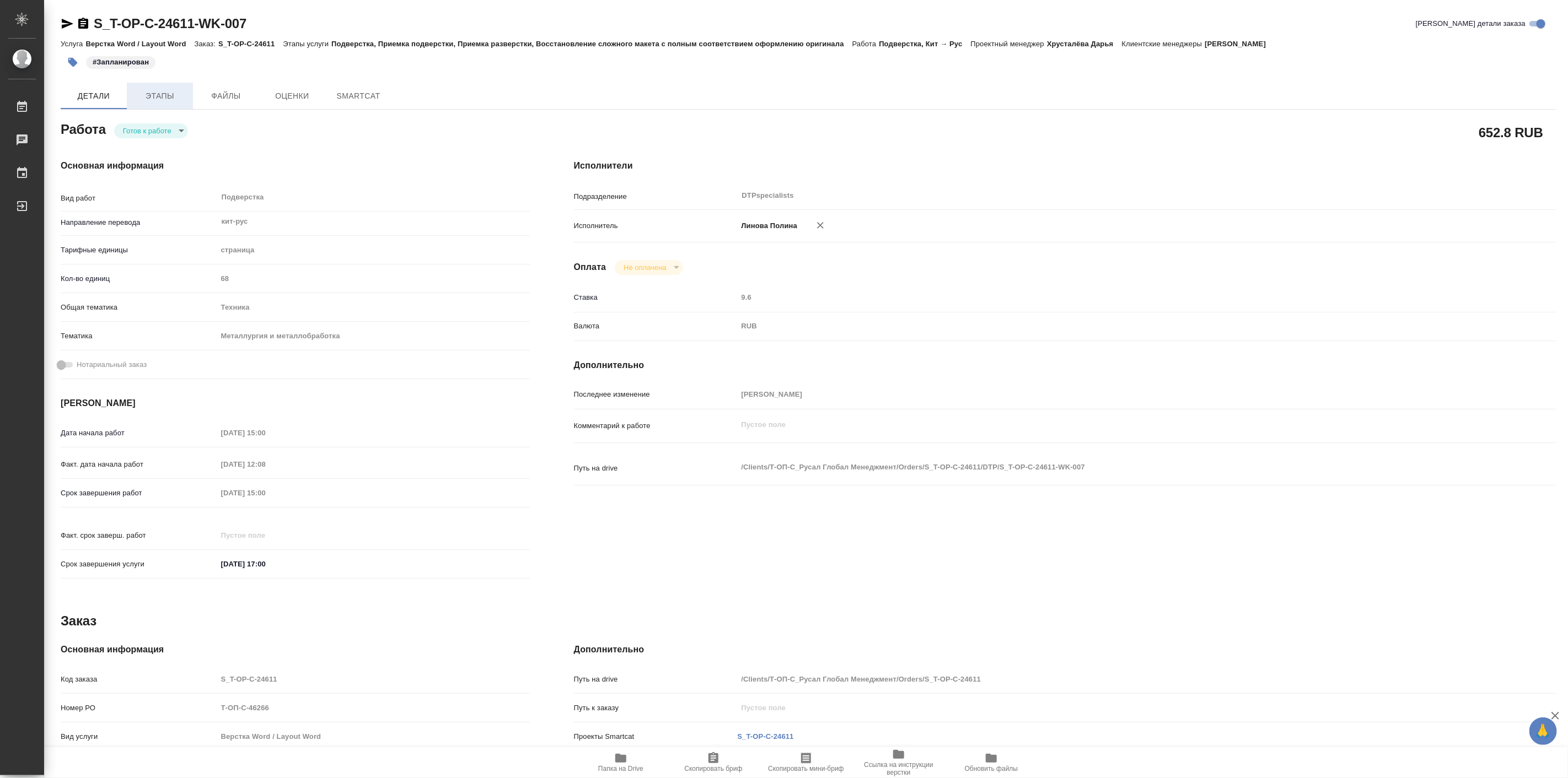
type textarea "x"
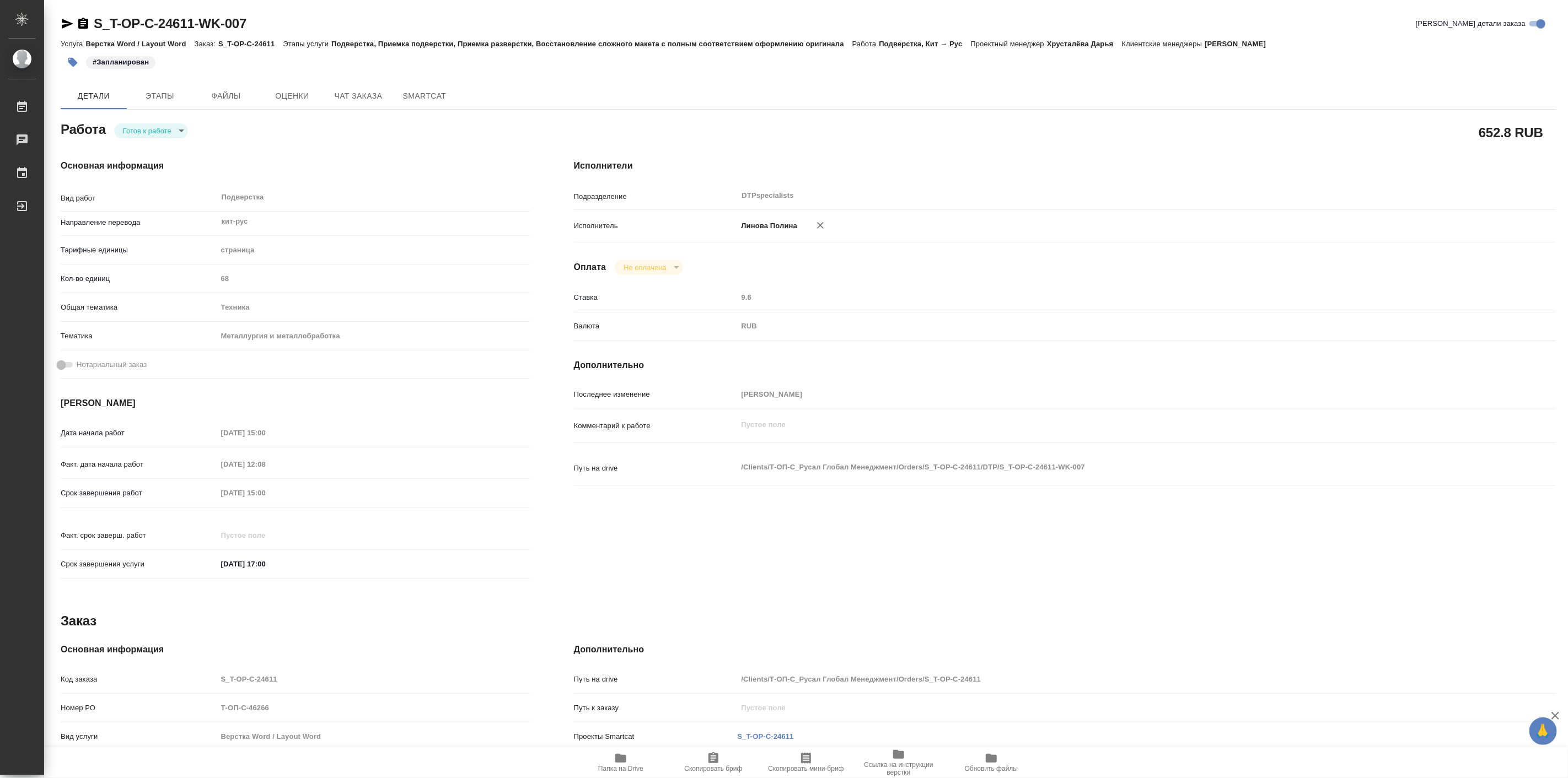
type textarea "x"
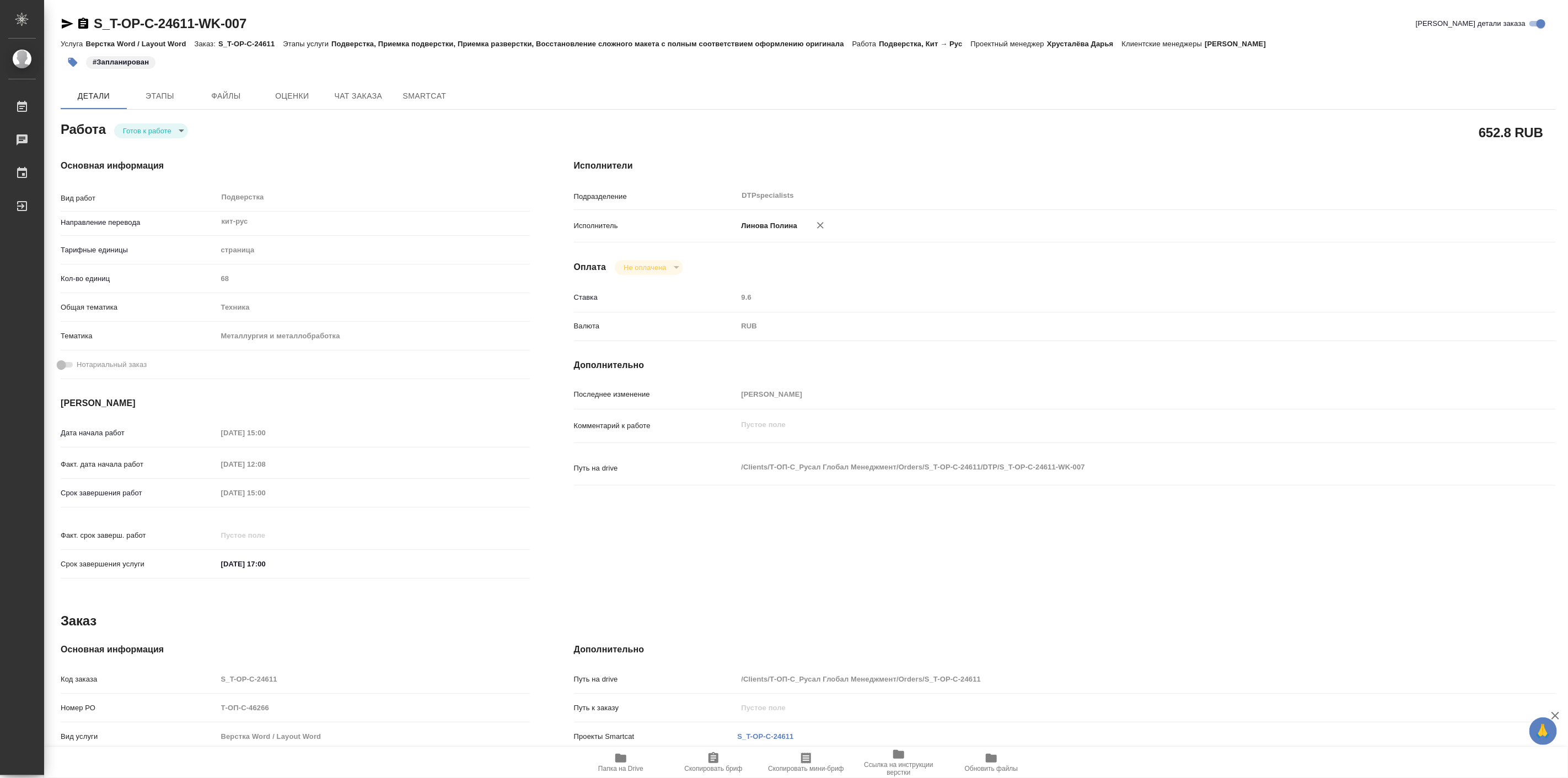
type textarea "x"
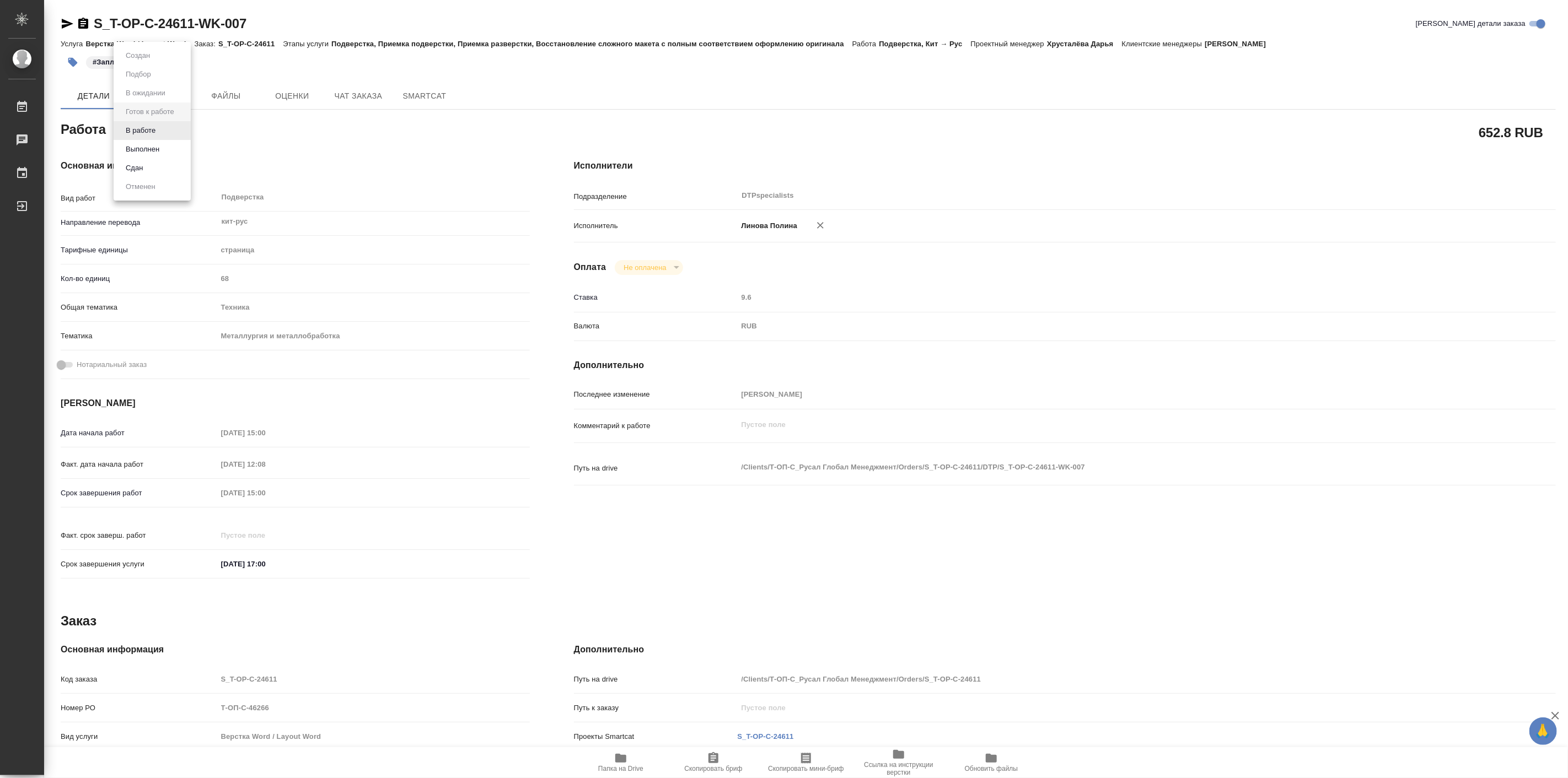
click at [150, 128] on body "🙏 .cls-1 fill:#fff; AWATERA [PERSON_NAME] Работы Чаты График Выйти S_T-OP-C-246…" at bounding box center [784, 389] width 1568 height 778
type textarea "x"
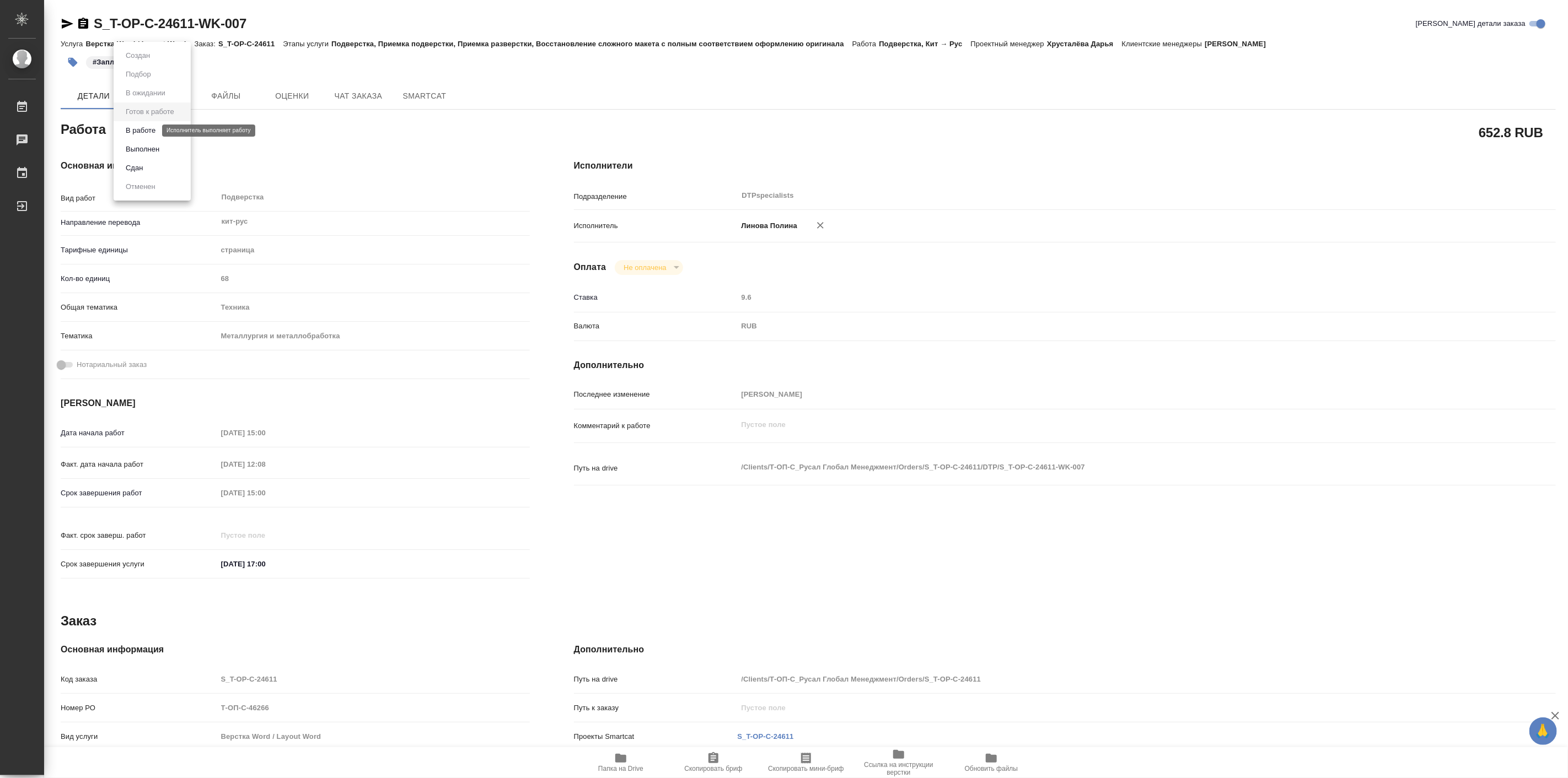
type textarea "x"
click at [150, 133] on button "В работе" at bounding box center [140, 130] width 36 height 12
type textarea "x"
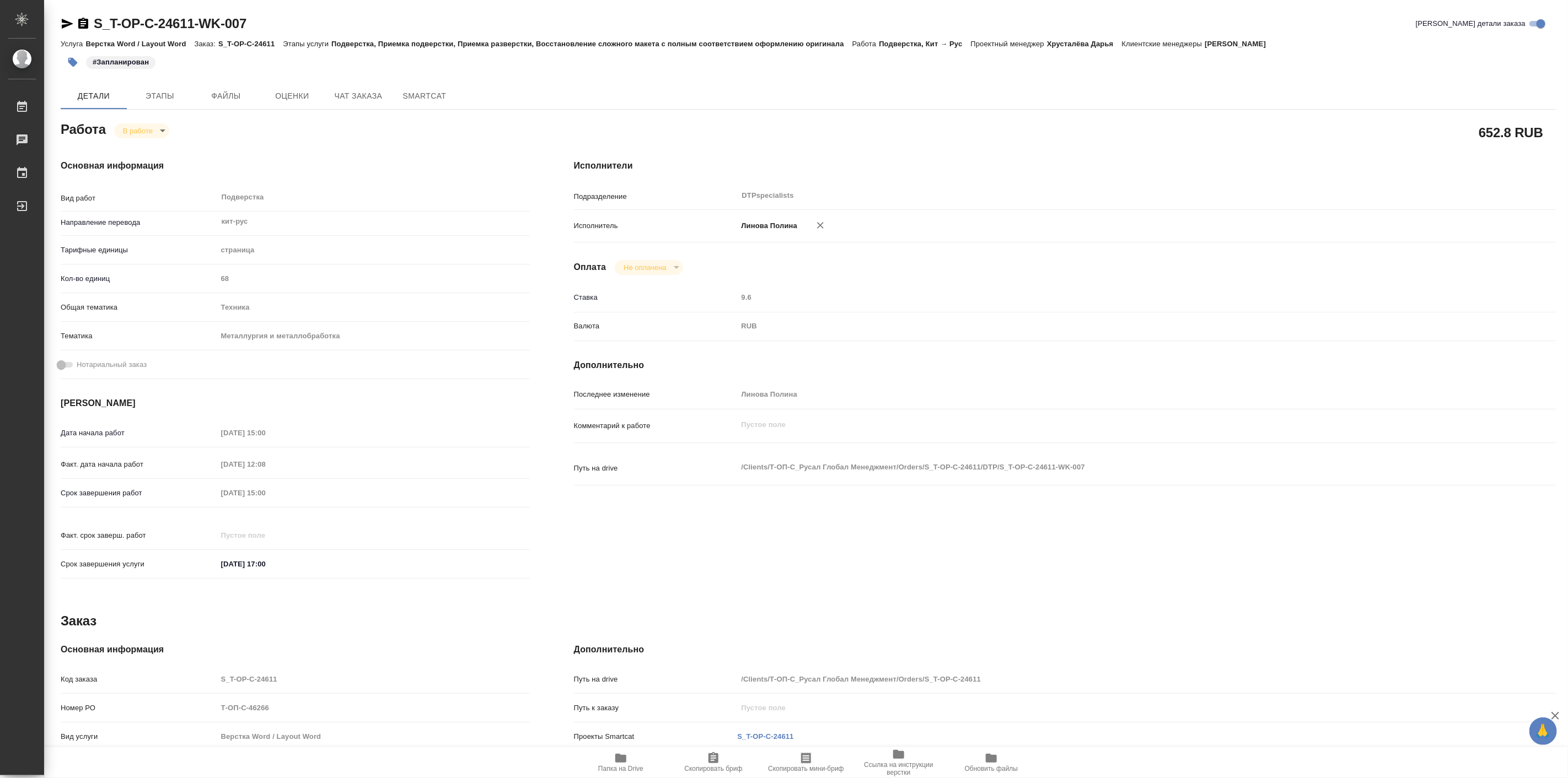
type textarea "x"
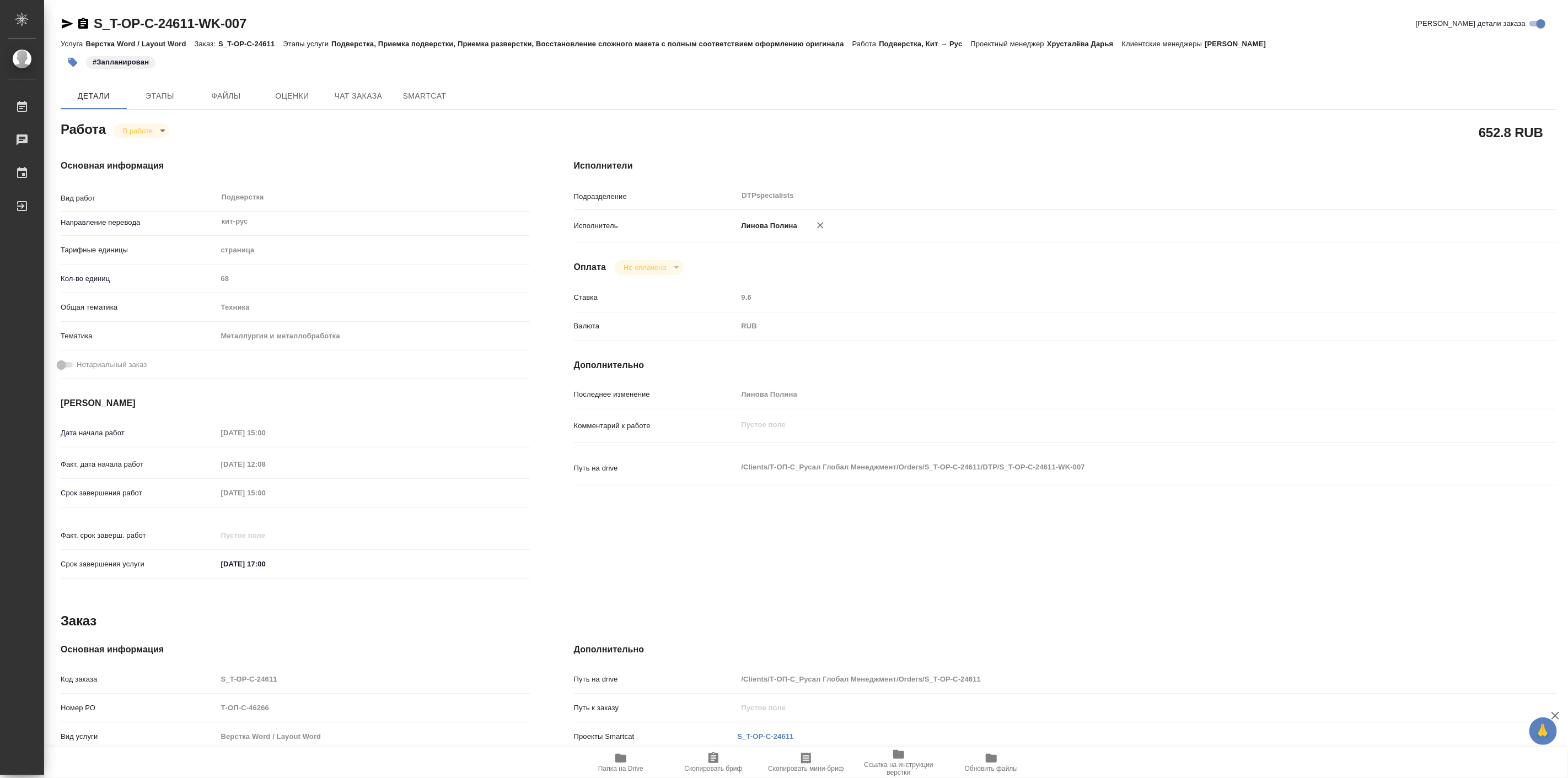
type textarea "x"
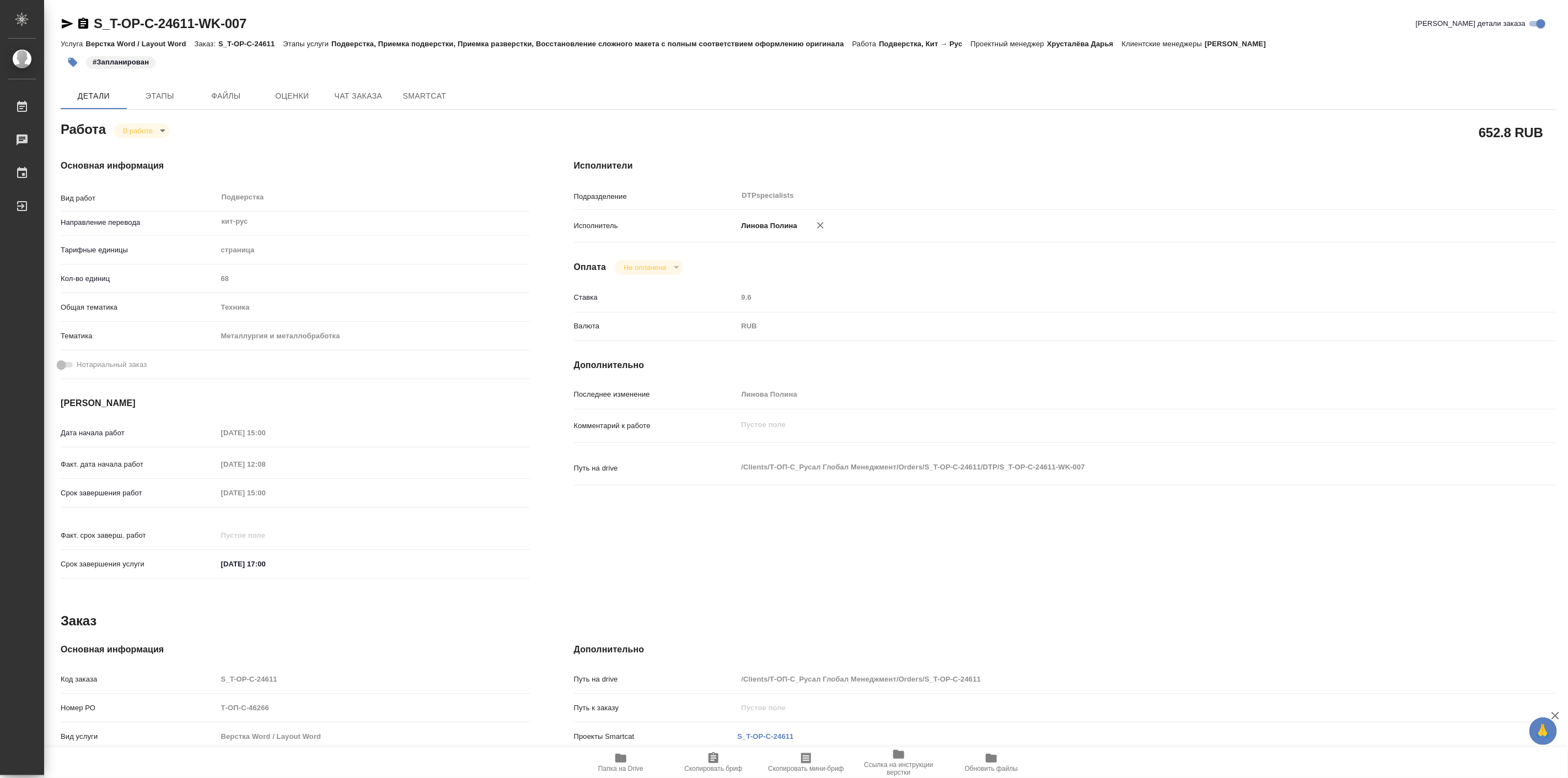
type textarea "x"
click at [368, 89] on span "Чат заказа" at bounding box center [358, 96] width 53 height 13
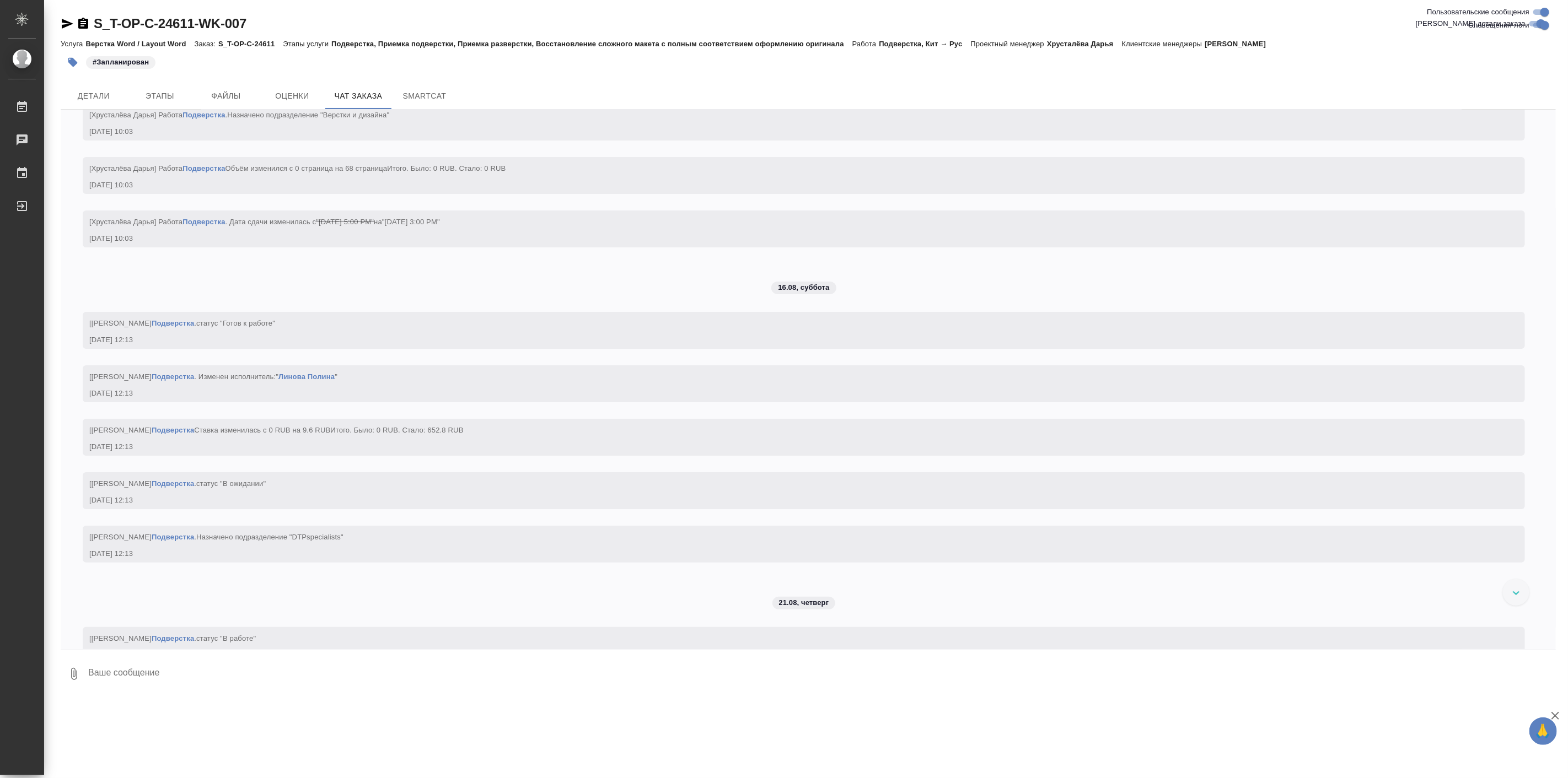
scroll to position [3538, 0]
click at [111, 94] on span "Детали" at bounding box center [93, 96] width 53 height 13
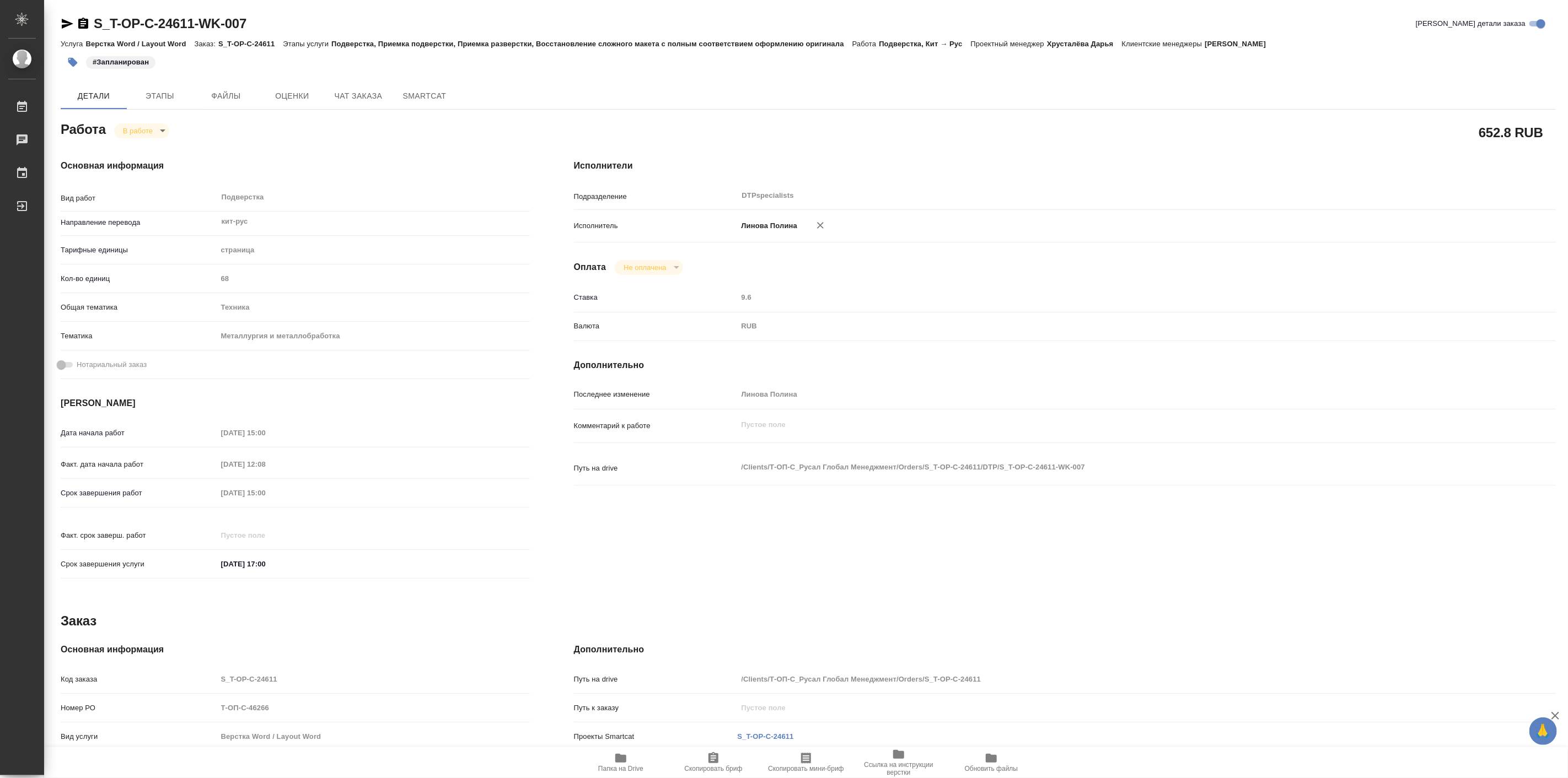
type textarea "x"
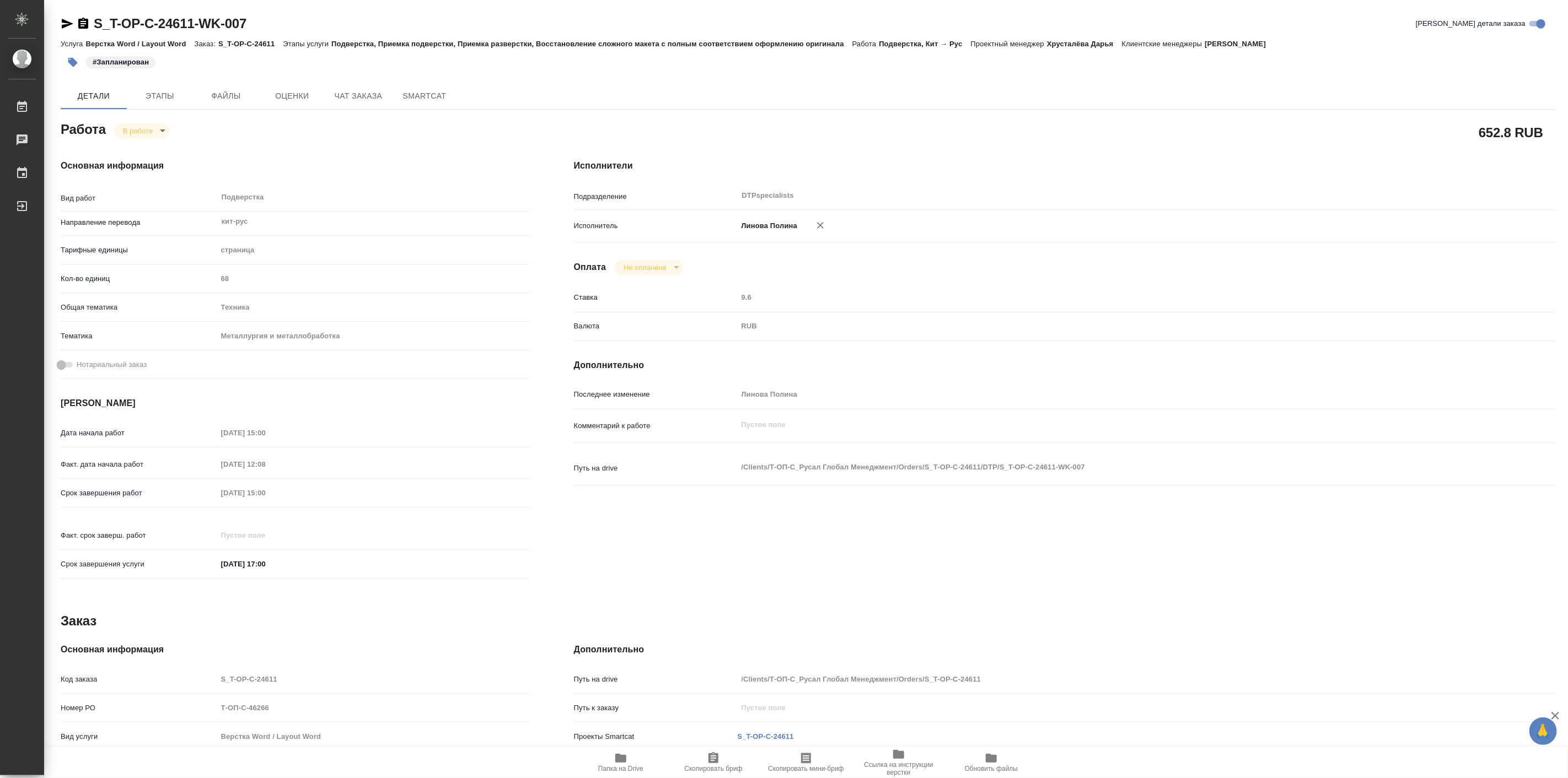
type textarea "x"
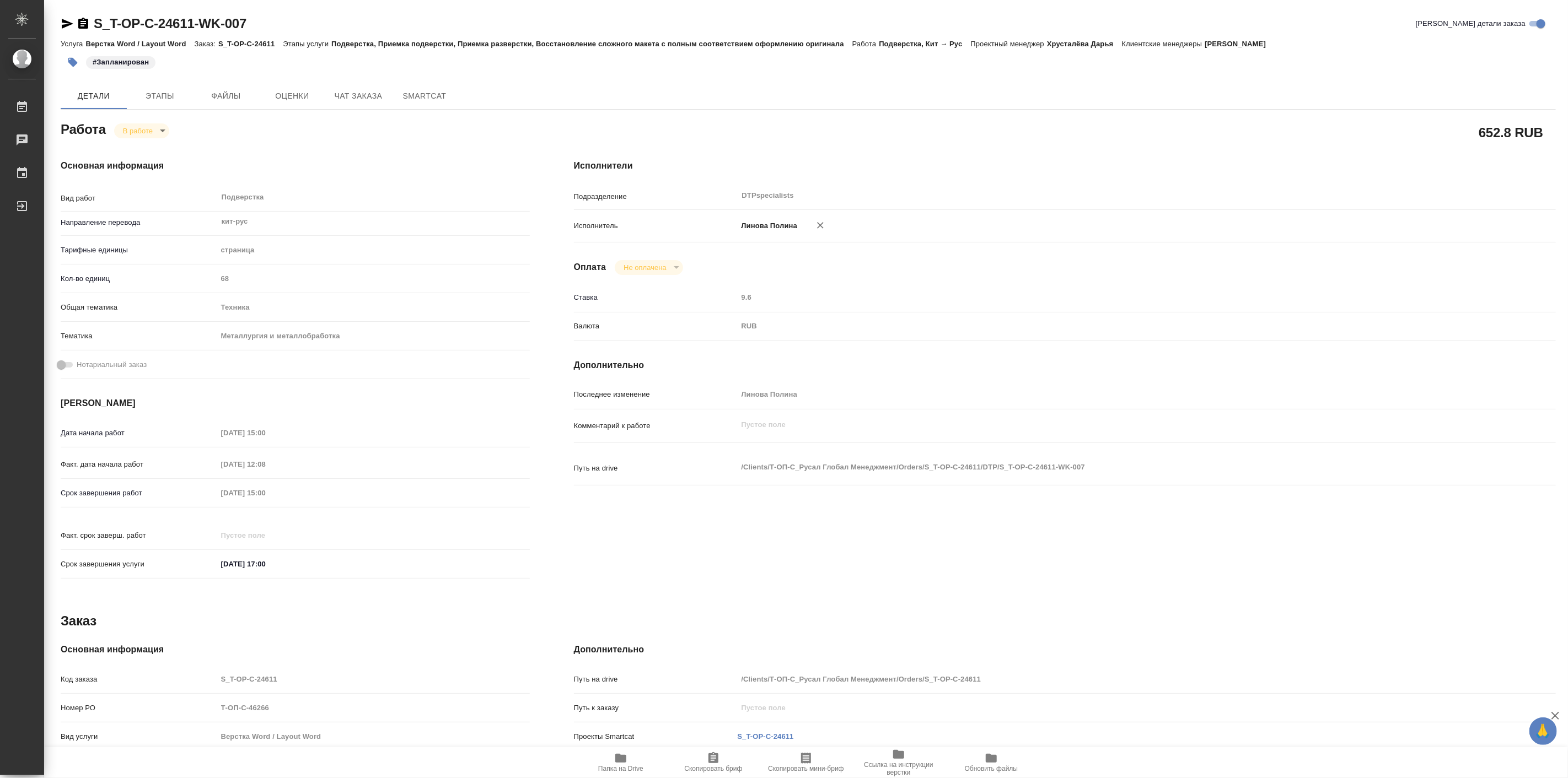
type textarea "x"
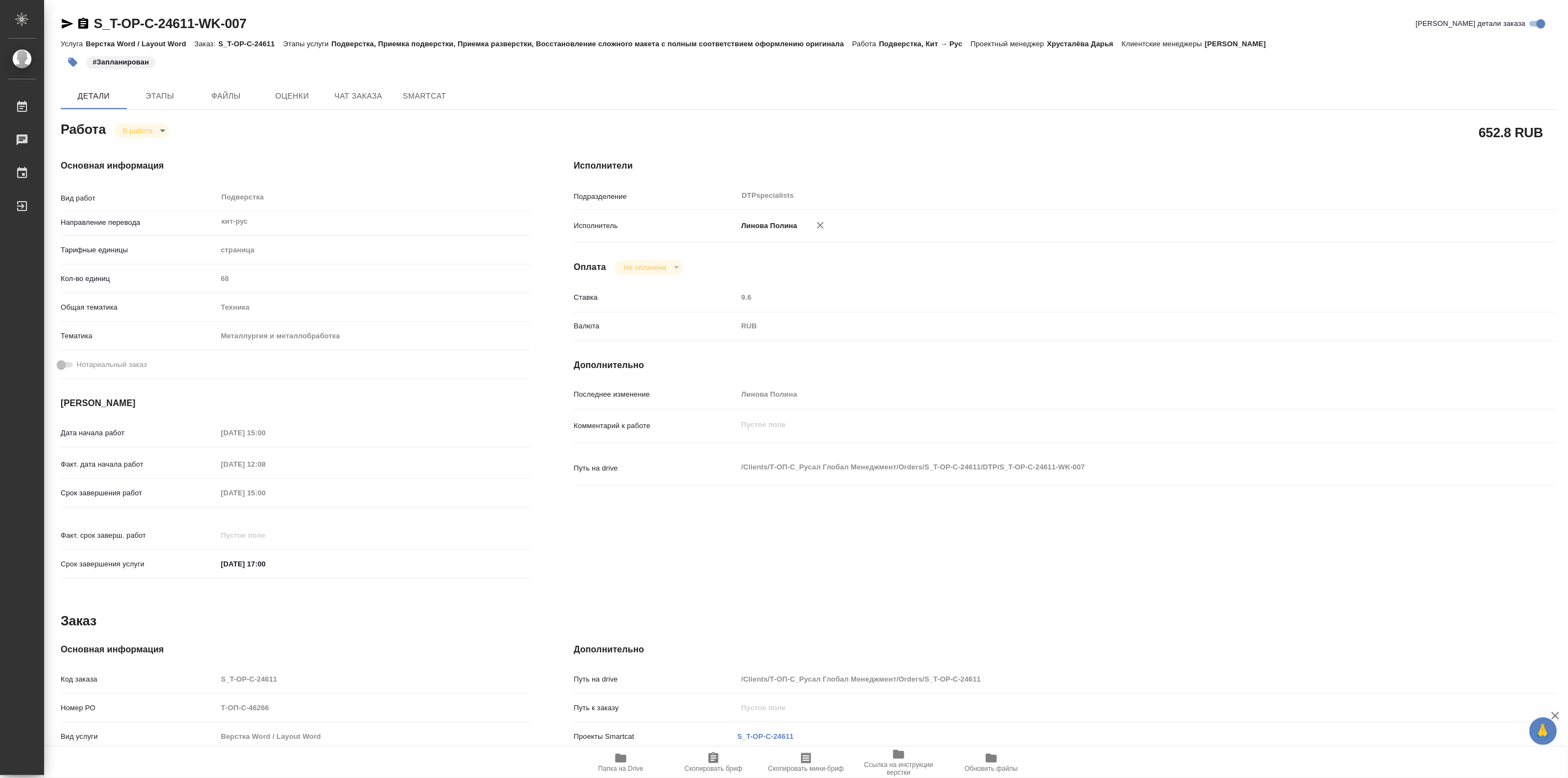
type textarea "x"
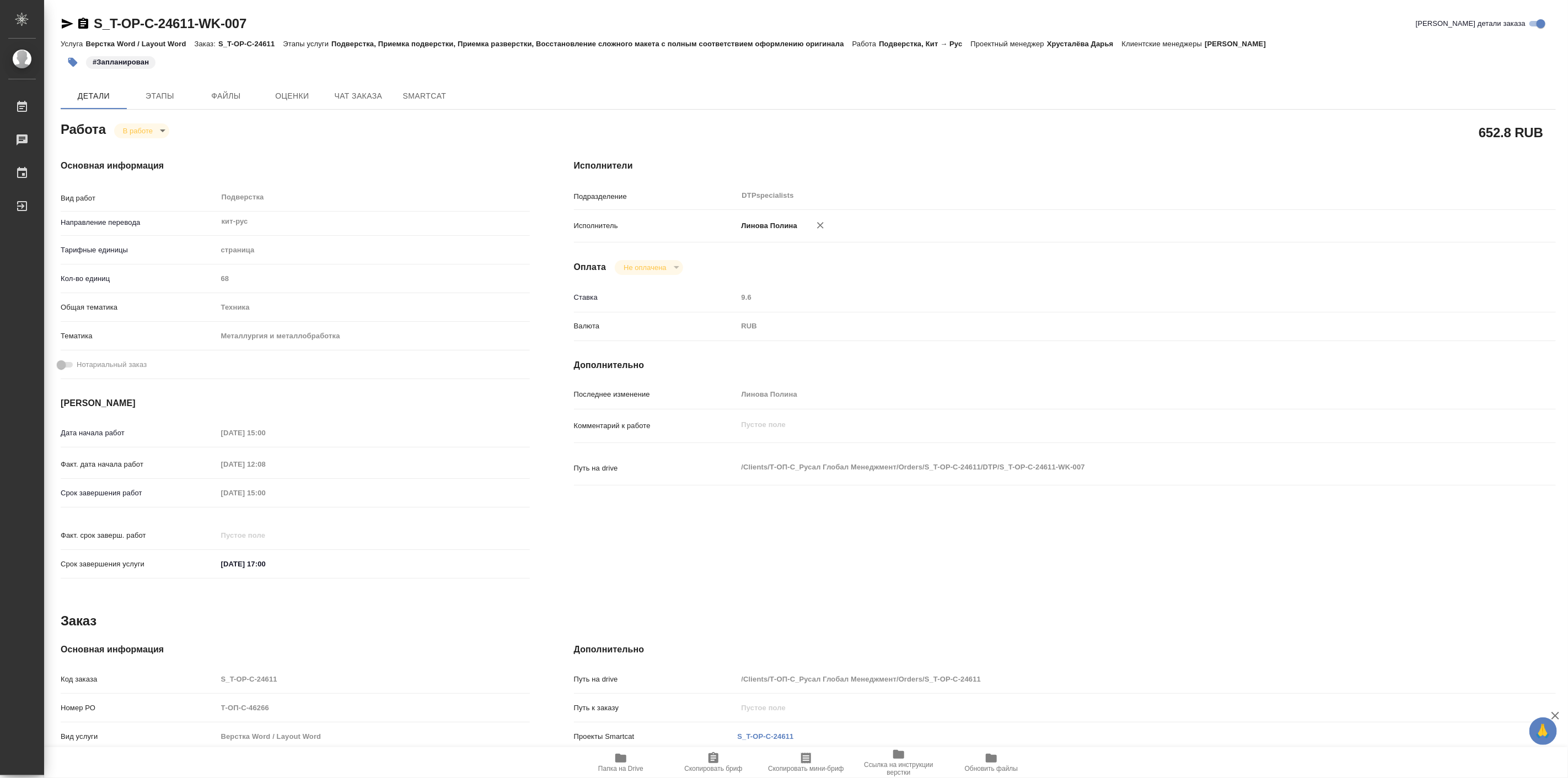
type textarea "x"
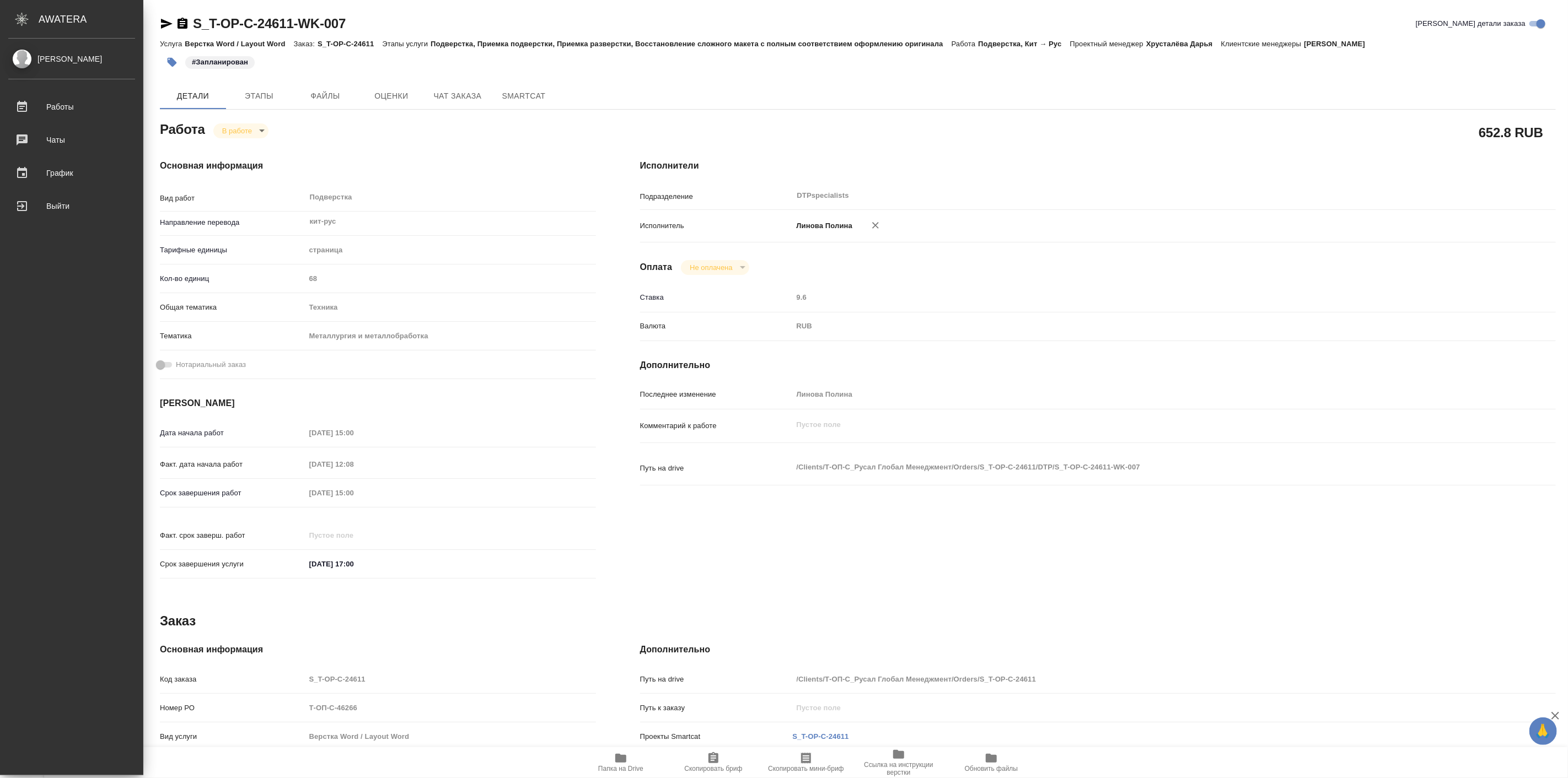
type textarea "x"
